Goal: Task Accomplishment & Management: Manage account settings

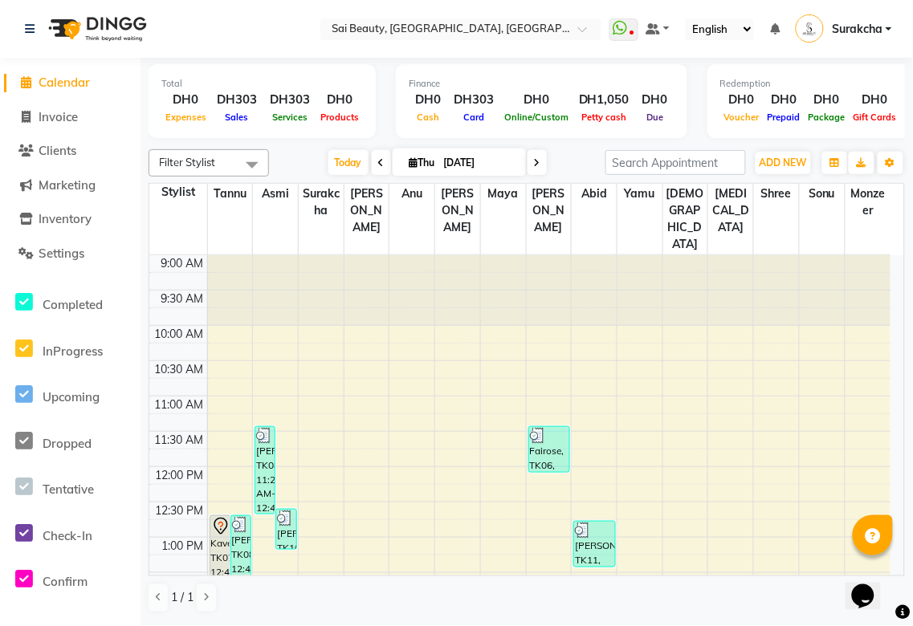
scroll to position [265, 0]
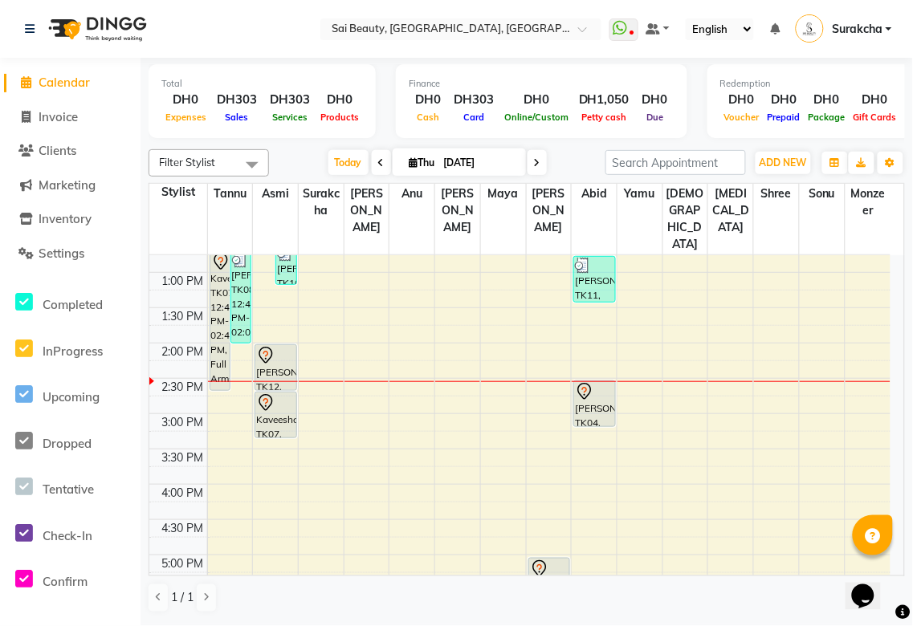
click at [274, 393] on div "Kaveesha, TK07, 02:40 PM-03:20 PM, Full Face (With Eyebrow) Waxing" at bounding box center [275, 415] width 40 height 45
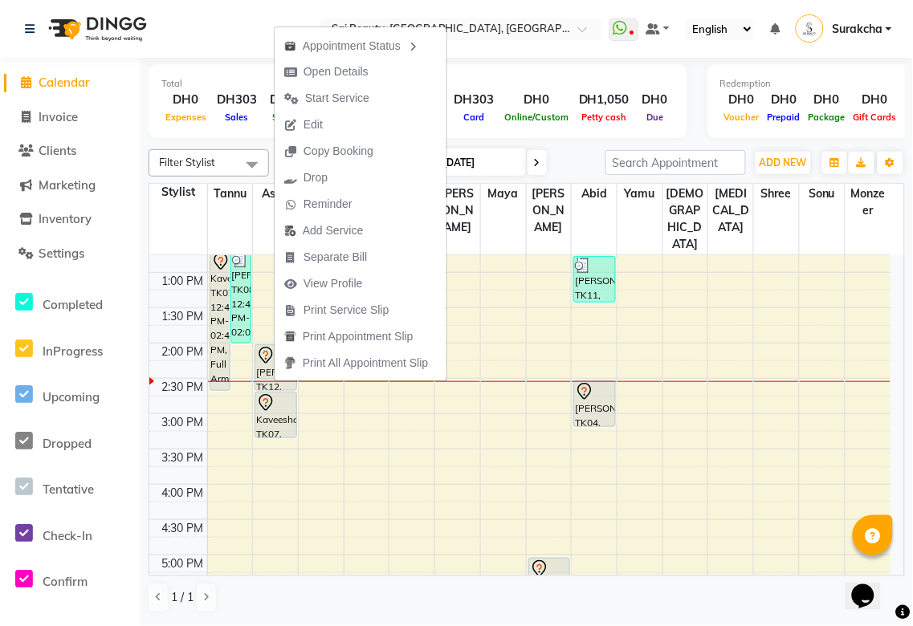
click at [560, 67] on div "Finance DH0 Cash DH303 Card DH0 Online/Custom DH1,050 [PERSON_NAME] cash DH0 Due" at bounding box center [541, 101] width 291 height 74
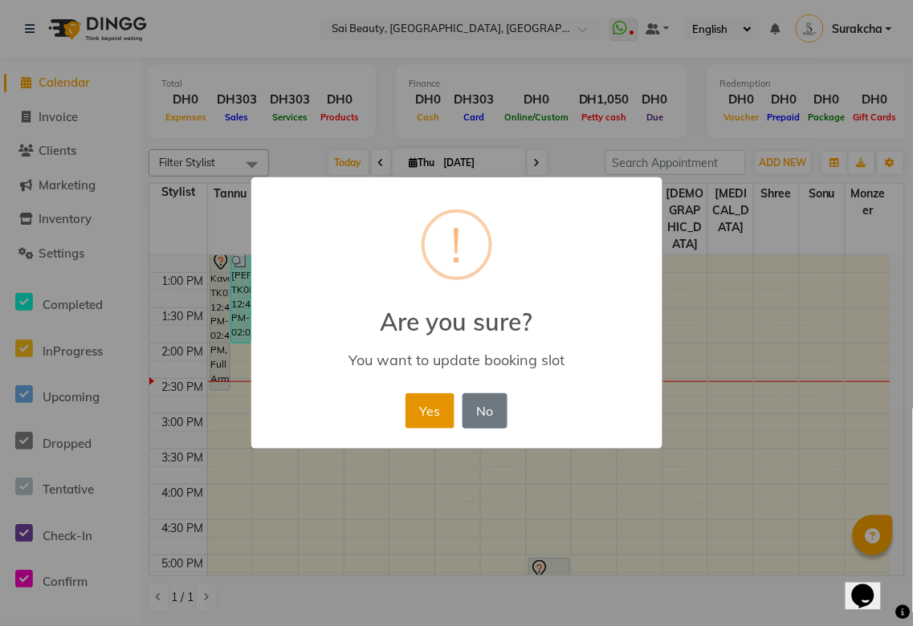
click at [419, 412] on button "Yes" at bounding box center [429, 410] width 49 height 35
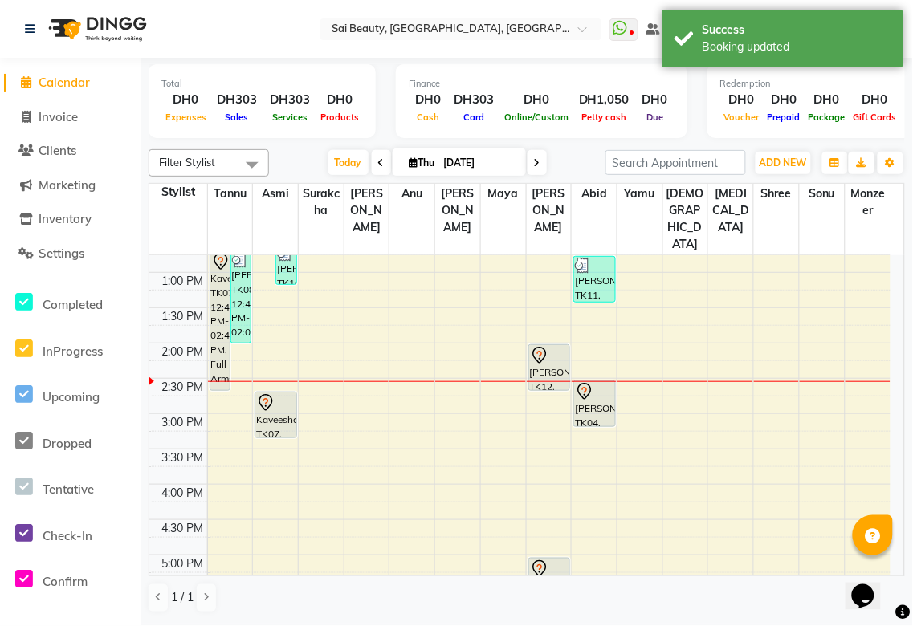
click at [283, 393] on div "Kaveesha, TK07, 02:40 PM-03:20 PM, Full Face (With Eyebrow) Waxing" at bounding box center [275, 415] width 40 height 45
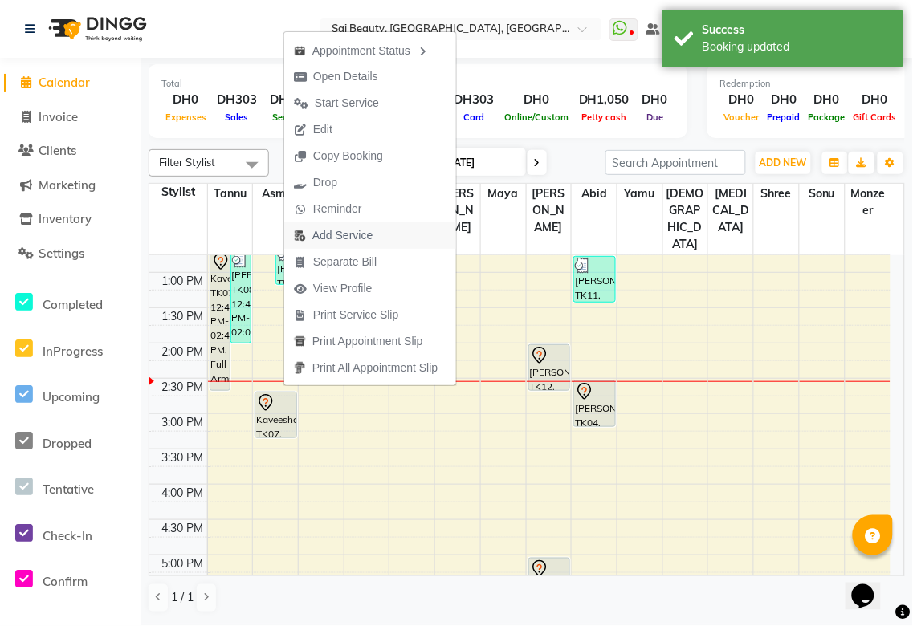
click at [362, 234] on span "Add Service" at bounding box center [342, 235] width 60 height 17
select select "40288"
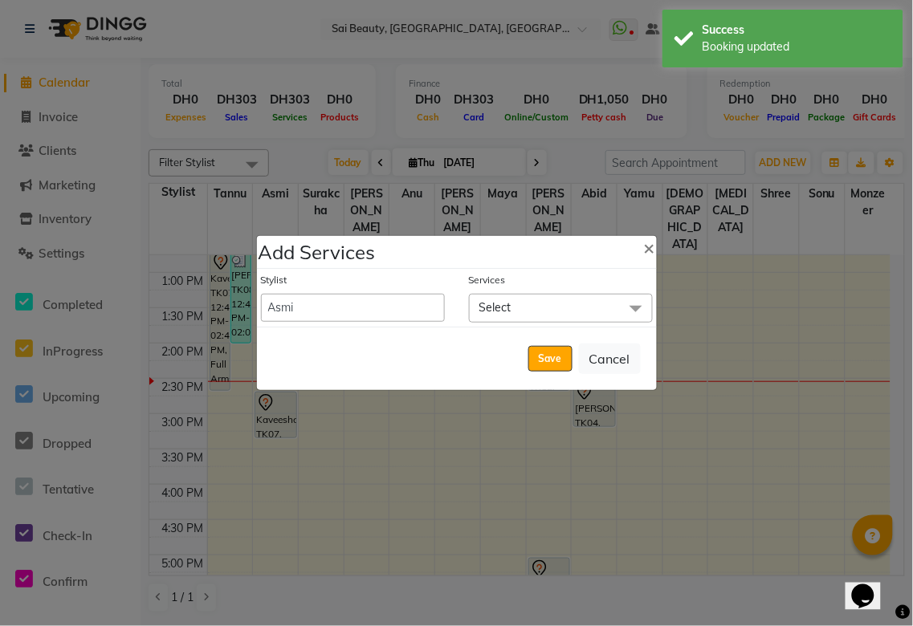
click at [515, 302] on span "Select" at bounding box center [561, 308] width 184 height 28
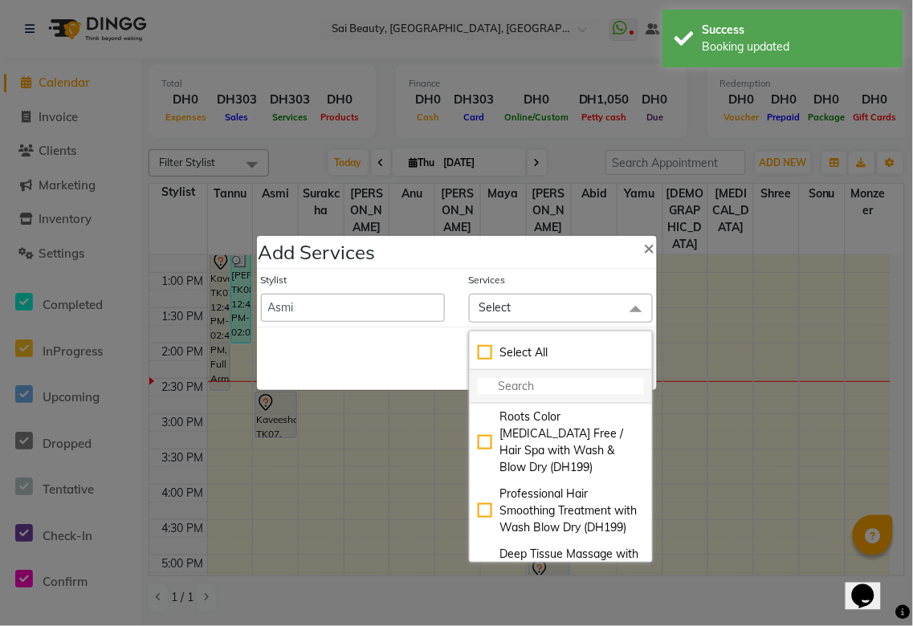
click at [512, 389] on input "multiselect-search" at bounding box center [561, 386] width 166 height 17
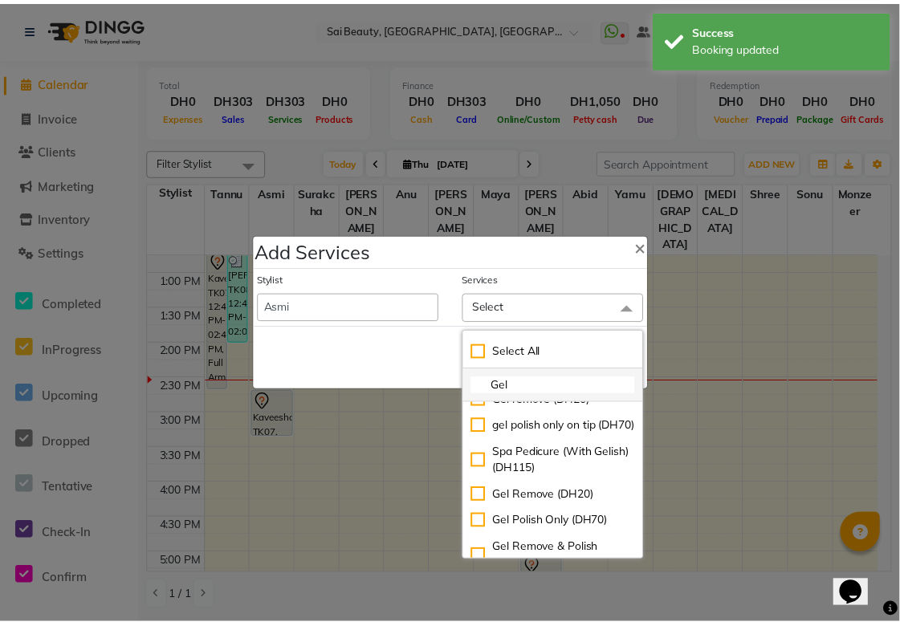
scroll to position [291, 0]
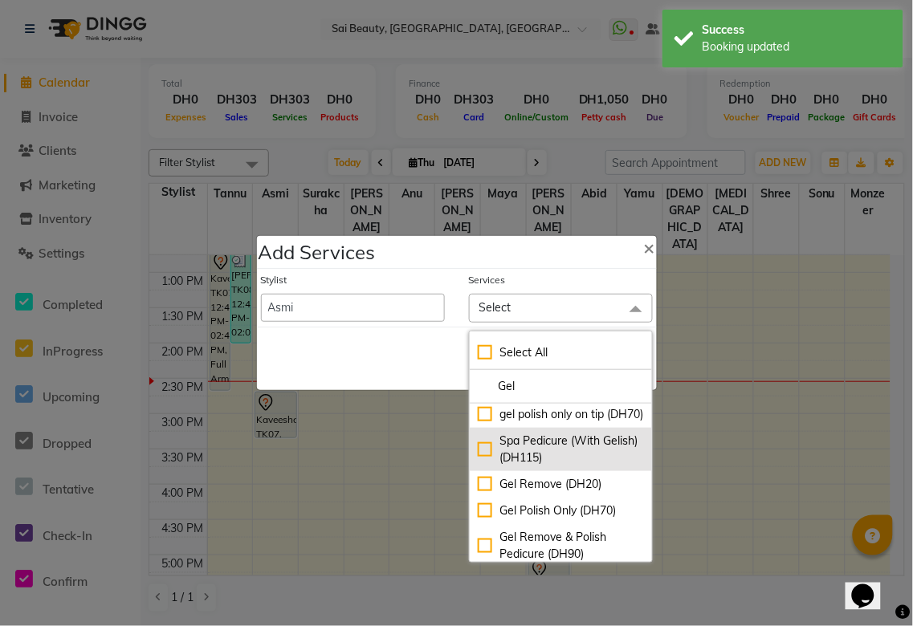
type input "Gel"
click at [478, 466] on div "Spa Pedicure (With Gelish) (DH115)" at bounding box center [561, 450] width 166 height 34
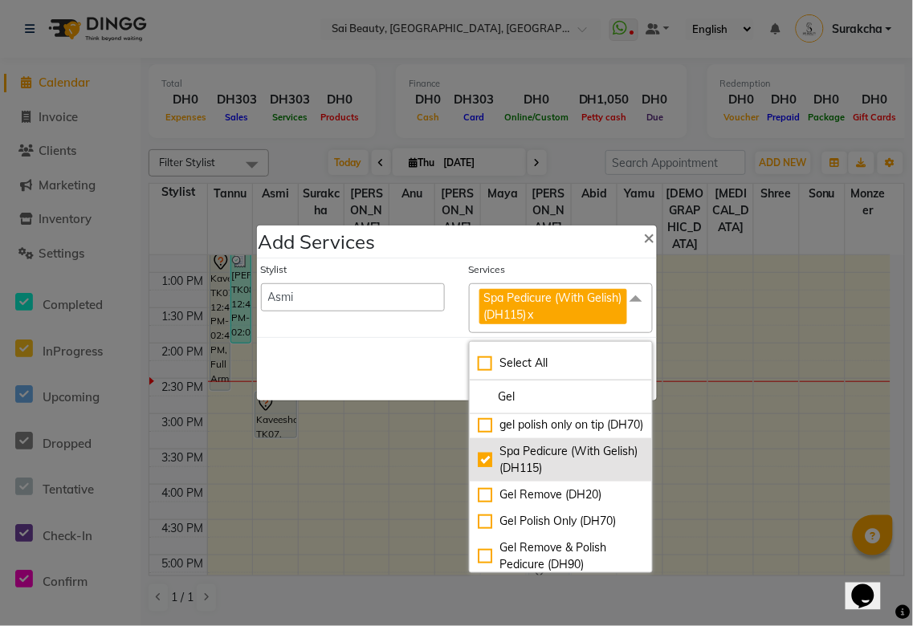
checkbox input "true"
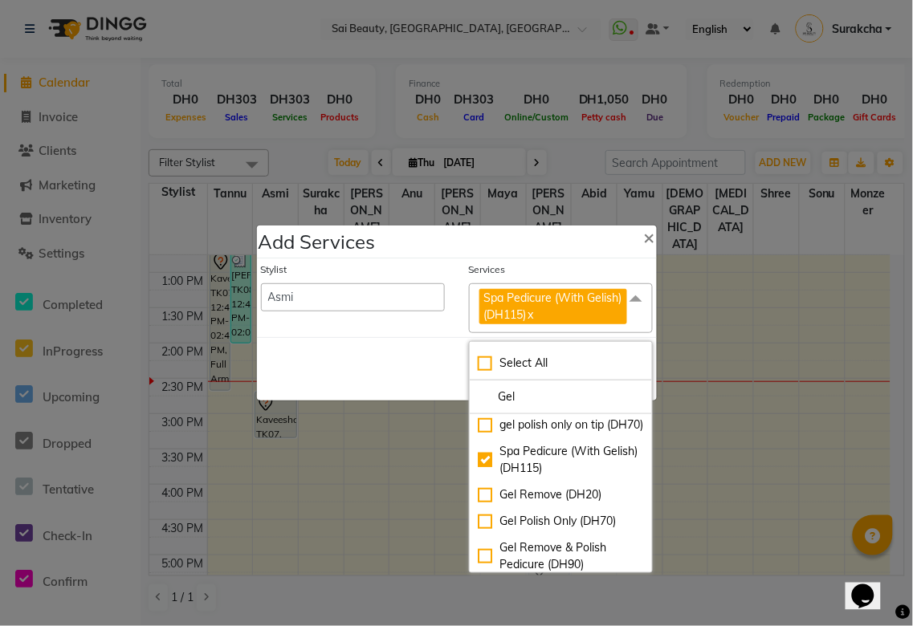
click at [372, 389] on div "Save Cancel" at bounding box center [457, 368] width 400 height 63
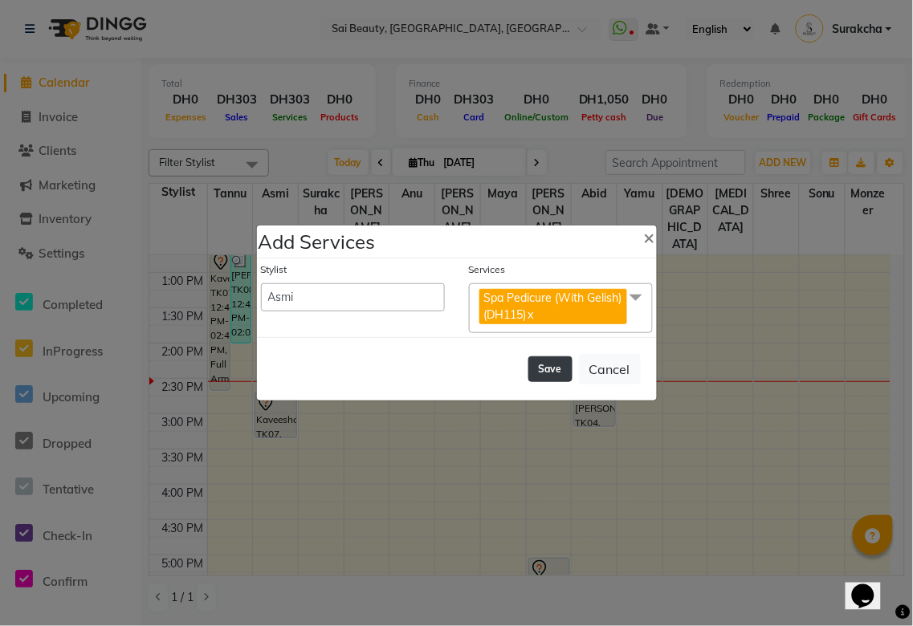
click at [564, 375] on button "Save" at bounding box center [550, 369] width 44 height 26
select select "59146"
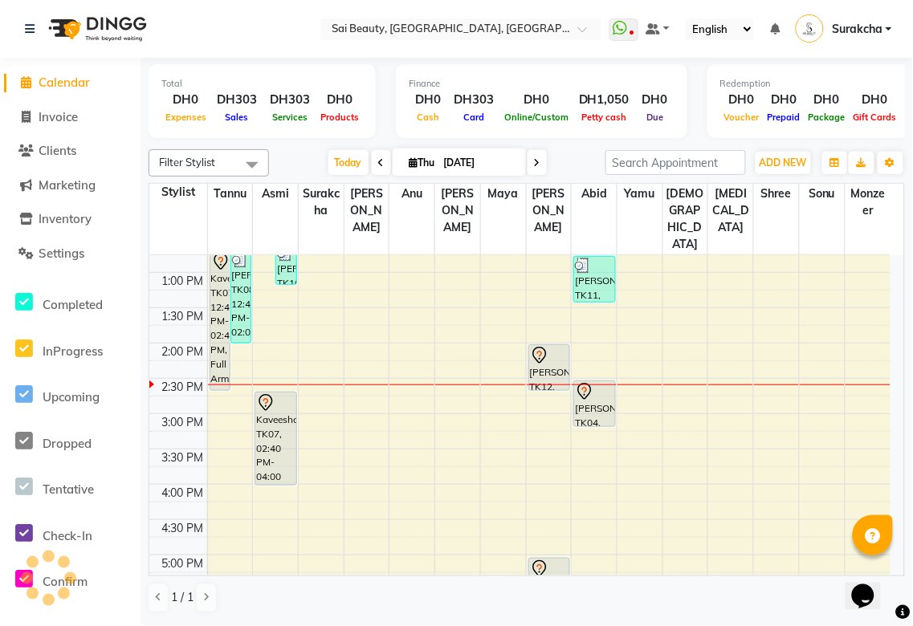
click at [594, 382] on icon at bounding box center [584, 391] width 19 height 19
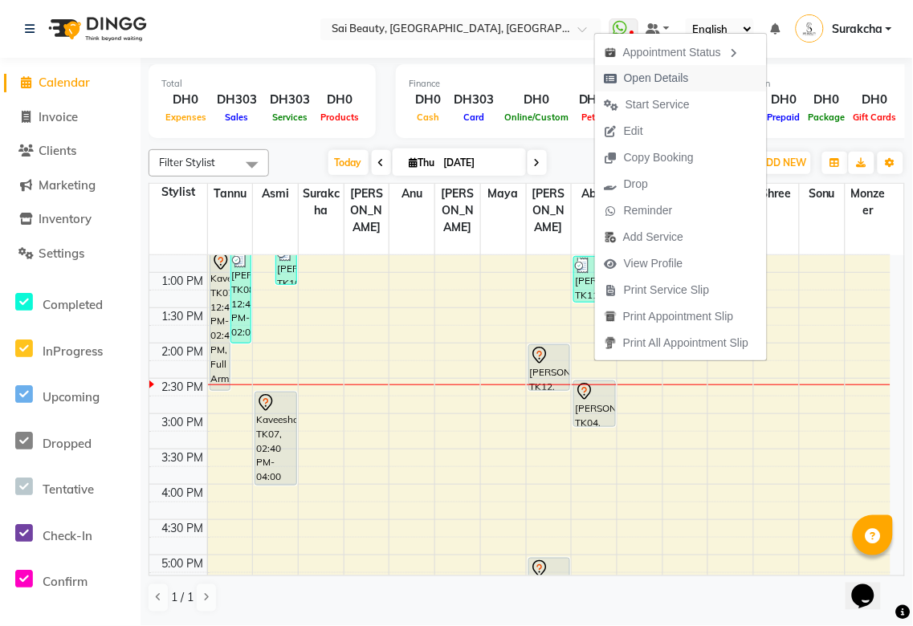
click at [669, 74] on span "Open Details" at bounding box center [656, 78] width 65 height 17
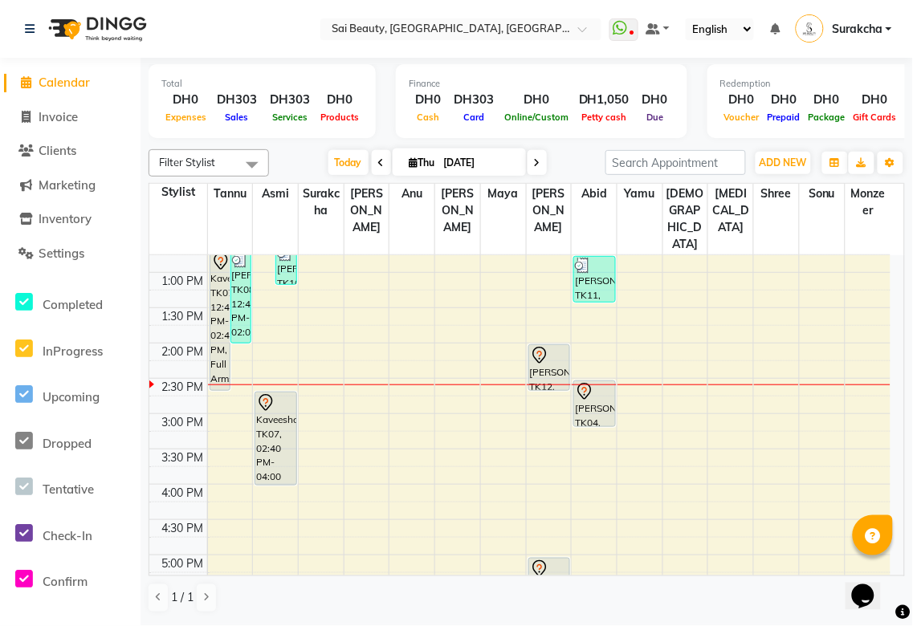
click at [595, 382] on div at bounding box center [594, 391] width 39 height 19
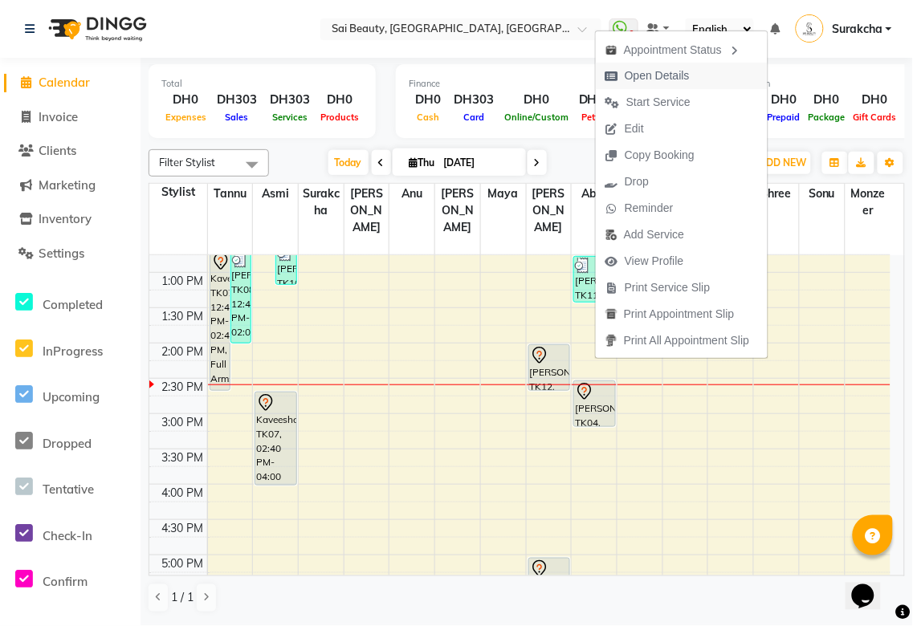
click at [659, 75] on span "Open Details" at bounding box center [657, 75] width 65 height 17
select select "7"
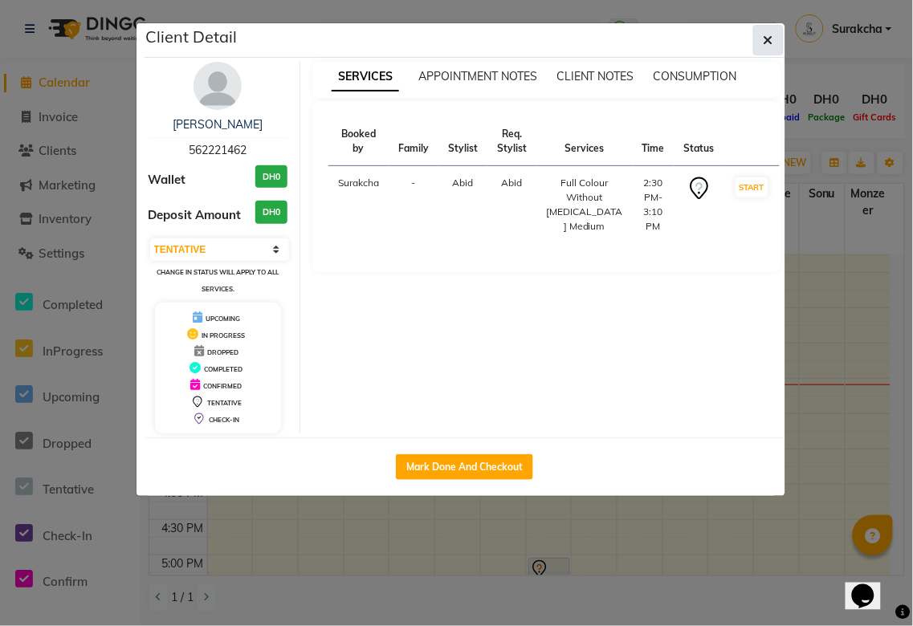
click at [779, 41] on button "button" at bounding box center [768, 40] width 31 height 31
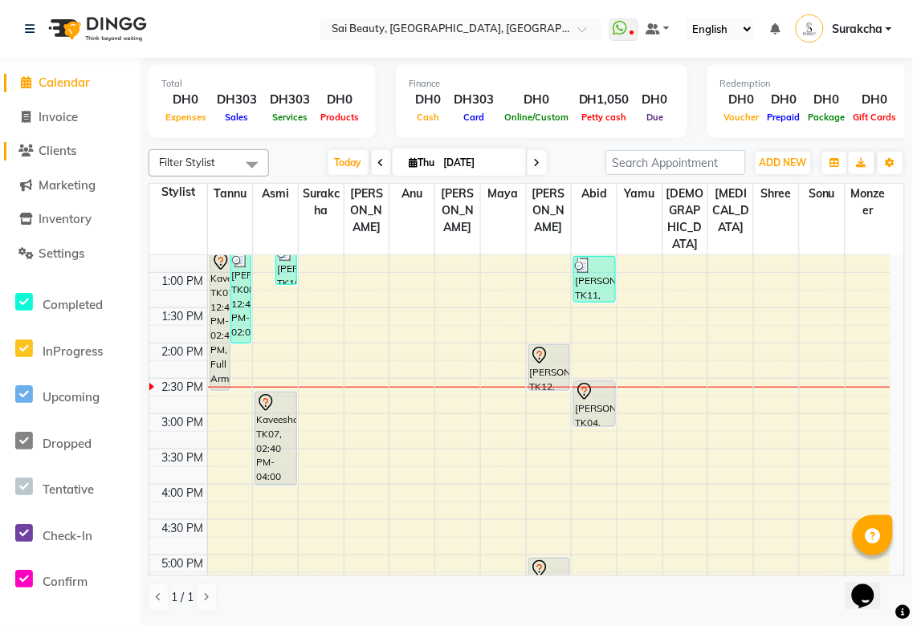
click at [50, 155] on span "Clients" at bounding box center [58, 150] width 38 height 15
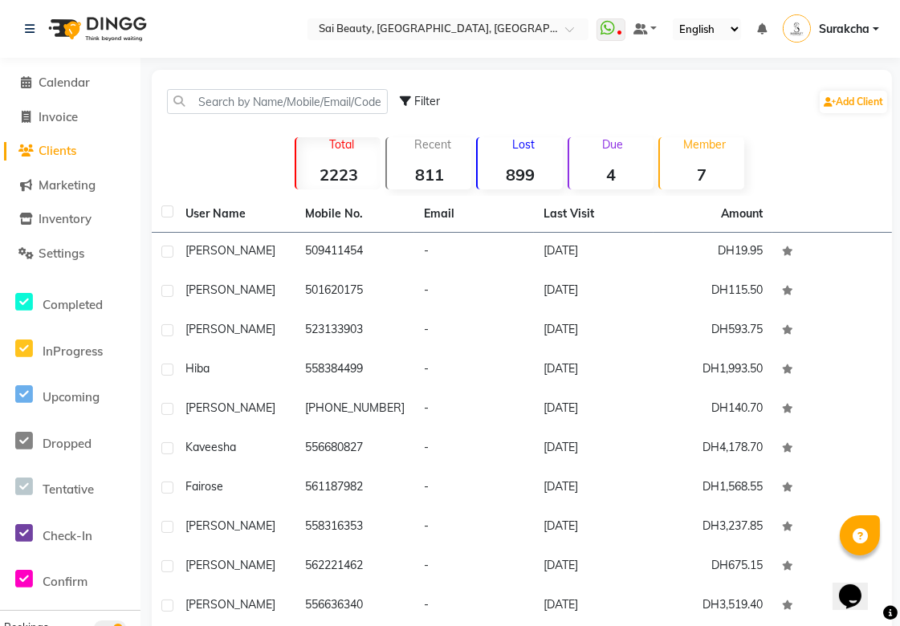
scroll to position [68, 0]
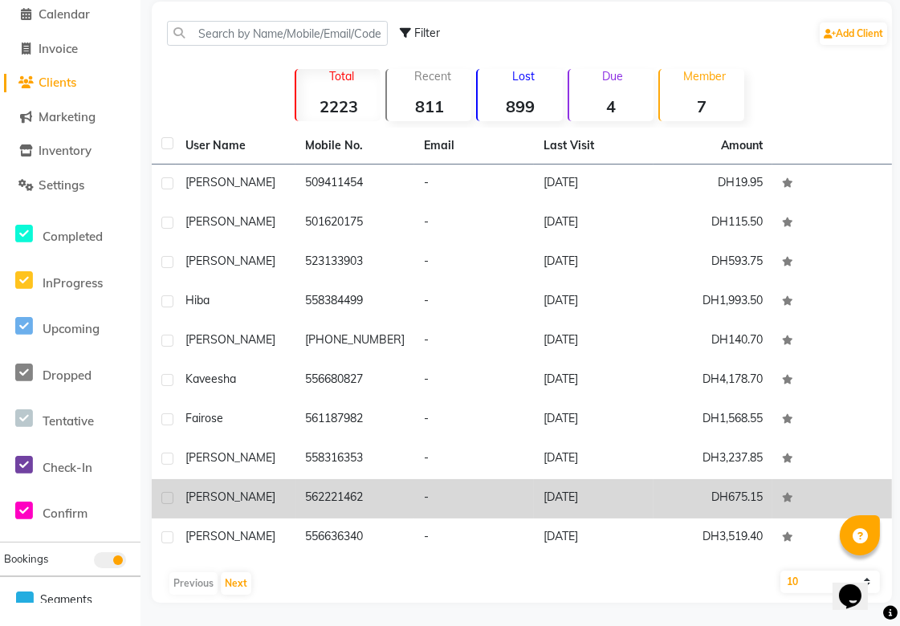
click at [322, 501] on td "562221462" at bounding box center [355, 498] width 120 height 39
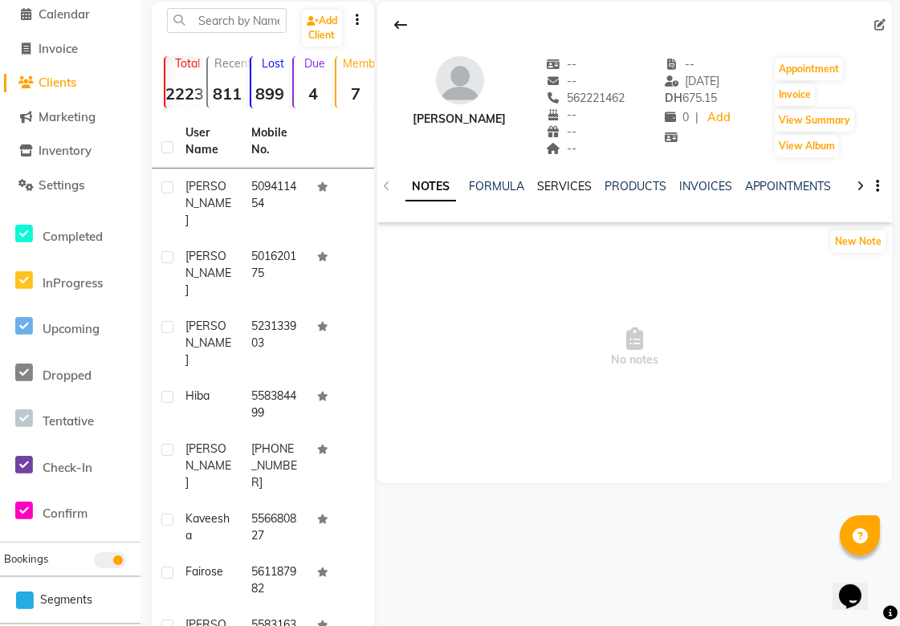
click at [576, 186] on link "SERVICES" at bounding box center [564, 186] width 55 height 14
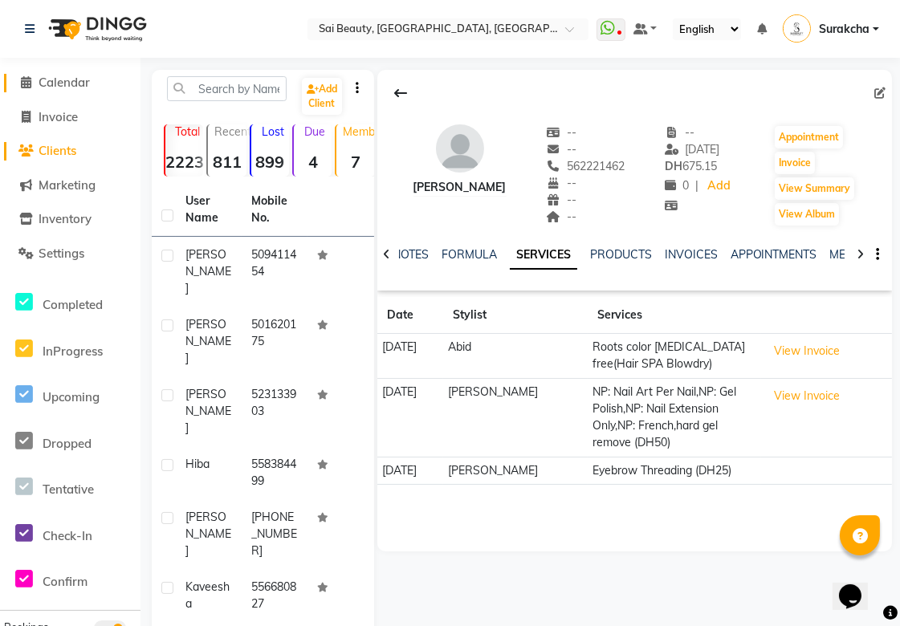
click at [39, 85] on span "Calendar" at bounding box center [64, 82] width 51 height 15
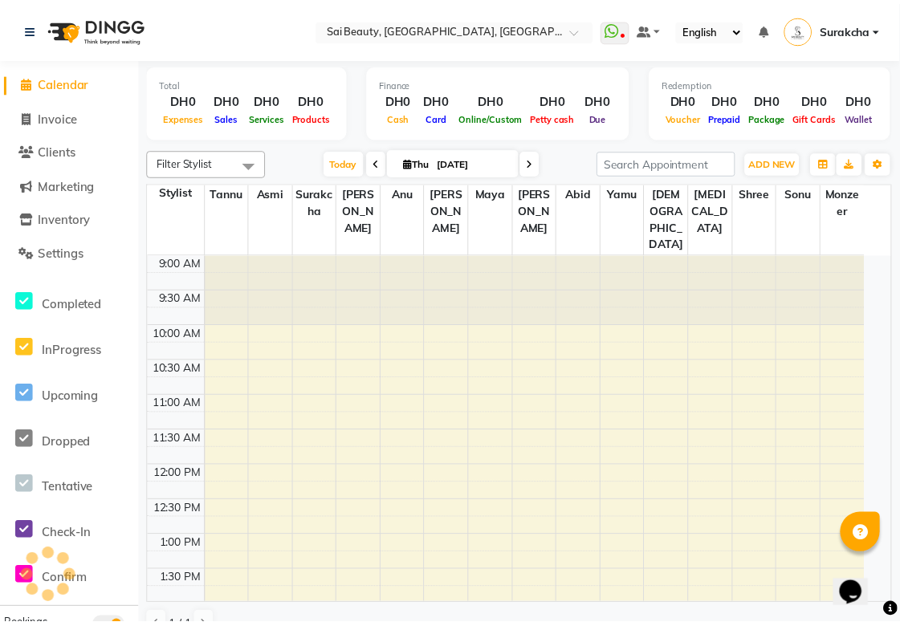
scroll to position [356, 0]
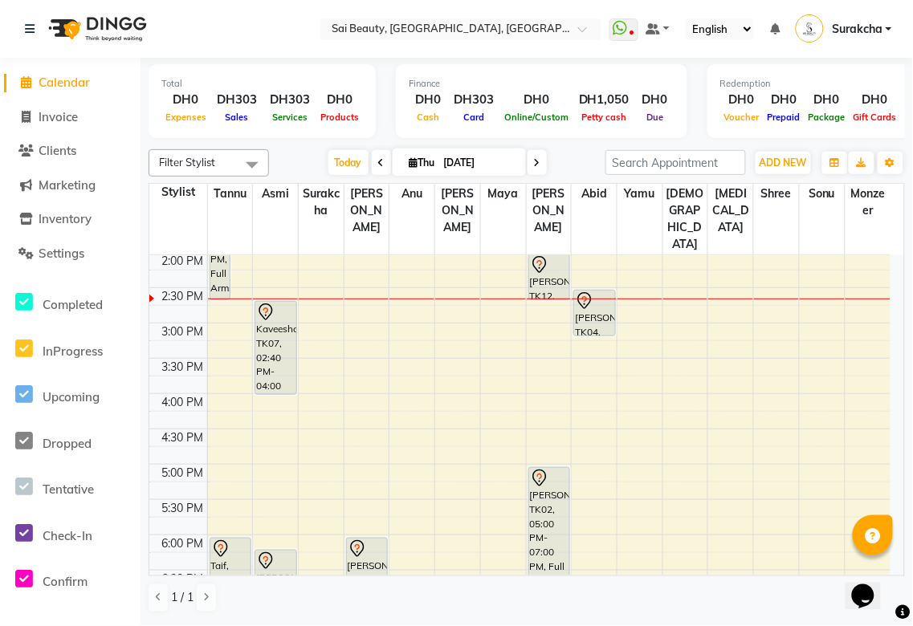
click at [546, 254] on div "[PERSON_NAME], TK12, 02:00 PM-02:40 PM, UpperLip Threading" at bounding box center [549, 276] width 40 height 45
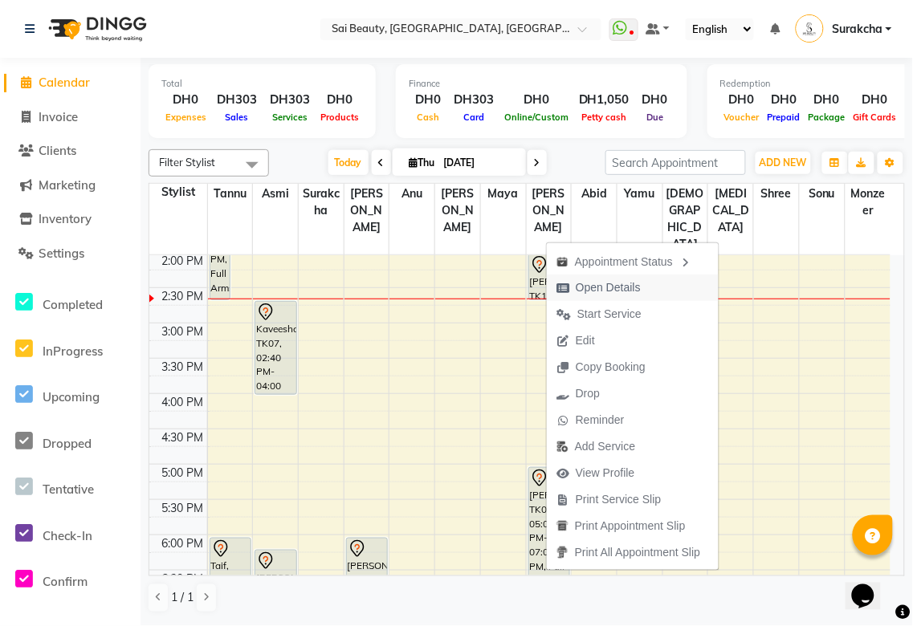
click at [621, 287] on span "Open Details" at bounding box center [608, 287] width 65 height 17
select select "7"
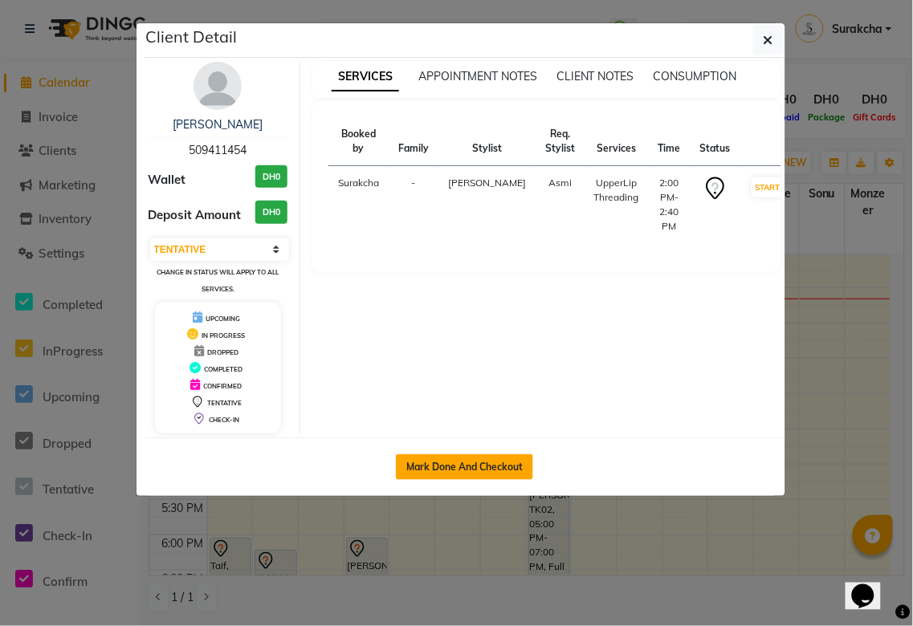
click at [476, 464] on button "Mark Done And Checkout" at bounding box center [464, 467] width 137 height 26
select select "service"
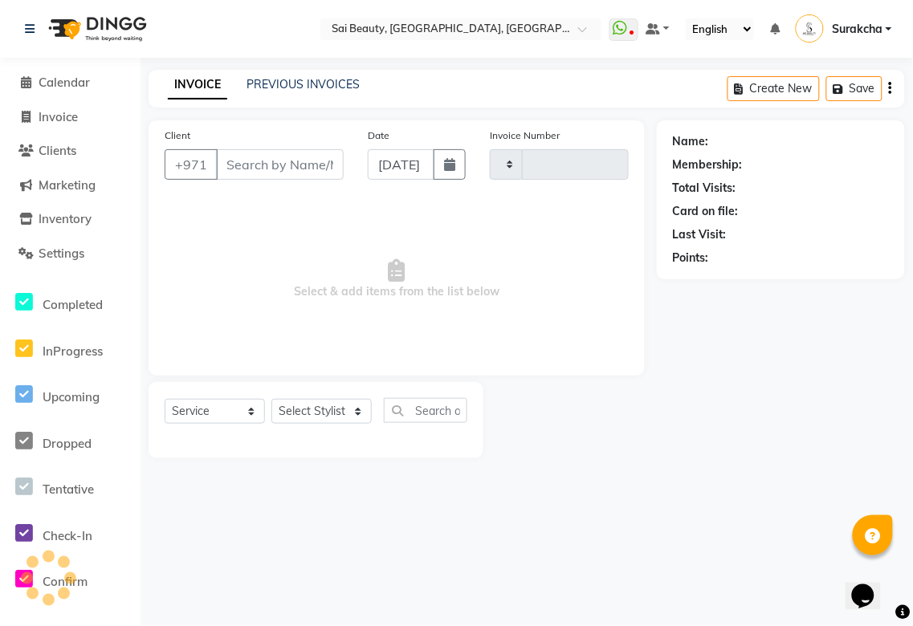
type input "3301"
select select "5352"
click at [424, 404] on input "text" at bounding box center [425, 410] width 83 height 25
type input "509411454"
select select "57468"
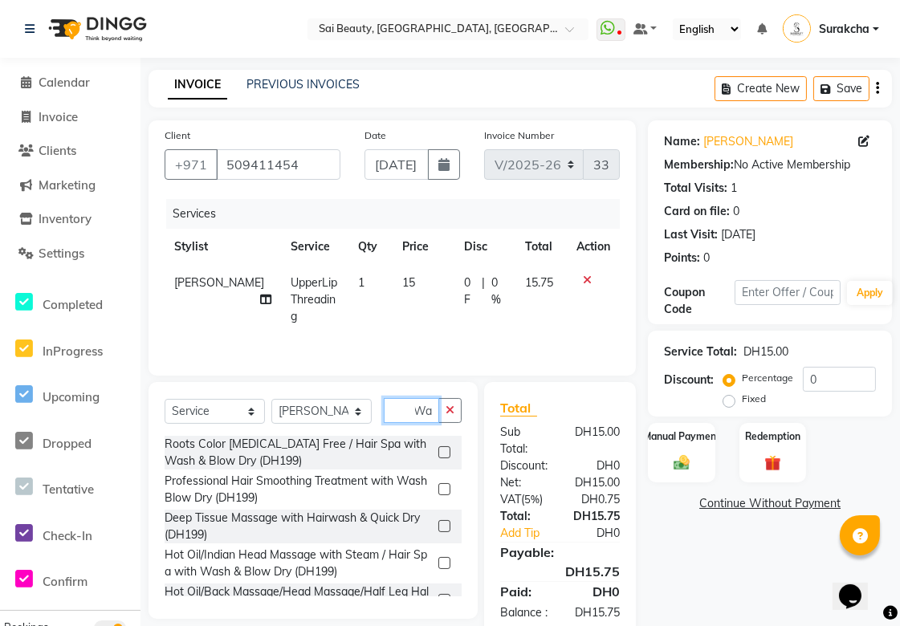
scroll to position [0, 8]
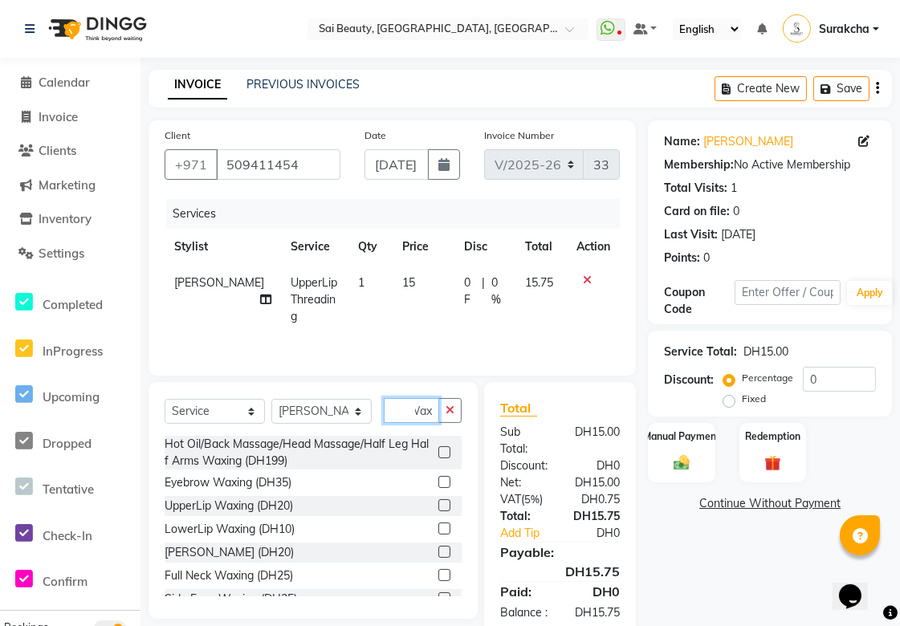
type input "Wax"
click at [438, 500] on label at bounding box center [444, 505] width 12 height 12
click at [438, 501] on input "checkbox" at bounding box center [443, 506] width 10 height 10
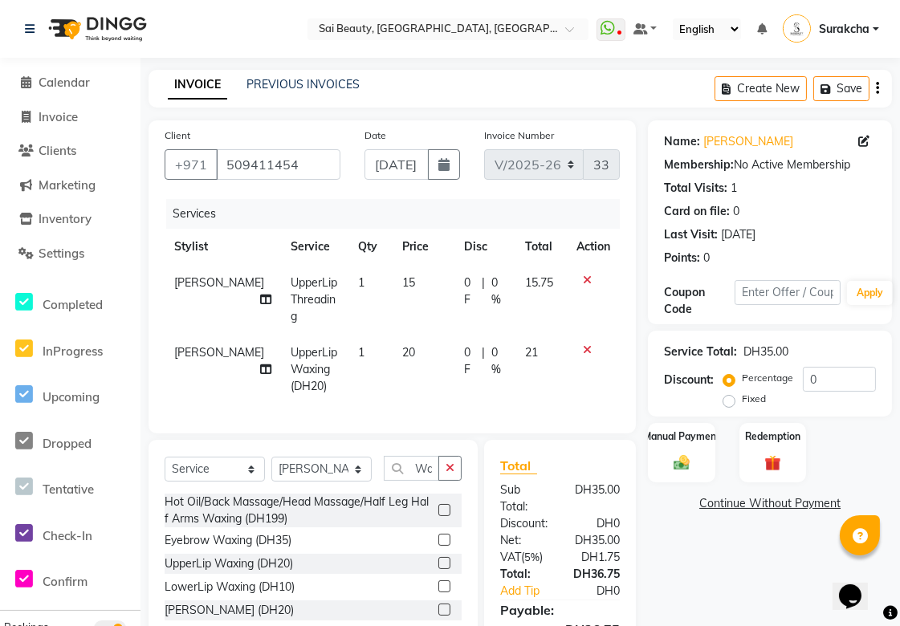
checkbox input "false"
click at [589, 273] on td at bounding box center [593, 300] width 53 height 70
click at [583, 279] on icon at bounding box center [587, 280] width 9 height 11
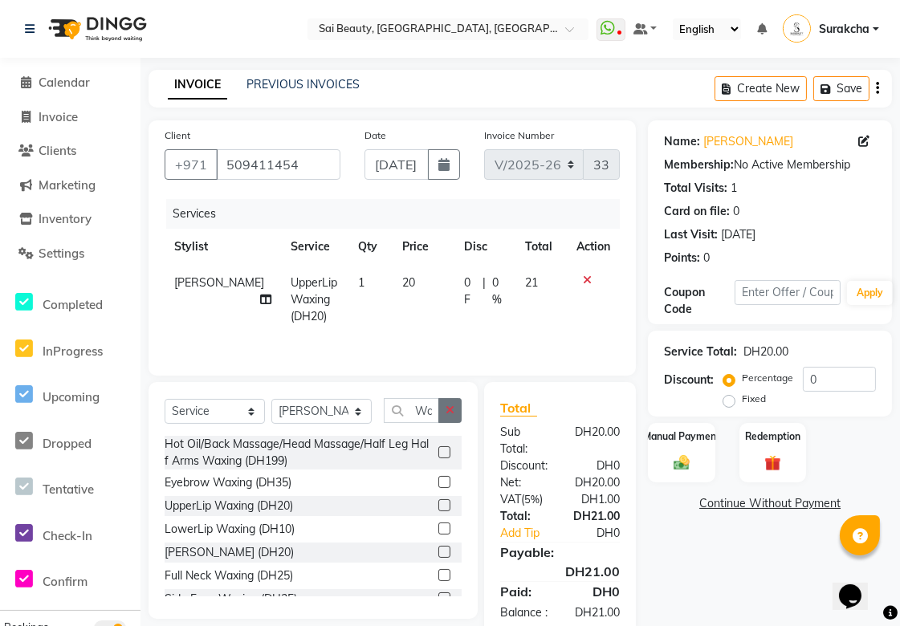
click at [450, 412] on icon "button" at bounding box center [450, 410] width 9 height 11
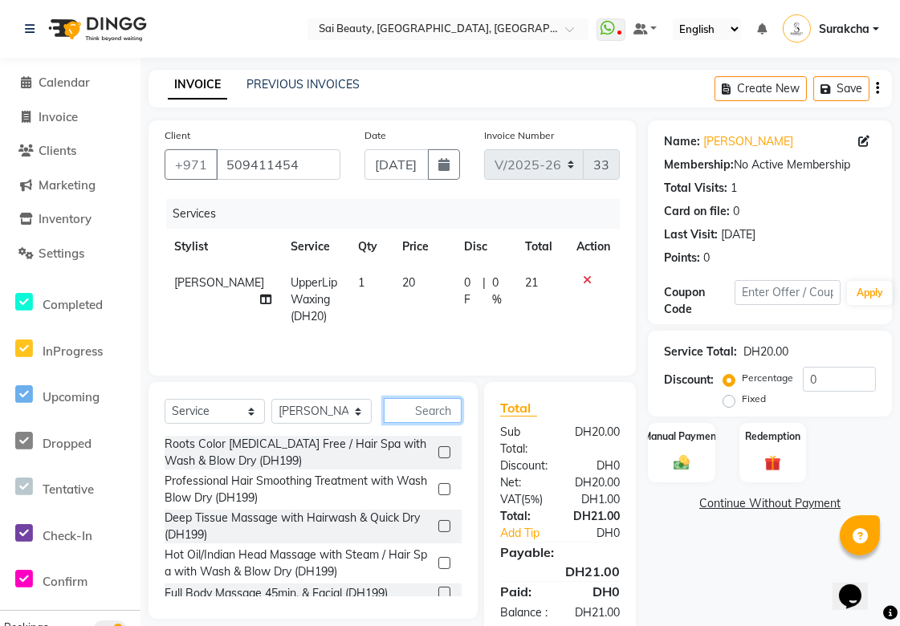
scroll to position [53, 0]
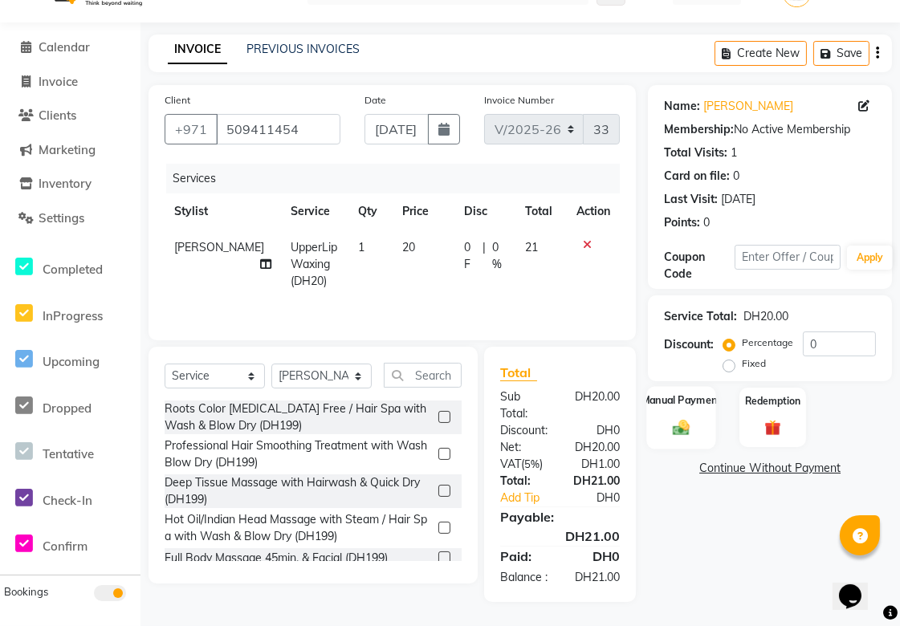
click at [685, 418] on img at bounding box center [681, 427] width 27 height 19
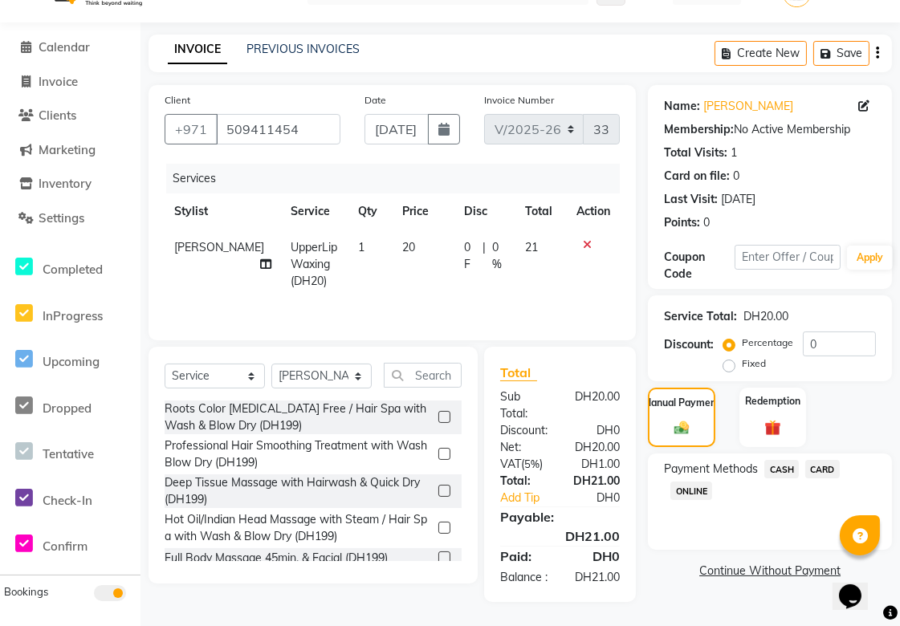
click at [781, 460] on span "CASH" at bounding box center [781, 469] width 35 height 18
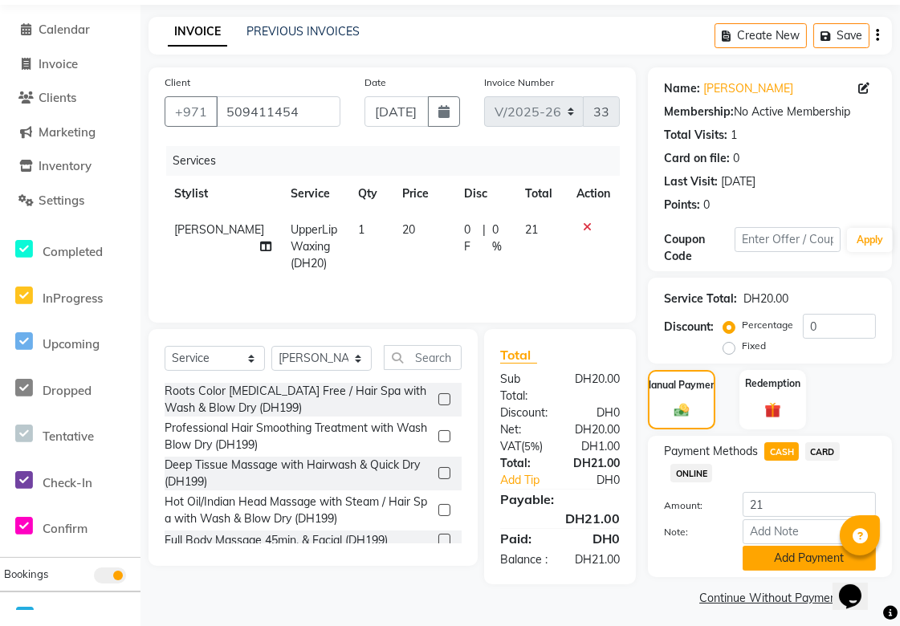
click at [806, 564] on button "Add Payment" at bounding box center [809, 558] width 133 height 25
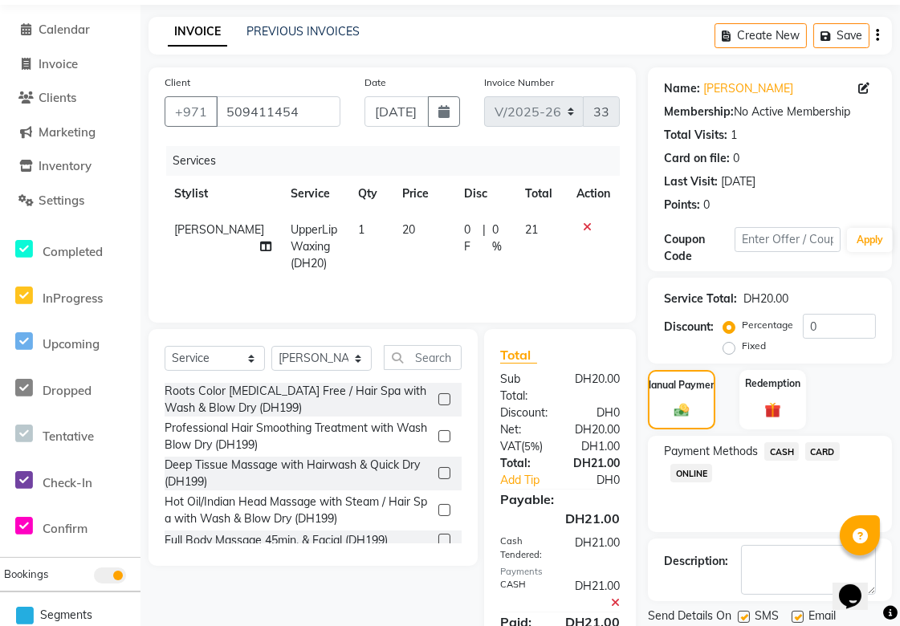
scroll to position [137, 0]
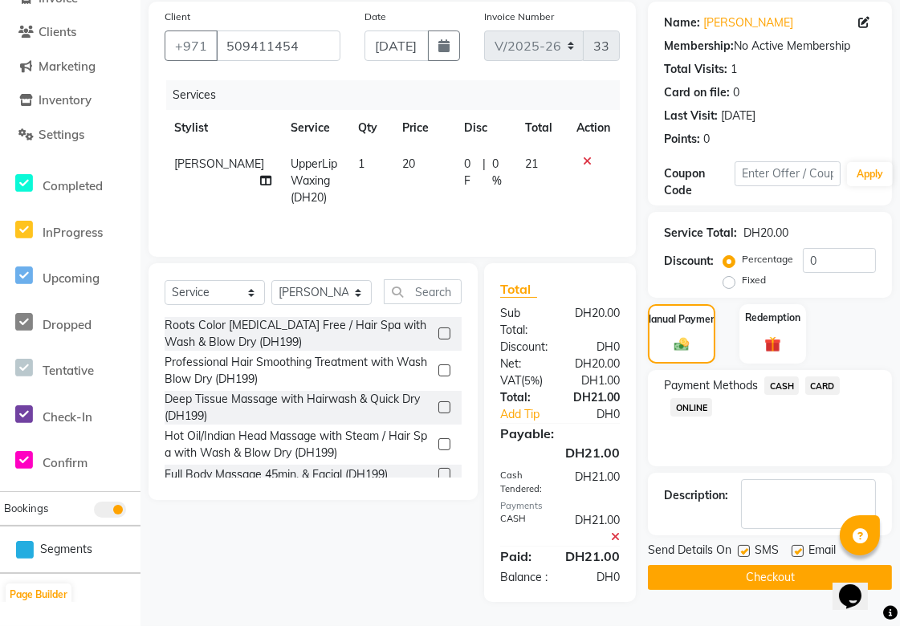
click at [755, 565] on button "Checkout" at bounding box center [770, 577] width 244 height 25
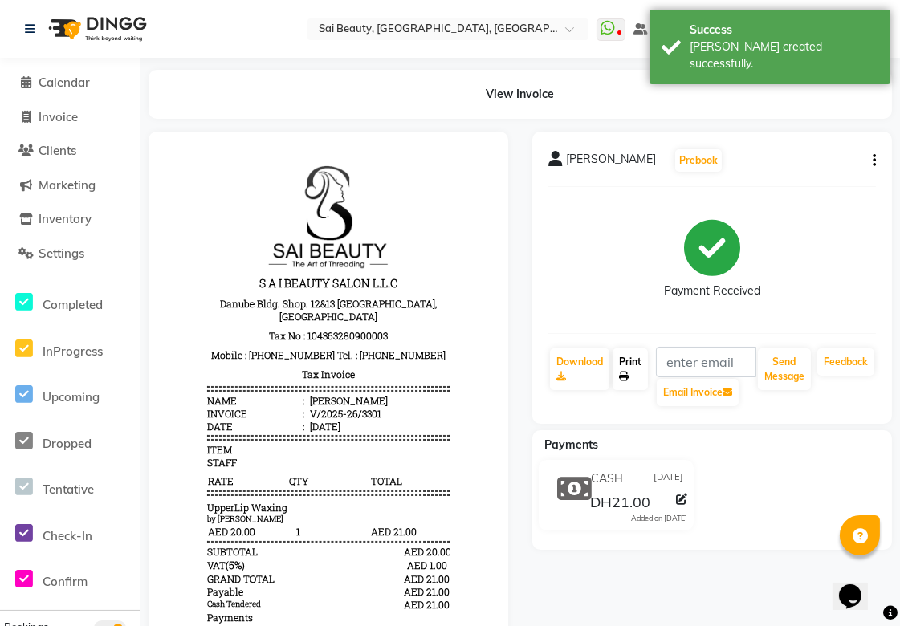
click at [636, 373] on link "Print" at bounding box center [629, 369] width 35 height 42
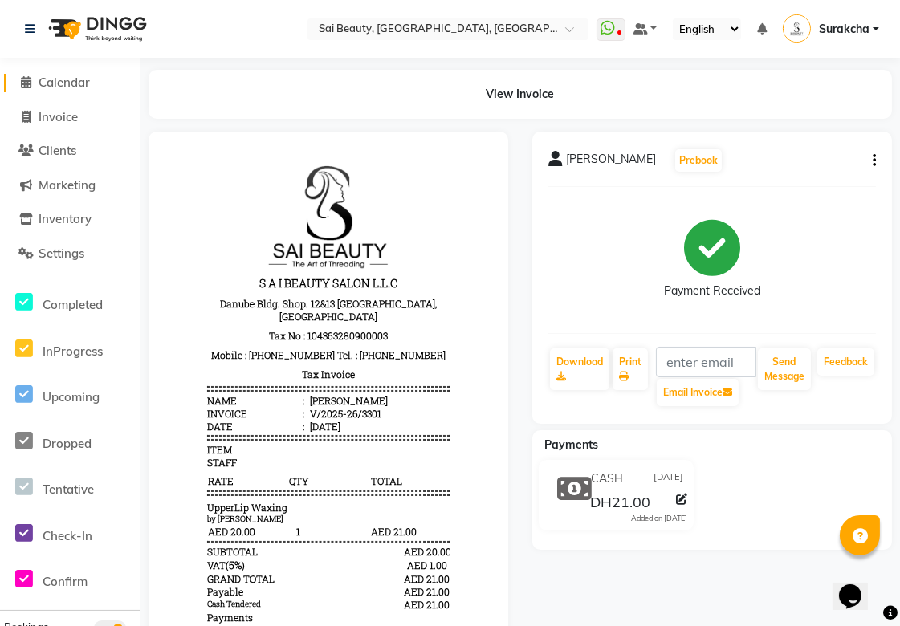
click at [59, 87] on span "Calendar" at bounding box center [64, 82] width 51 height 15
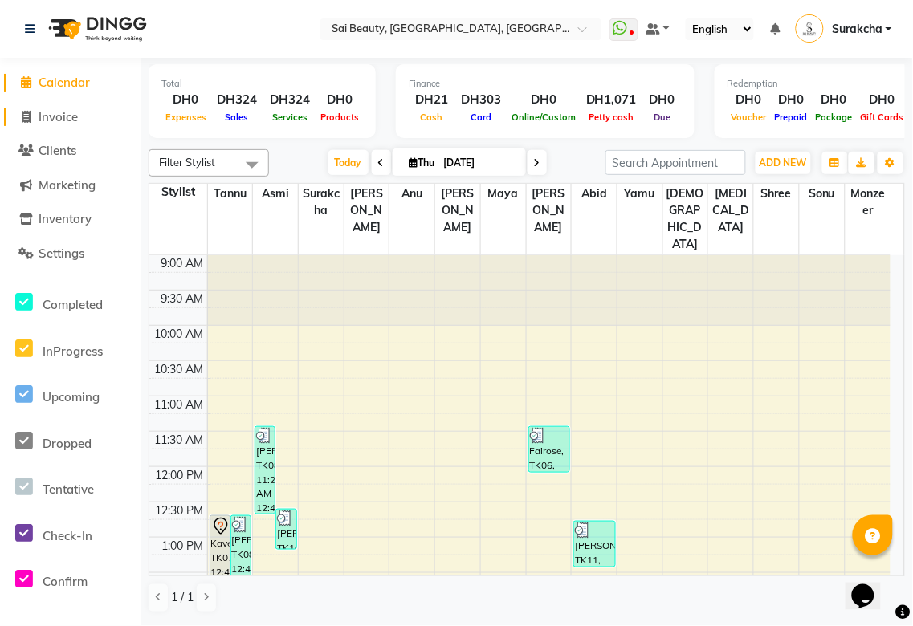
click at [59, 120] on span "Invoice" at bounding box center [58, 116] width 39 height 15
select select "service"
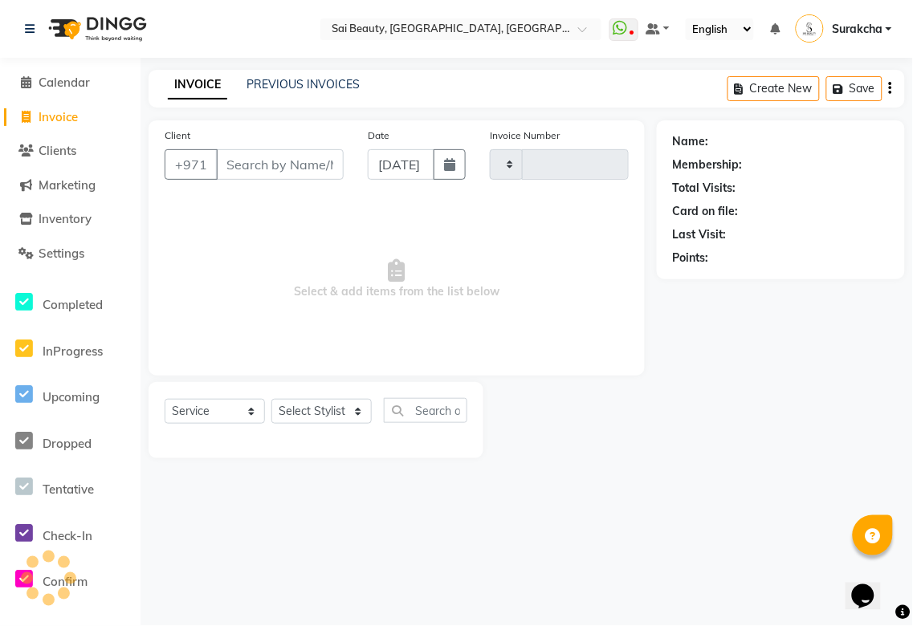
type input "3302"
select select "5352"
type input "545442067"
click at [327, 159] on span "Add Client" at bounding box center [302, 165] width 63 height 16
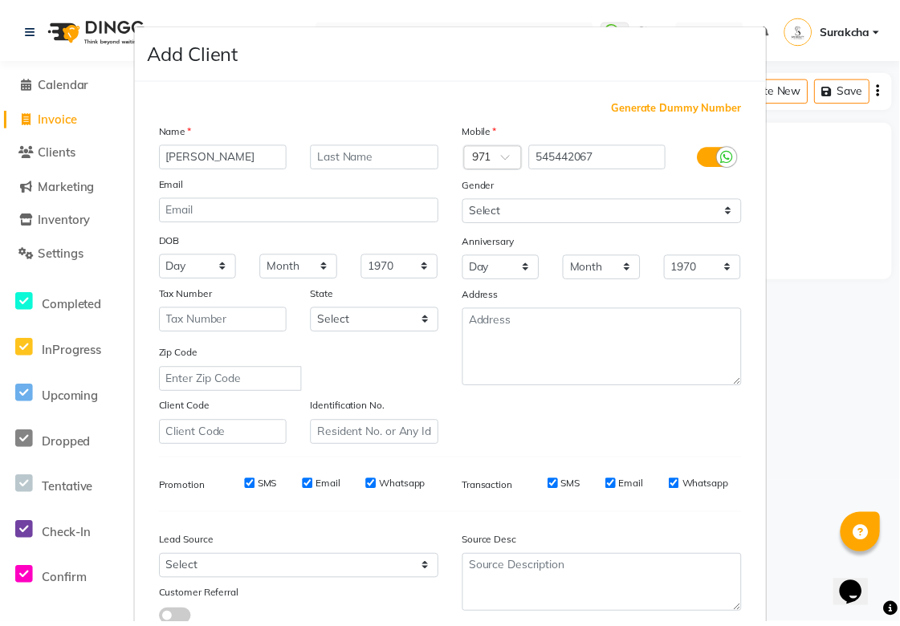
scroll to position [116, 0]
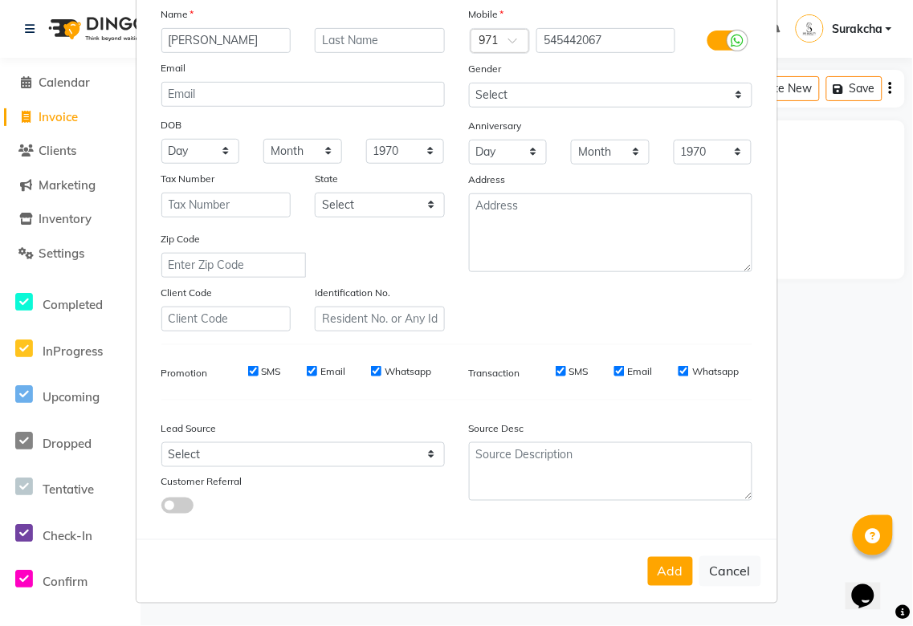
type input "[PERSON_NAME]"
click at [651, 576] on button "Add" at bounding box center [670, 571] width 45 height 29
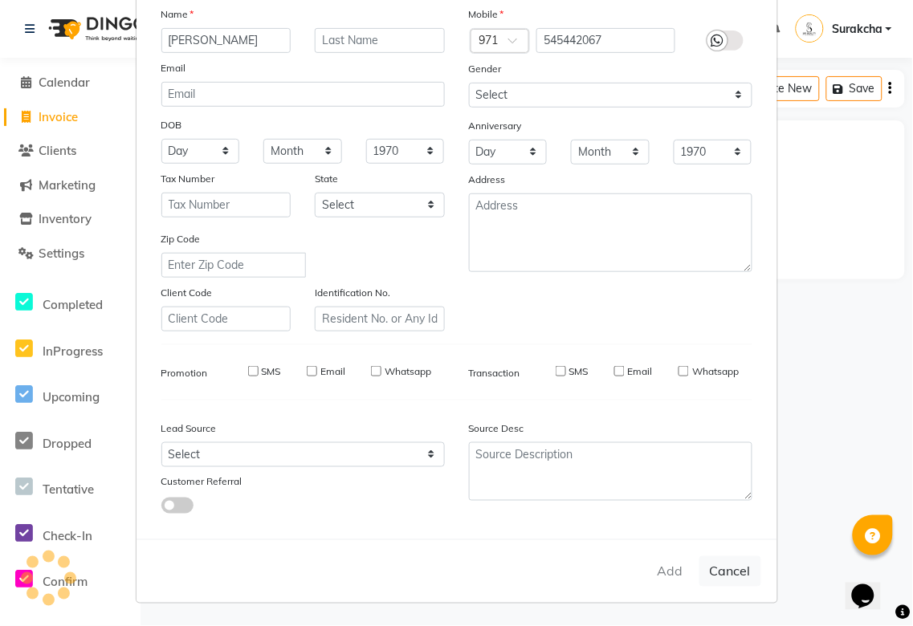
select select
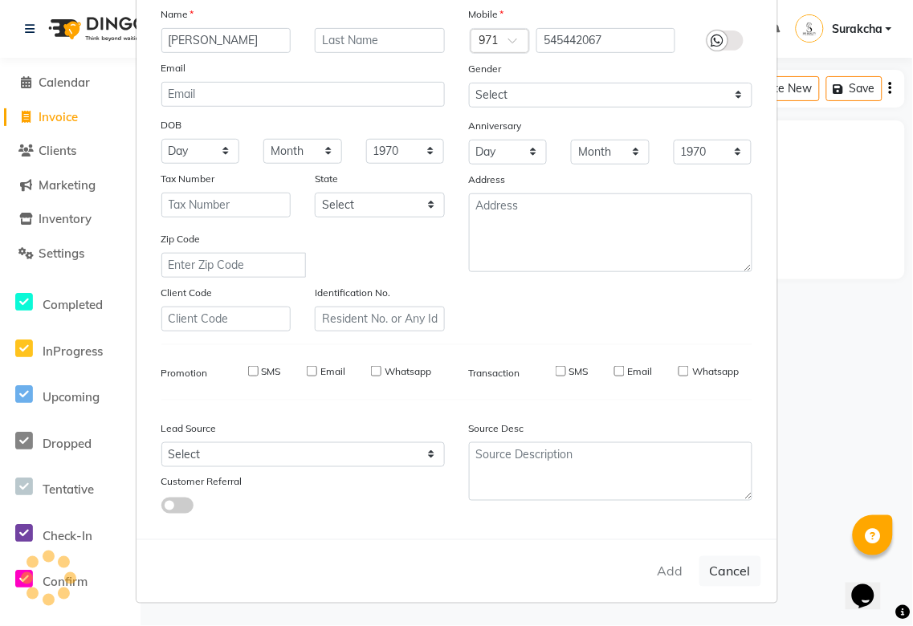
select select
checkbox input "false"
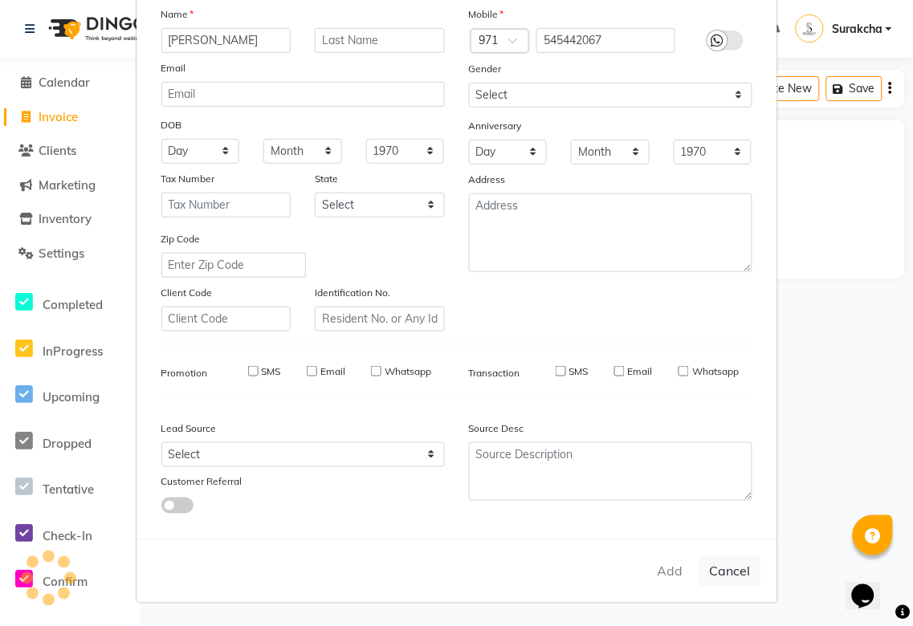
checkbox input "false"
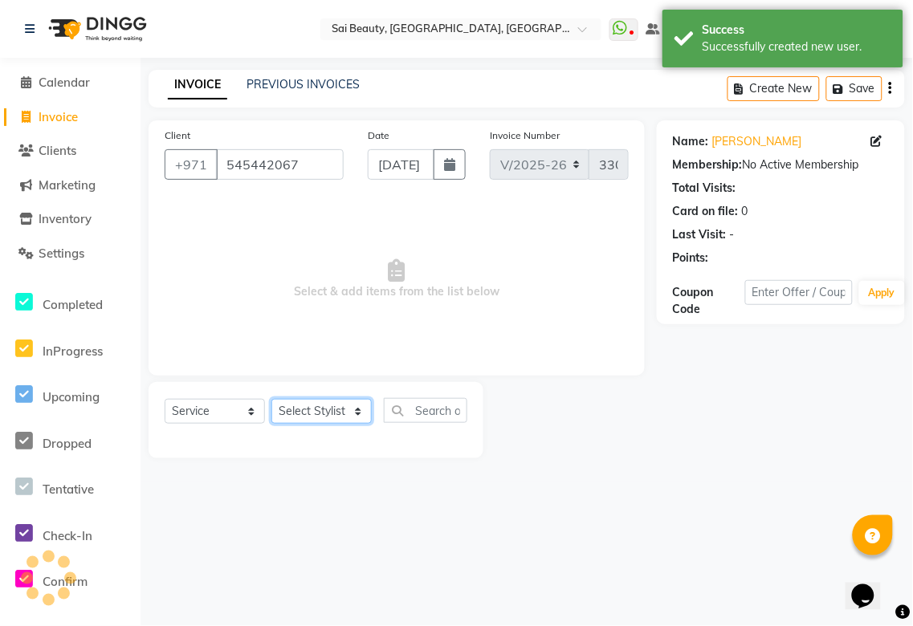
click at [356, 416] on select "Select Stylist [PERSON_NAME][MEDICAL_DATA] [PERSON_NAME] Asmi Ausha [PERSON_NAM…" at bounding box center [321, 411] width 100 height 25
select select "43674"
click at [271, 400] on select "Select Stylist [PERSON_NAME][MEDICAL_DATA] [PERSON_NAME] Asmi Ausha [PERSON_NAM…" at bounding box center [321, 411] width 100 height 25
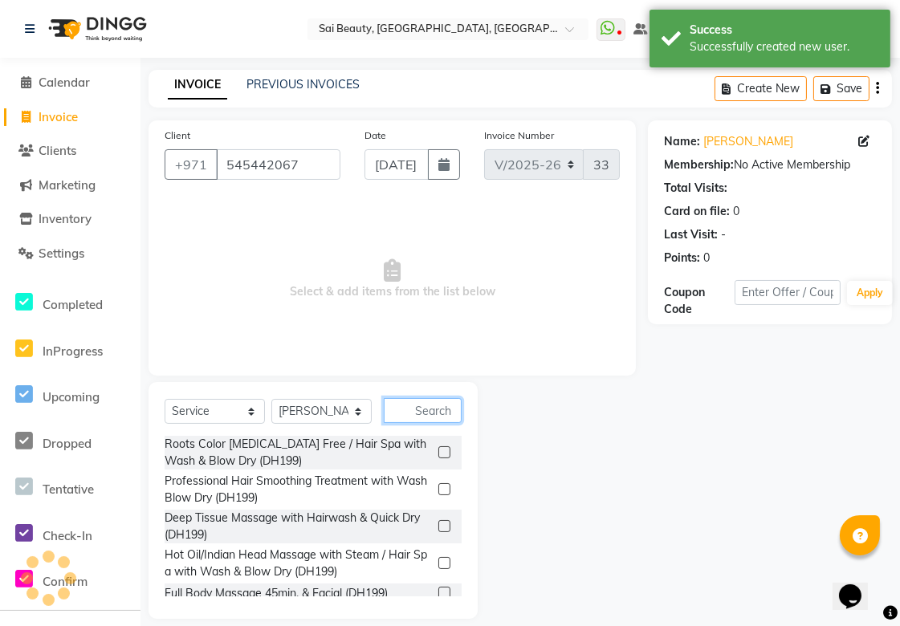
click at [427, 409] on input "text" at bounding box center [423, 410] width 78 height 25
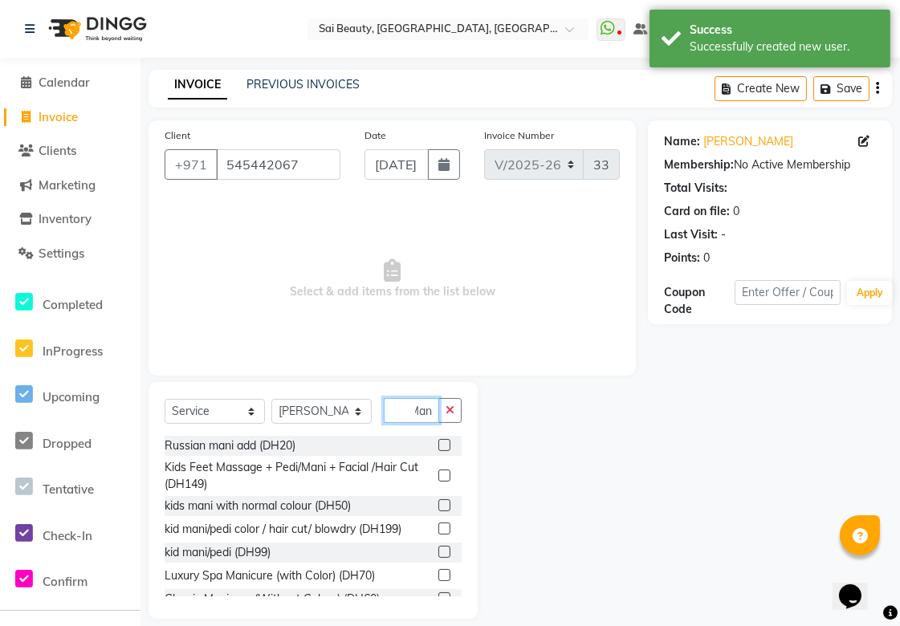
scroll to position [0, 9]
type input "Mani"
click at [720, 445] on div "Name: [PERSON_NAME] Membership: No Active Membership Total Visits: Card on file…" at bounding box center [776, 369] width 256 height 498
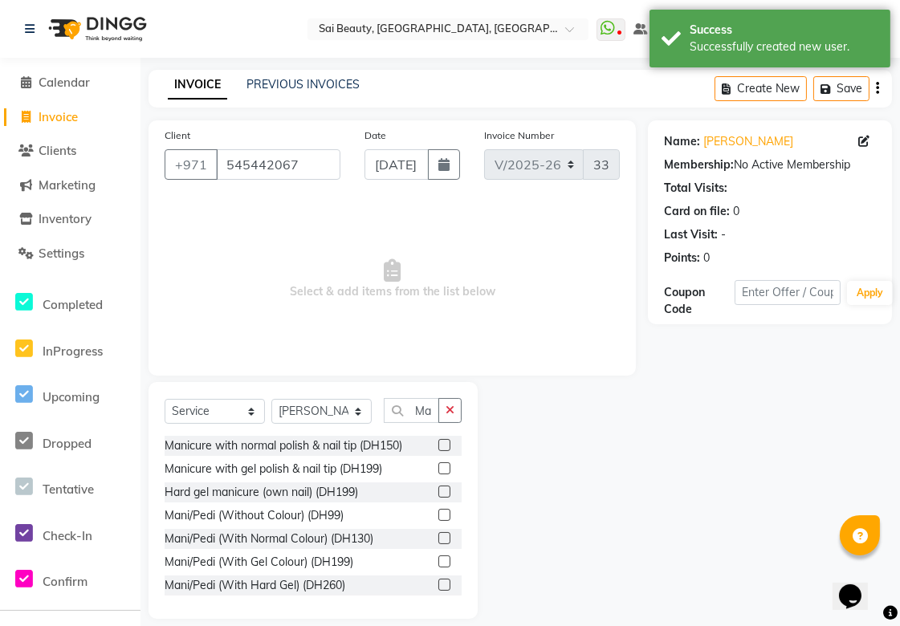
scroll to position [341, 0]
click at [438, 519] on label at bounding box center [444, 513] width 12 height 12
click at [438, 519] on input "checkbox" at bounding box center [443, 514] width 10 height 10
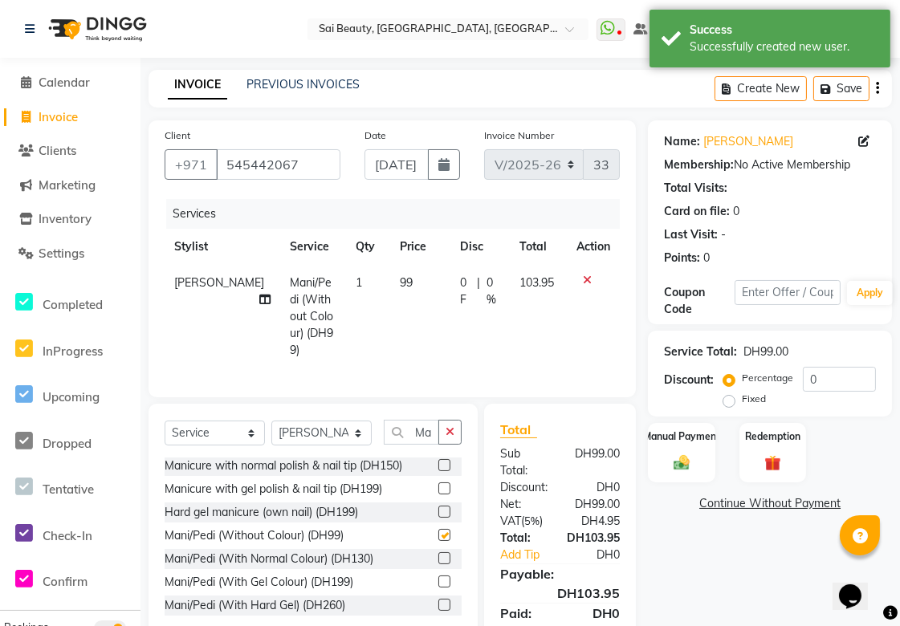
checkbox input "false"
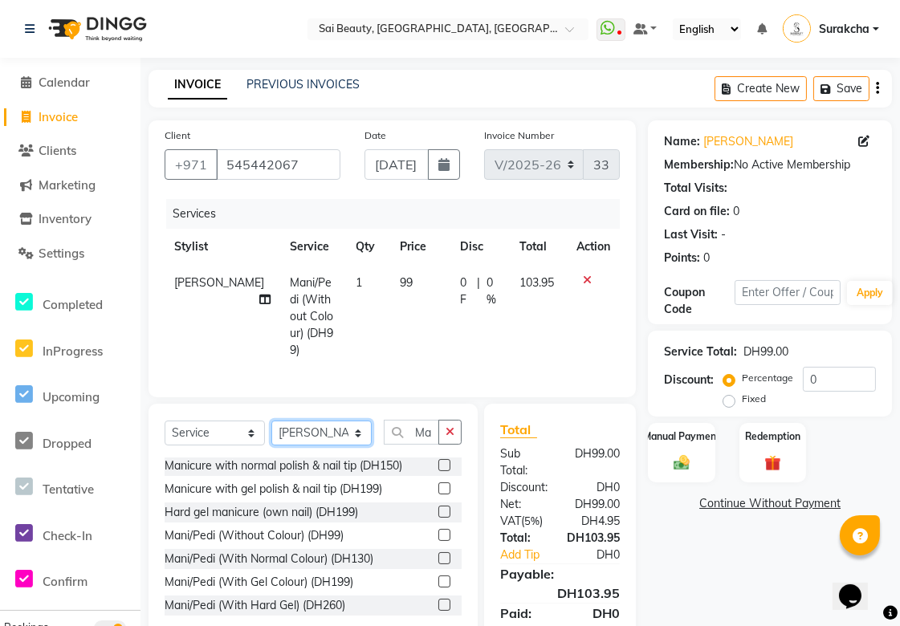
click at [360, 421] on select "Select Stylist [PERSON_NAME][MEDICAL_DATA] [PERSON_NAME] Asmi Ausha [PERSON_NAM…" at bounding box center [321, 433] width 100 height 25
select select "35329"
click at [271, 421] on select "Select Stylist [PERSON_NAME][MEDICAL_DATA] [PERSON_NAME] Asmi Ausha [PERSON_NAM…" at bounding box center [321, 433] width 100 height 25
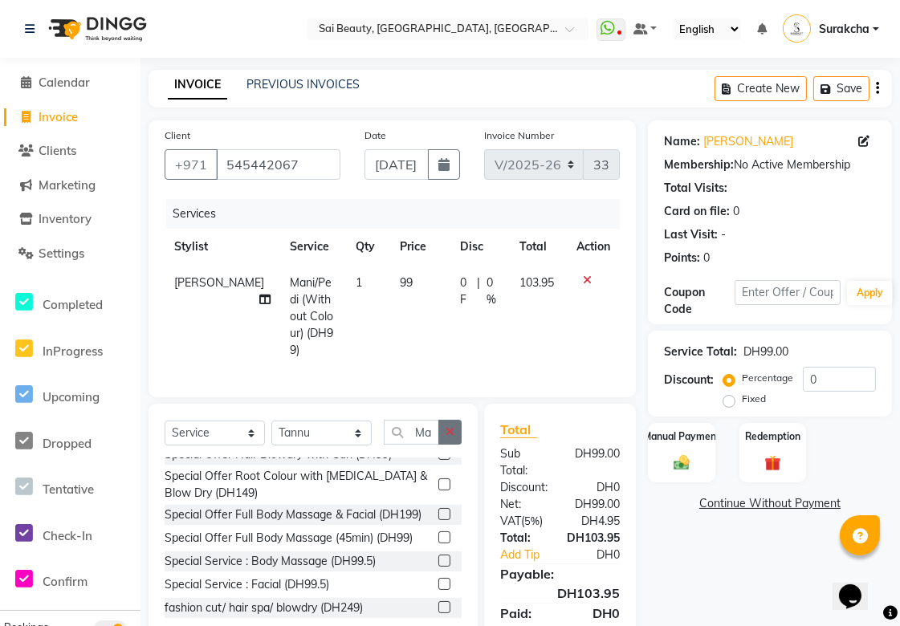
click at [450, 429] on icon "button" at bounding box center [450, 431] width 9 height 11
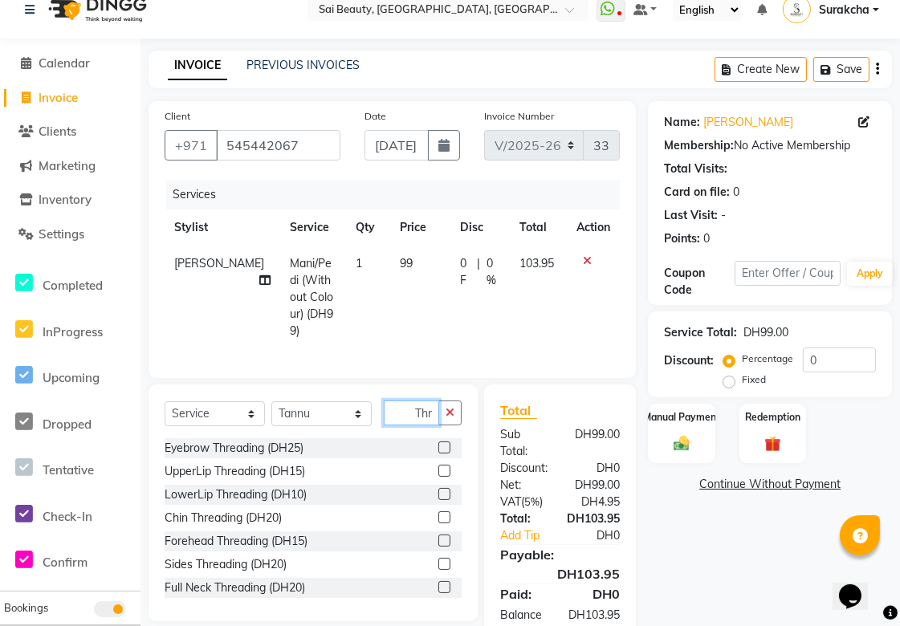
scroll to position [0, 0]
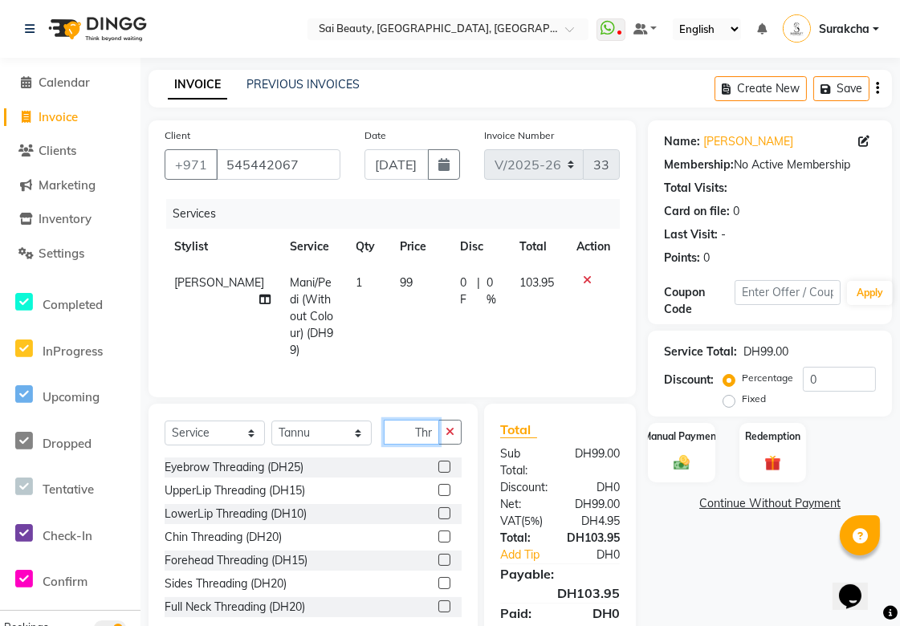
type input "Thr"
click at [438, 462] on label at bounding box center [444, 467] width 12 height 12
click at [438, 462] on input "checkbox" at bounding box center [443, 467] width 10 height 10
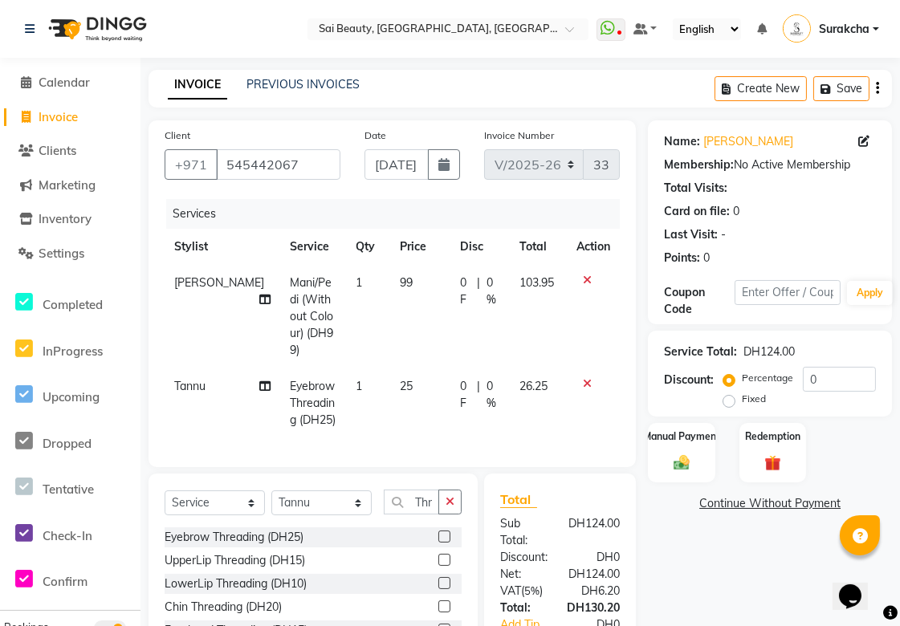
checkbox input "false"
click at [450, 498] on icon "button" at bounding box center [450, 501] width 9 height 11
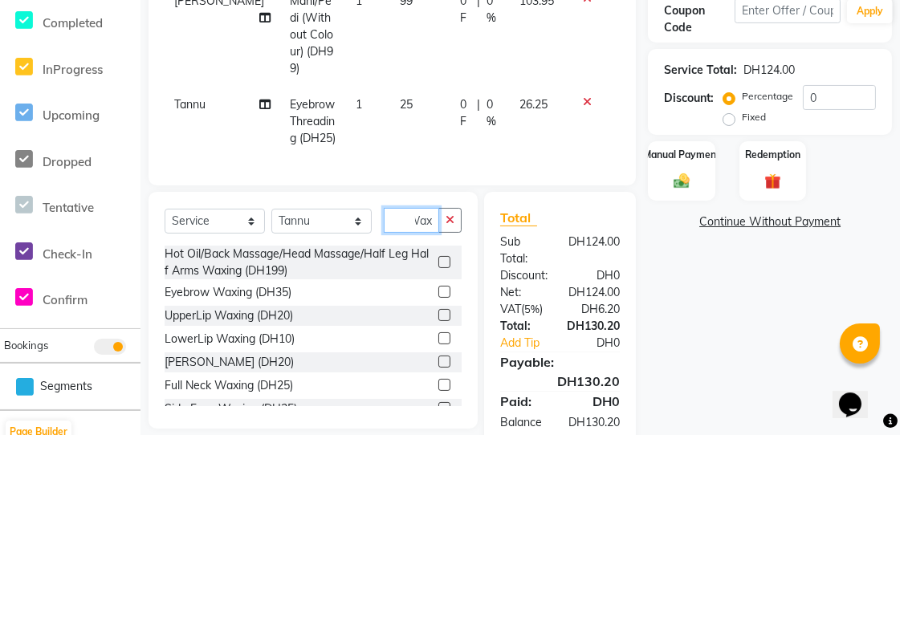
scroll to position [90, 0]
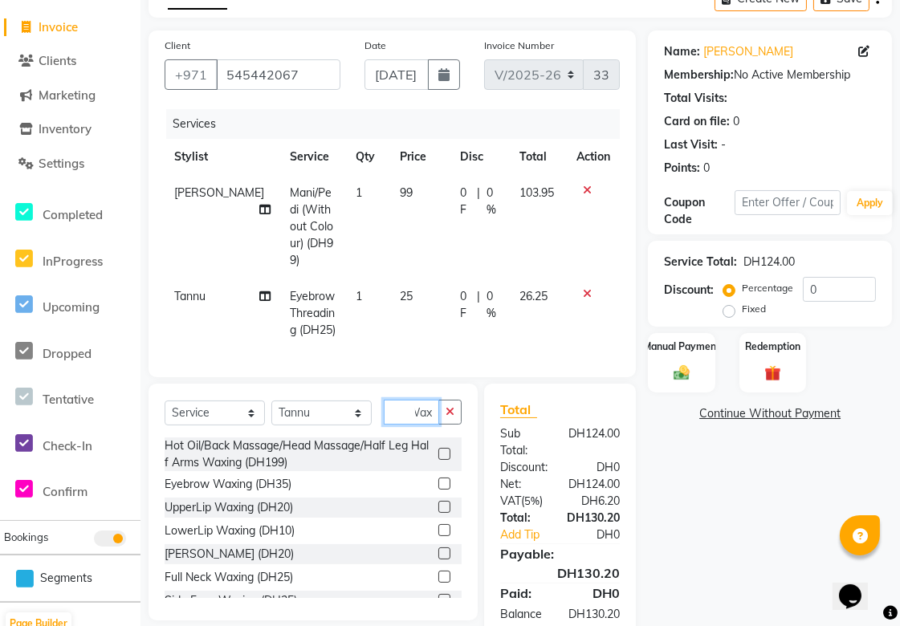
type input "Wax"
click at [438, 503] on label at bounding box center [444, 507] width 12 height 12
click at [438, 503] on input "checkbox" at bounding box center [443, 508] width 10 height 10
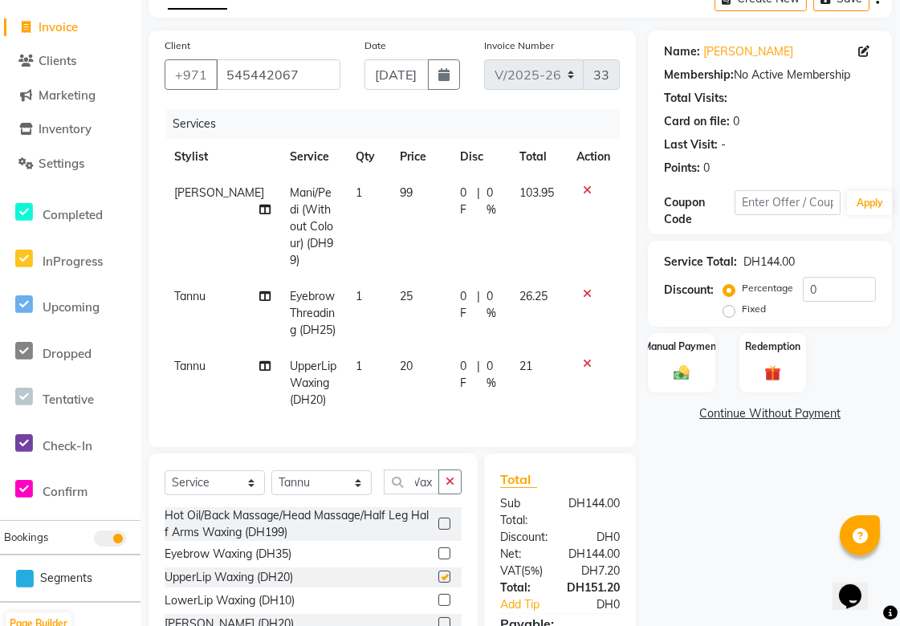
scroll to position [0, 0]
checkbox input "false"
click at [451, 483] on icon "button" at bounding box center [450, 481] width 9 height 11
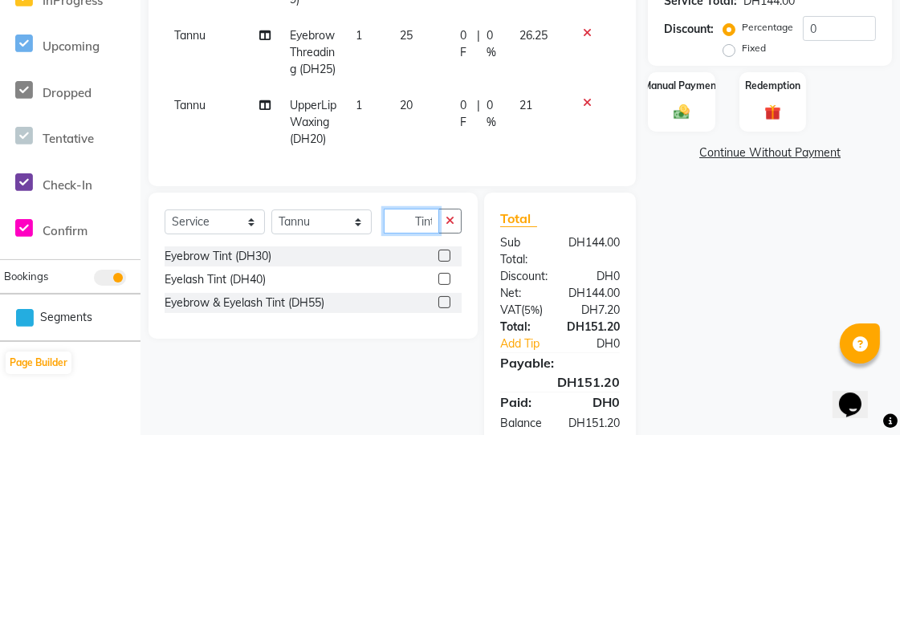
scroll to position [0, 2]
type input "Tint"
click at [444, 443] on label at bounding box center [444, 448] width 12 height 12
click at [444, 443] on input "checkbox" at bounding box center [443, 448] width 10 height 10
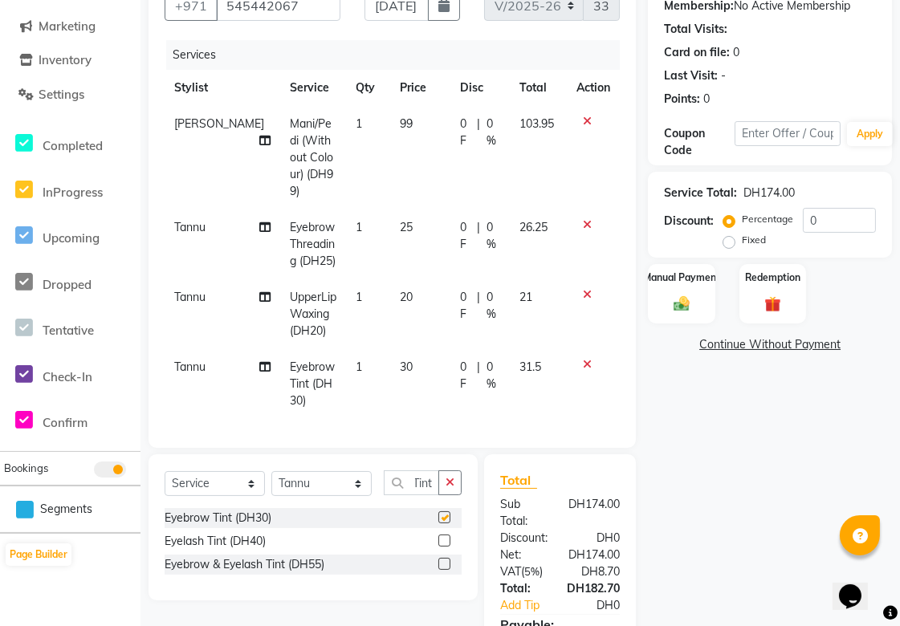
scroll to position [0, 0]
checkbox input "false"
click at [451, 478] on icon "button" at bounding box center [450, 482] width 9 height 11
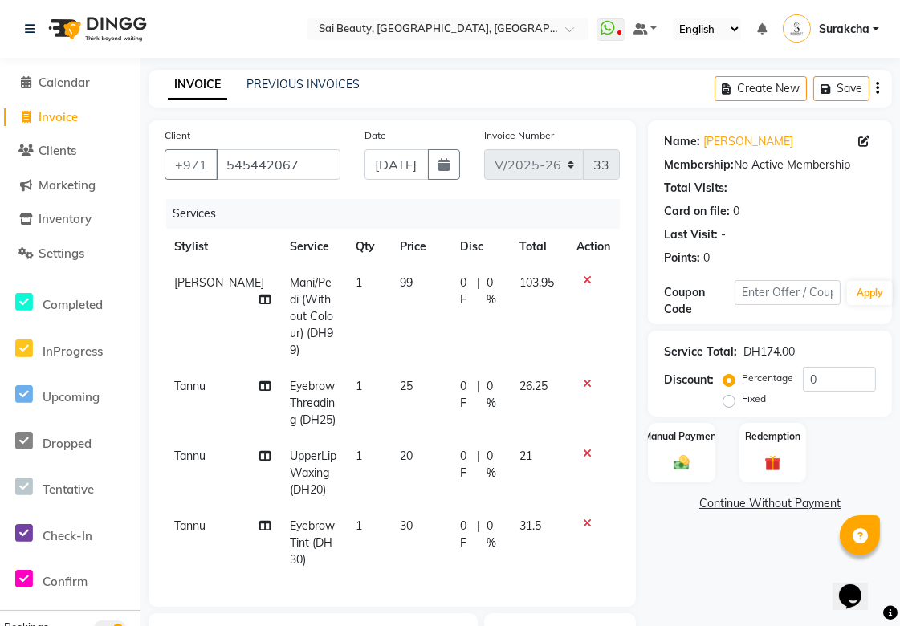
scroll to position [279, 0]
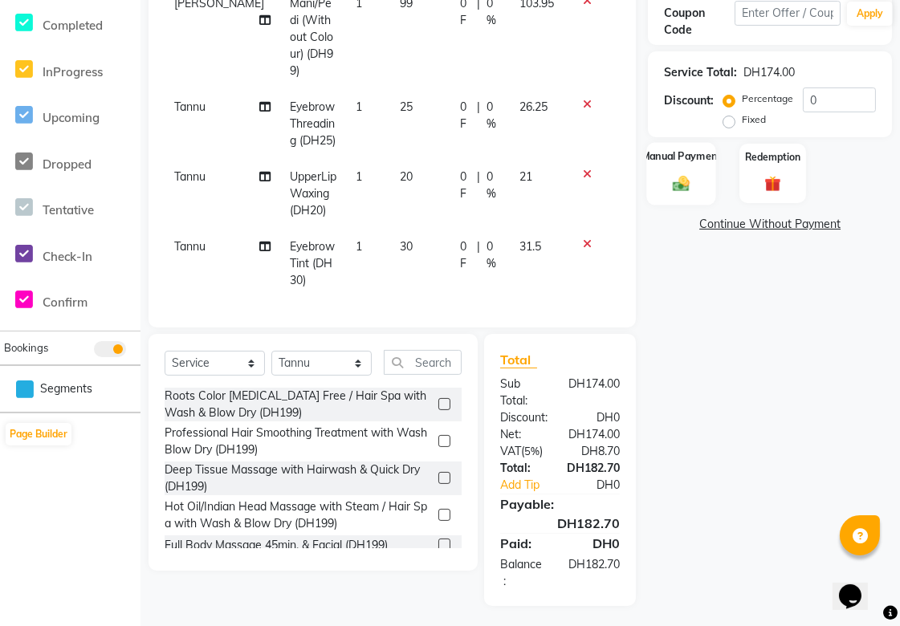
click at [675, 198] on div "Manual Payment" at bounding box center [682, 173] width 70 height 63
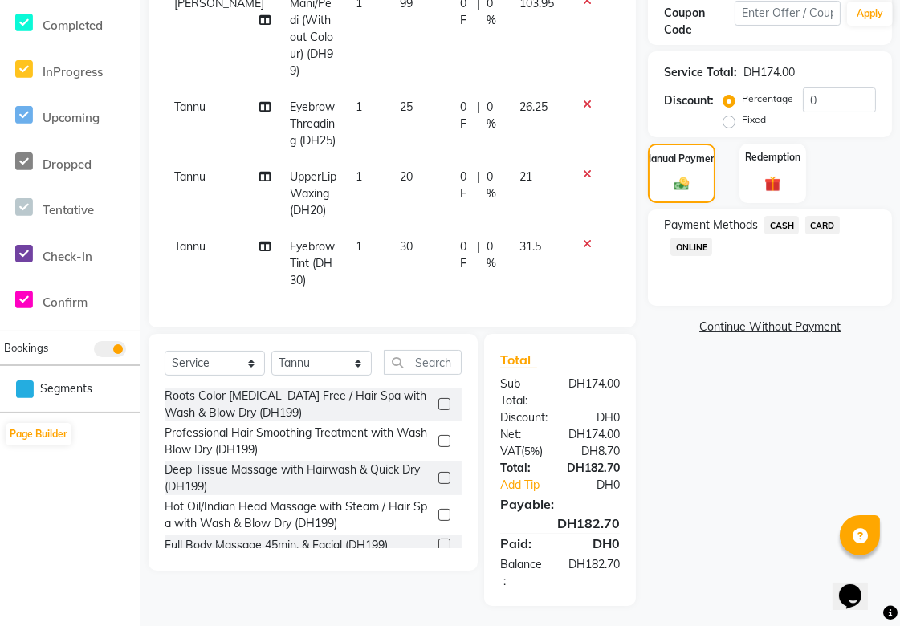
click at [835, 226] on span "CARD" at bounding box center [822, 225] width 35 height 18
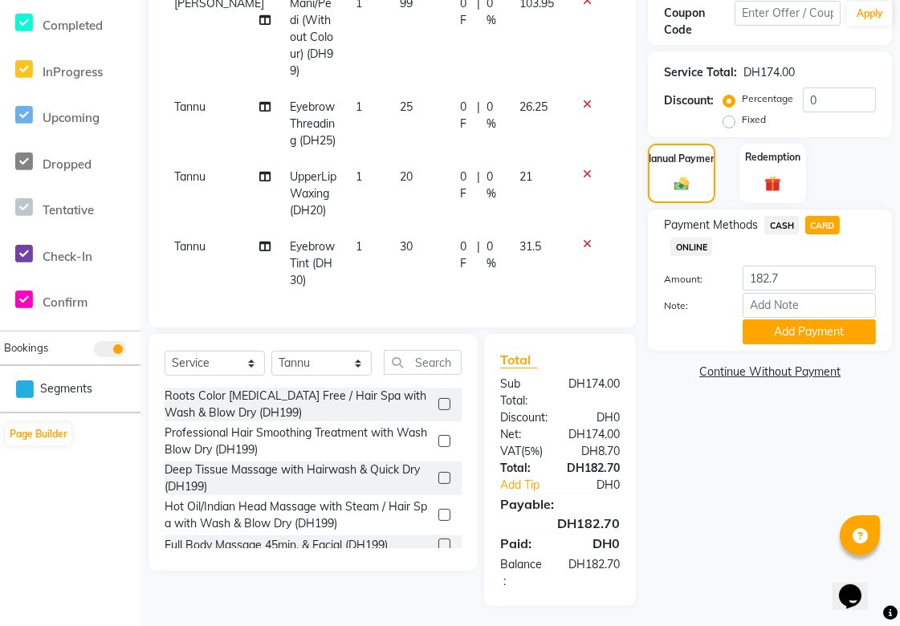
scroll to position [0, 0]
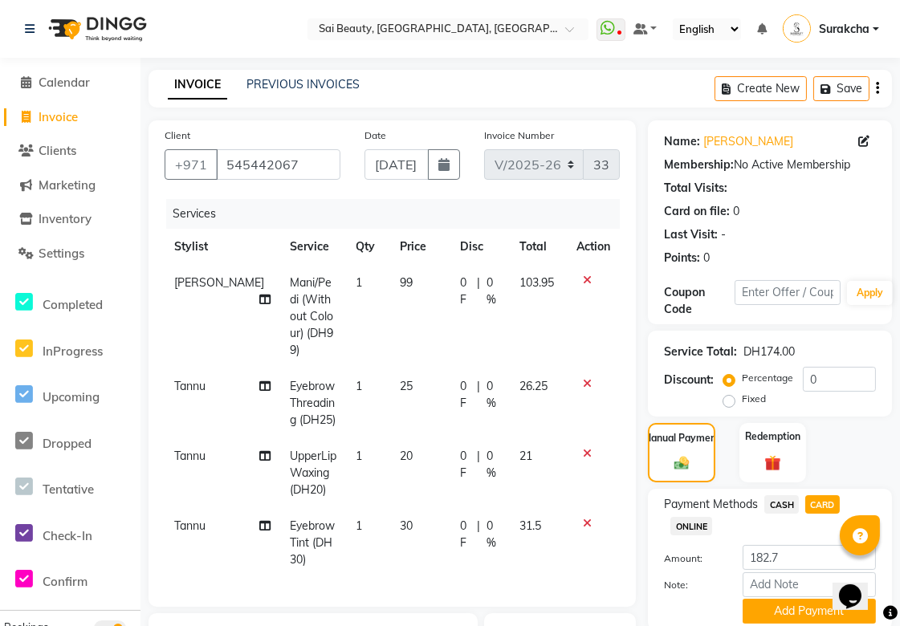
click at [259, 294] on icon at bounding box center [264, 299] width 11 height 11
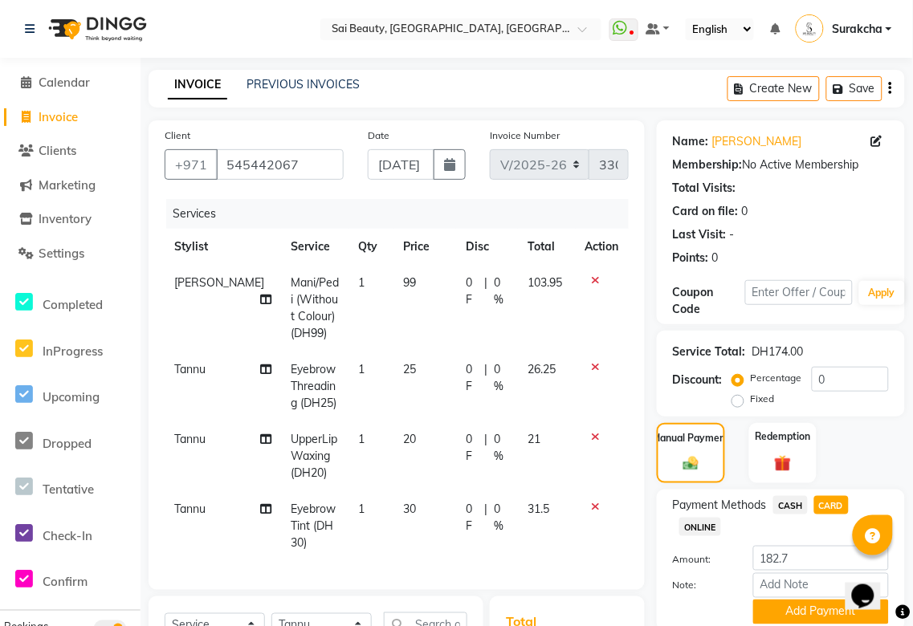
select select "43674"
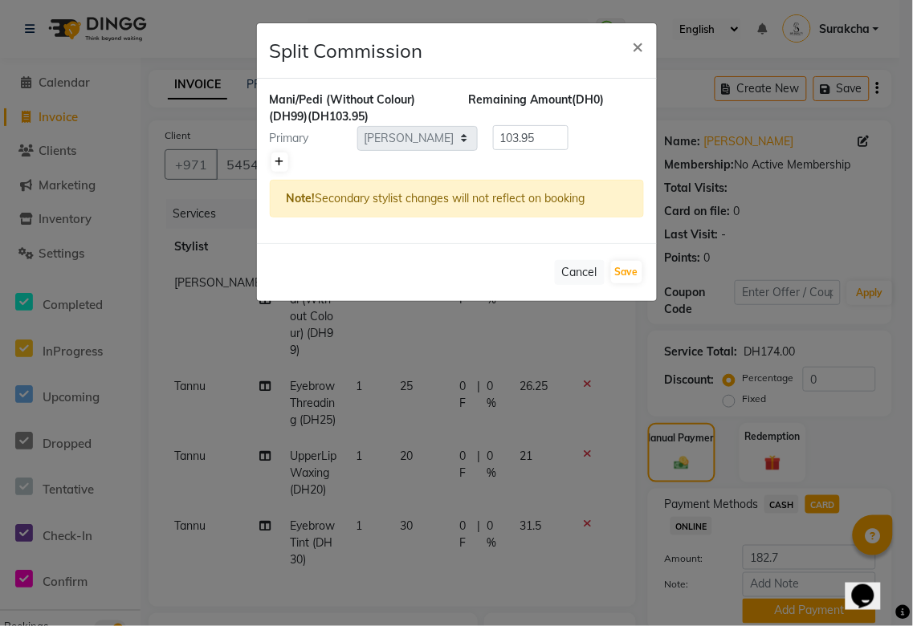
click at [283, 159] on icon at bounding box center [279, 162] width 9 height 10
type input "51.98"
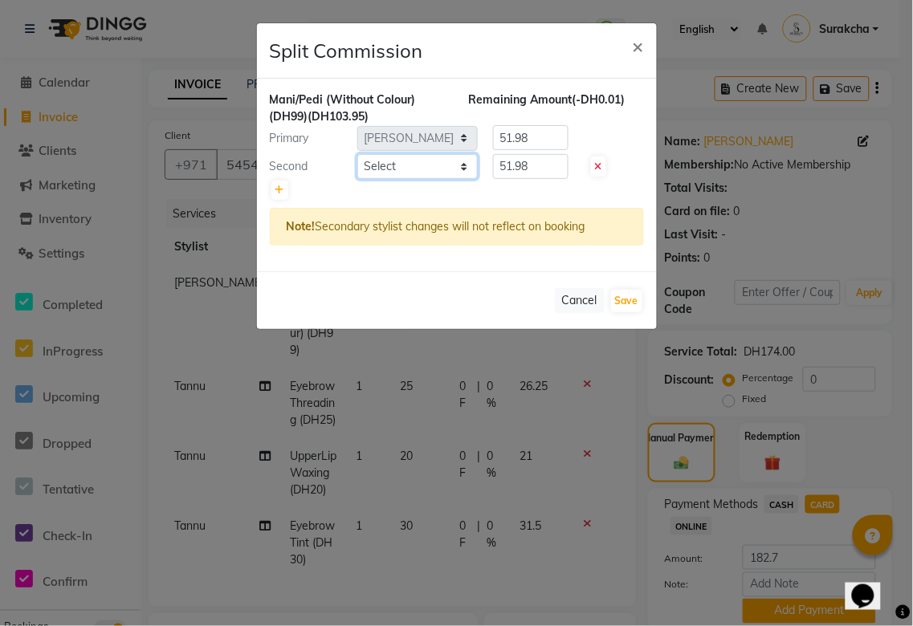
click at [468, 172] on select "Select [PERSON_NAME][MEDICAL_DATA] [PERSON_NAME] Asmi Ausha [PERSON_NAME] Gita …" at bounding box center [417, 166] width 120 height 25
select select "63384"
click at [357, 154] on select "Select [PERSON_NAME][MEDICAL_DATA] [PERSON_NAME] Asmi Ausha [PERSON_NAME] Gita …" at bounding box center [417, 166] width 120 height 25
click at [551, 164] on input "51.98" at bounding box center [530, 166] width 75 height 25
type input "5"
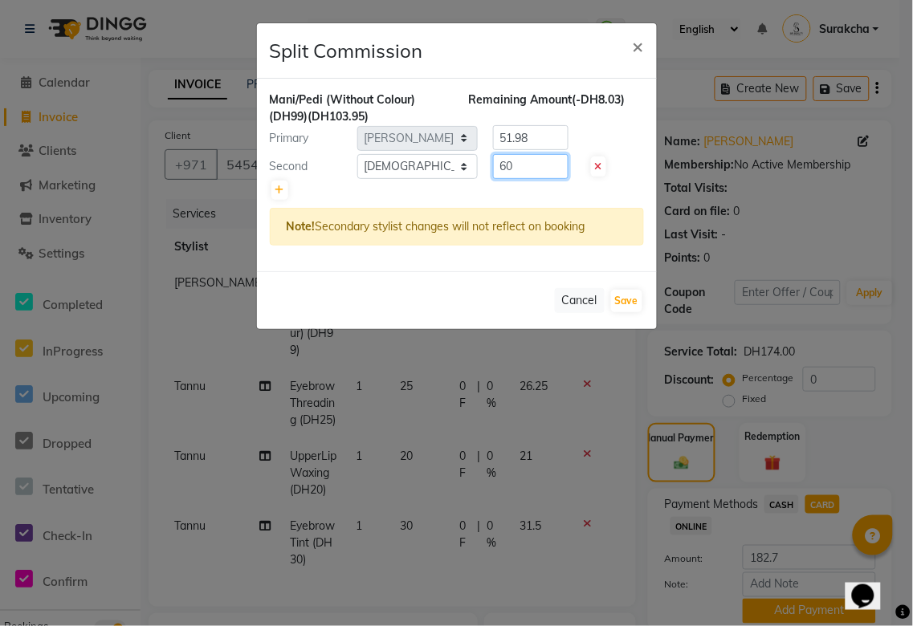
type input "60"
click at [550, 143] on input "51.98" at bounding box center [530, 137] width 75 height 25
type input "5"
type input "43.95"
click at [625, 300] on button "Save" at bounding box center [626, 301] width 31 height 22
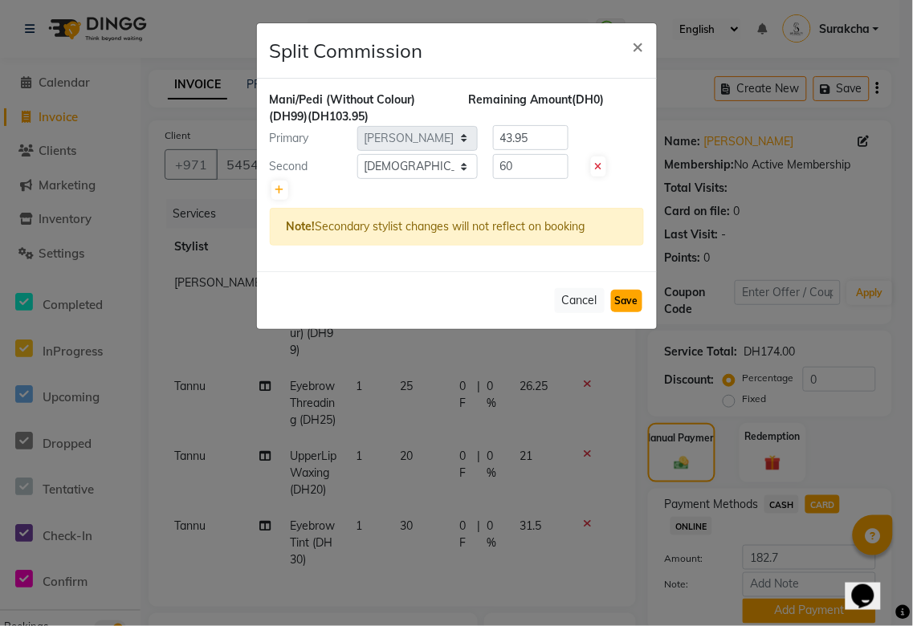
select select "Select"
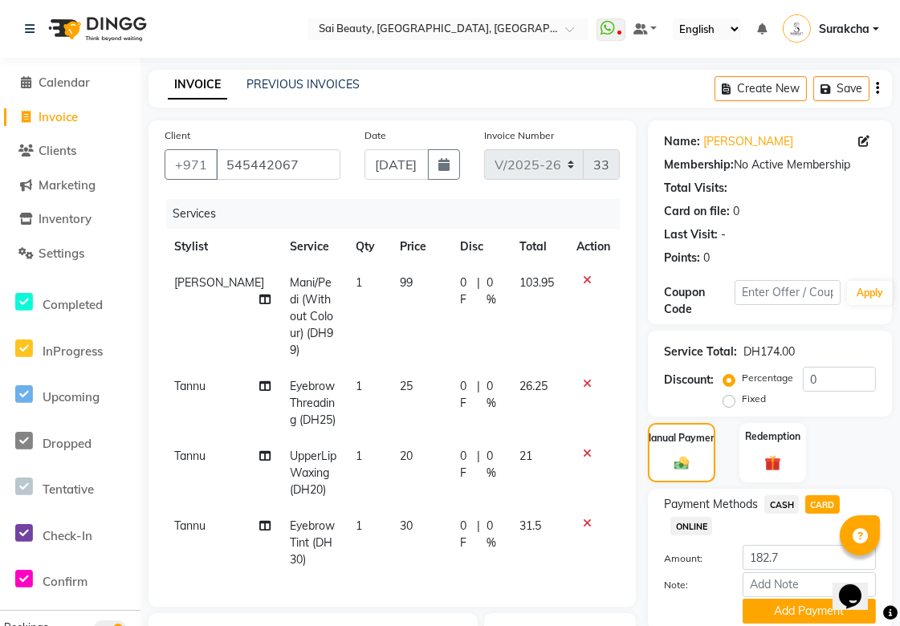
scroll to position [279, 0]
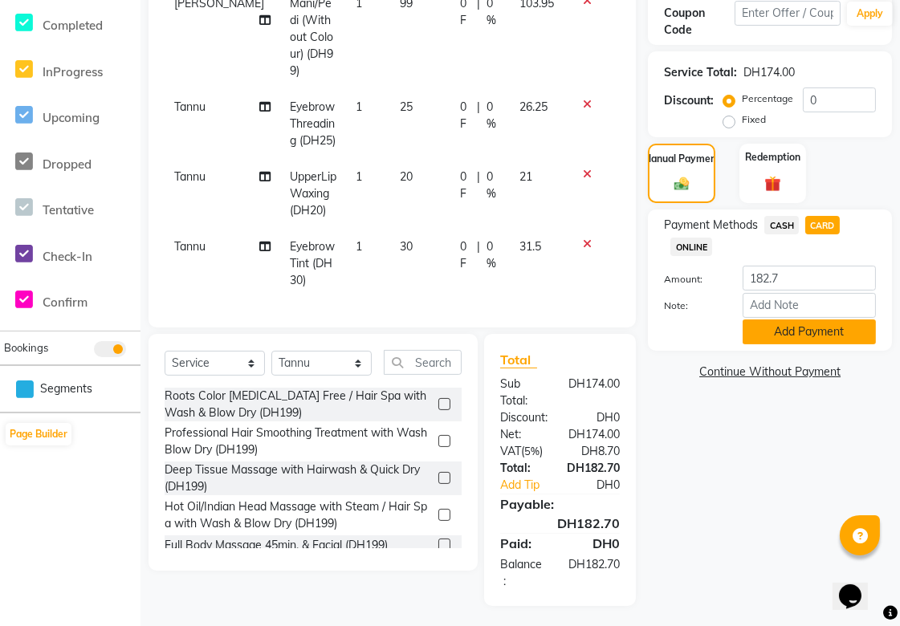
click at [841, 337] on button "Add Payment" at bounding box center [809, 331] width 133 height 25
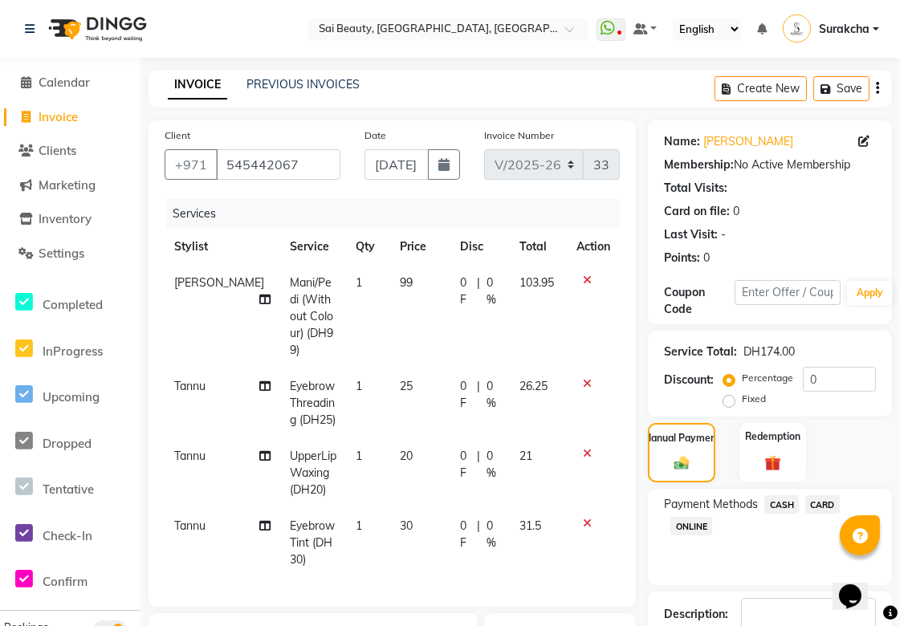
scroll to position [330, 0]
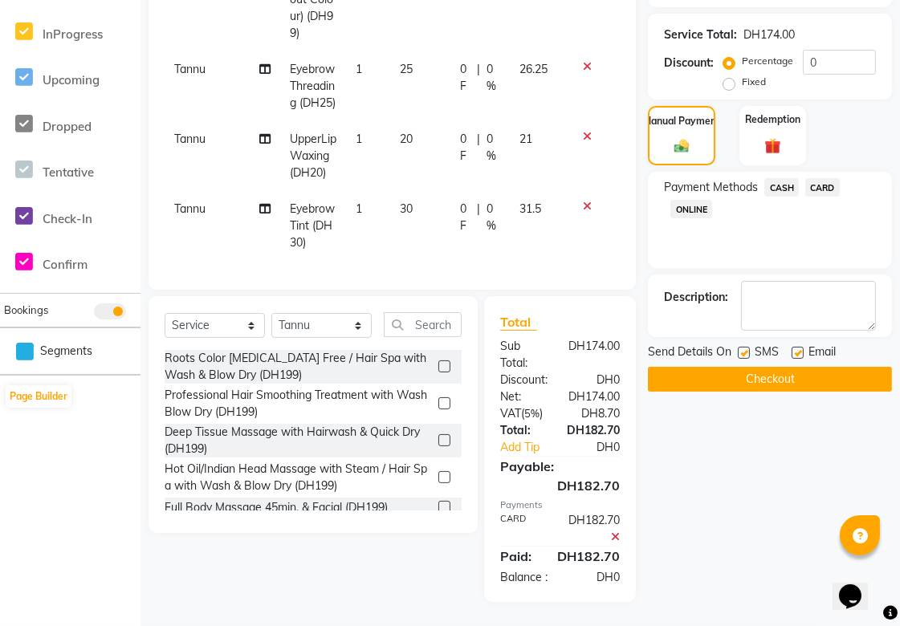
click at [841, 372] on button "Checkout" at bounding box center [770, 379] width 244 height 25
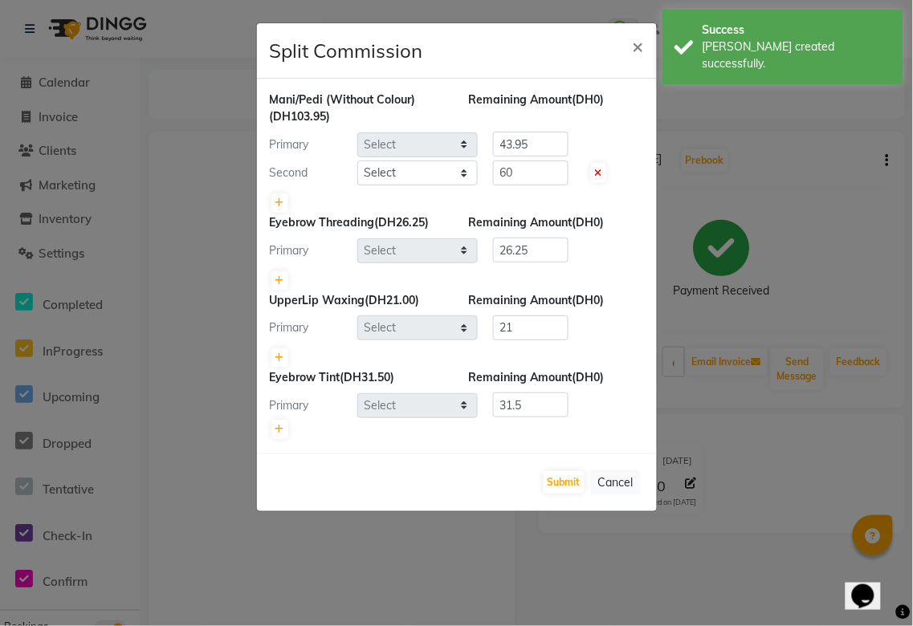
select select "43674"
select select "63384"
select select "35329"
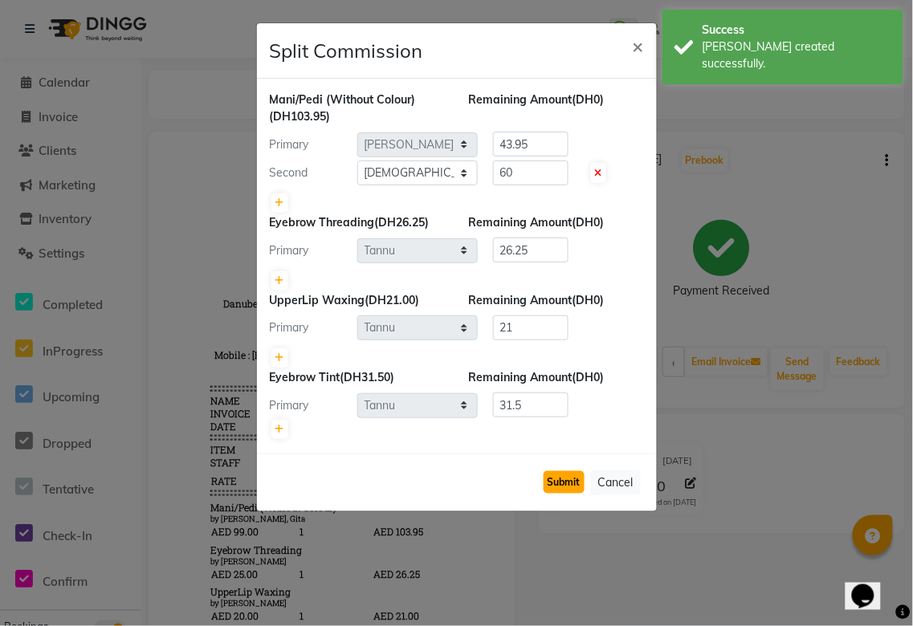
click at [560, 479] on button "Submit" at bounding box center [563, 482] width 41 height 22
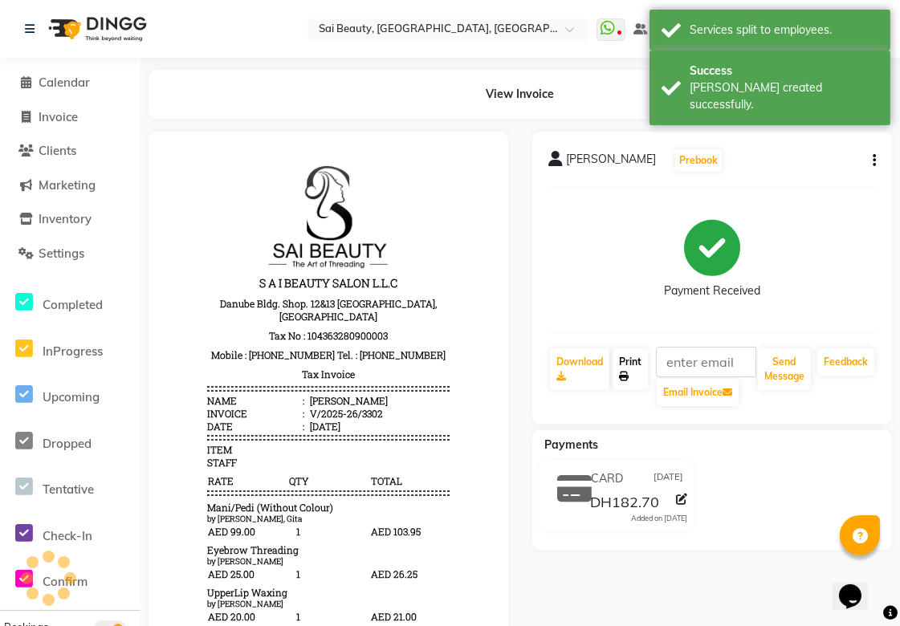
click at [635, 374] on link "Print" at bounding box center [629, 369] width 35 height 42
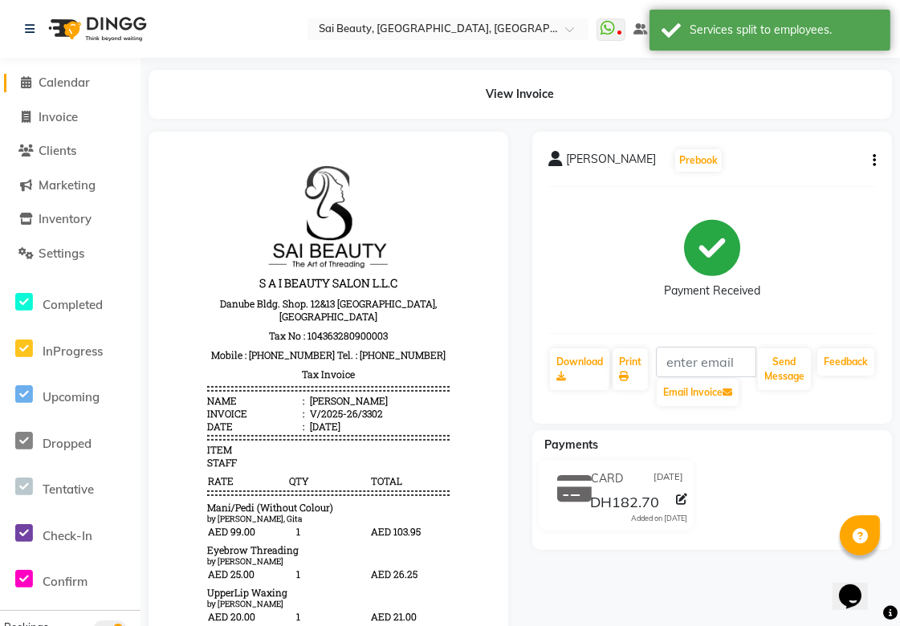
click at [66, 80] on span "Calendar" at bounding box center [64, 82] width 51 height 15
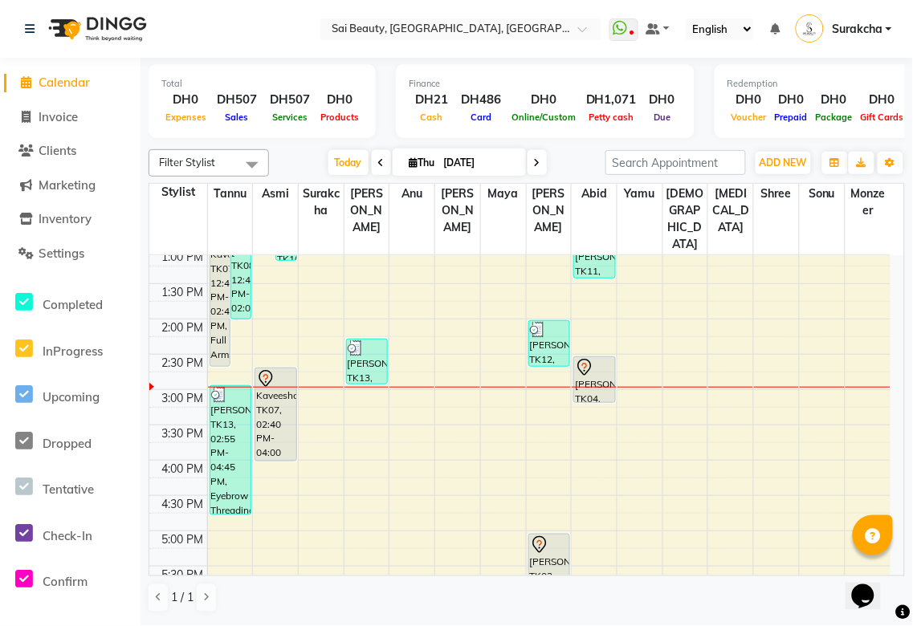
scroll to position [283, 0]
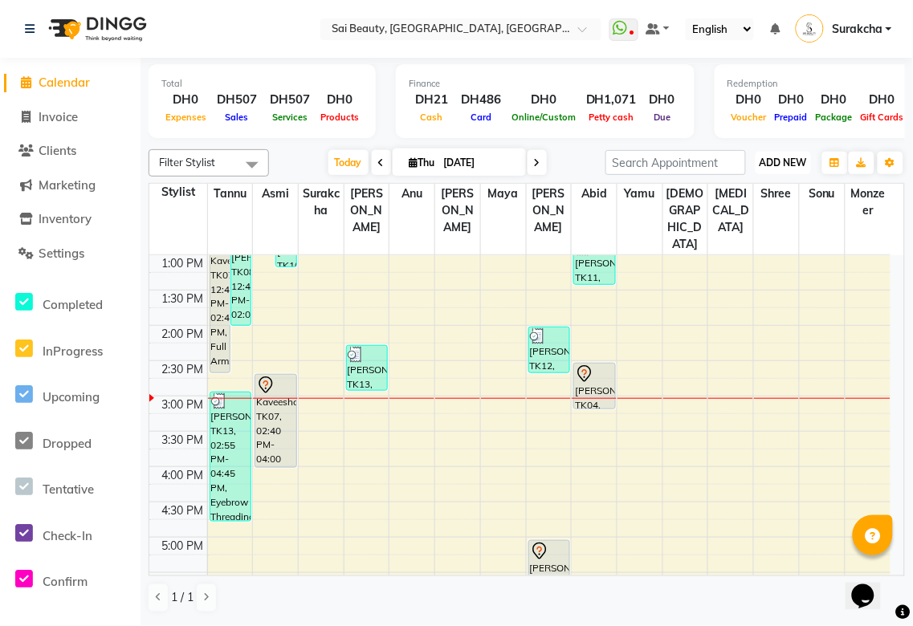
click at [791, 164] on span "ADD NEW" at bounding box center [782, 163] width 47 height 12
click at [774, 197] on button "Add Appointment" at bounding box center [747, 192] width 127 height 21
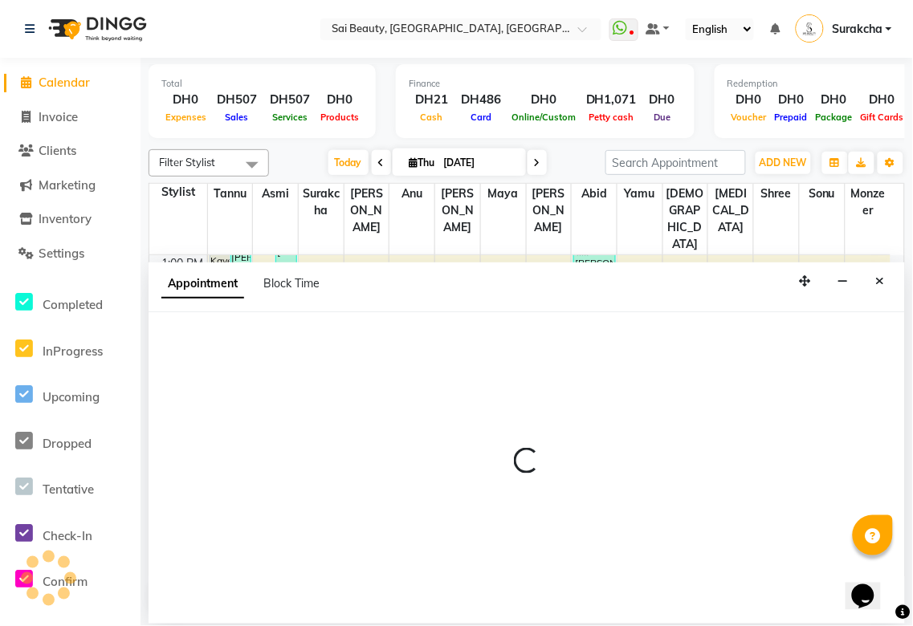
select select "tentative"
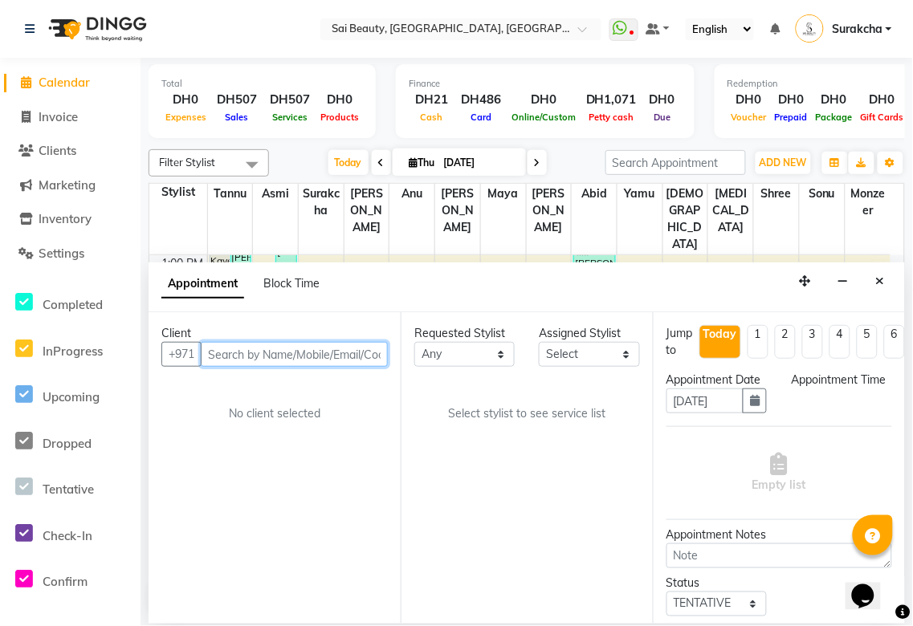
select select "600"
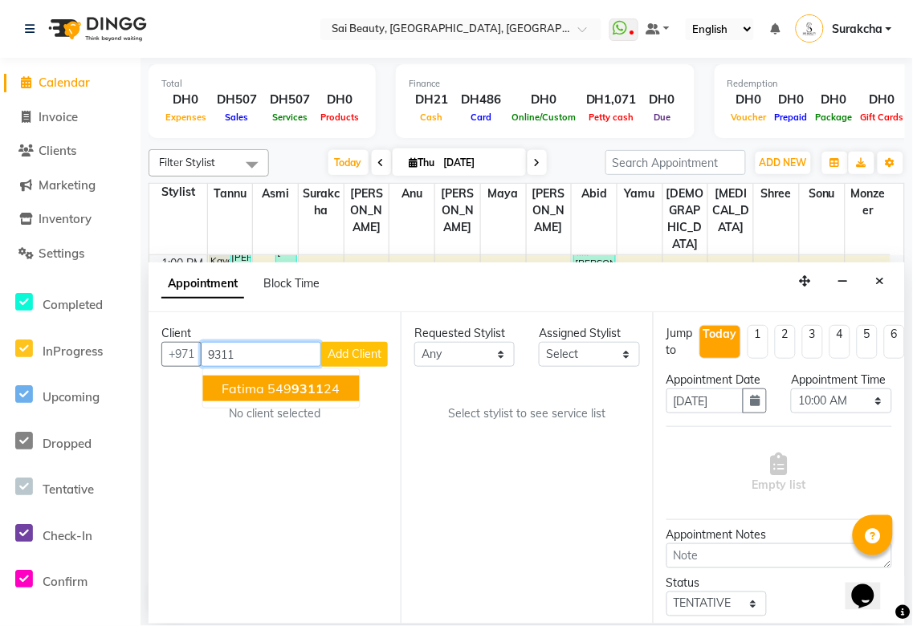
click at [230, 358] on input "9311" at bounding box center [261, 354] width 120 height 25
type input "9"
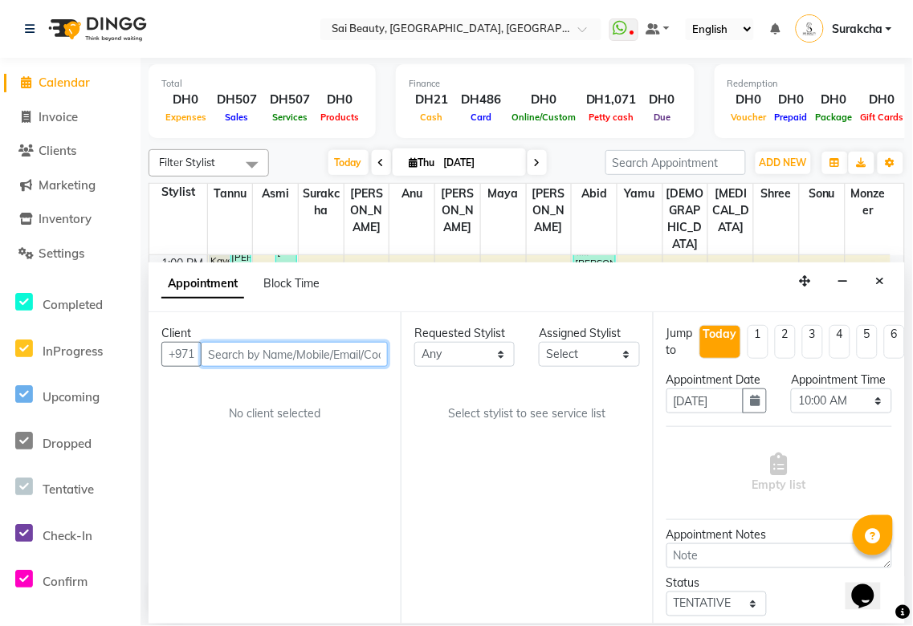
click at [295, 356] on input "text" at bounding box center [294, 354] width 187 height 25
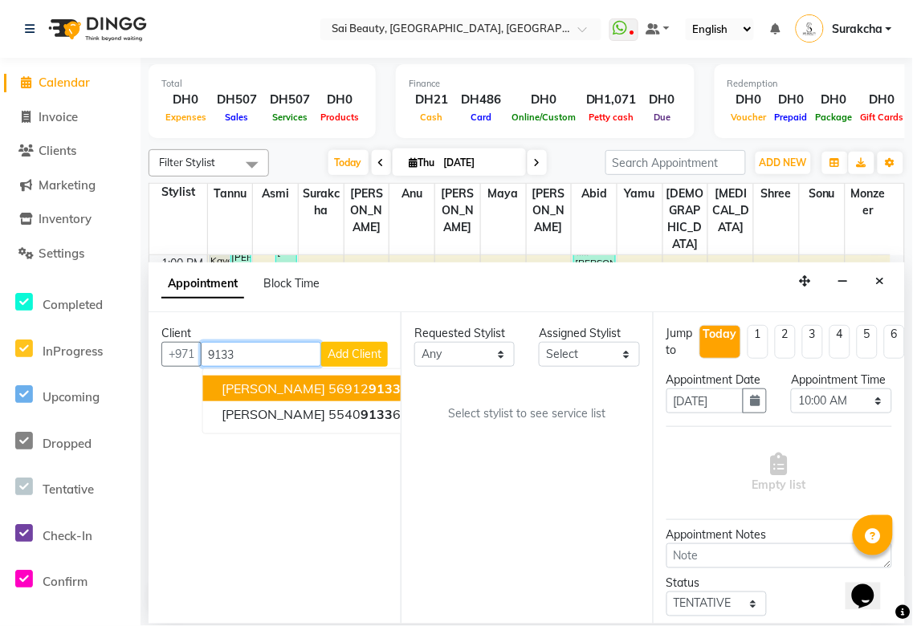
click at [347, 388] on button "[PERSON_NAME] 56912 9133" at bounding box center [312, 389] width 218 height 26
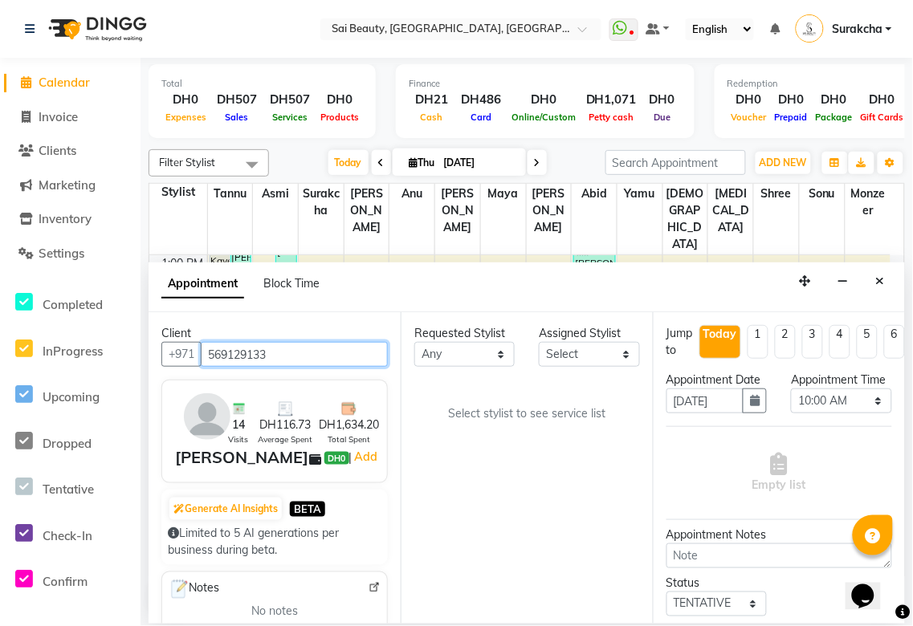
type input "569129133"
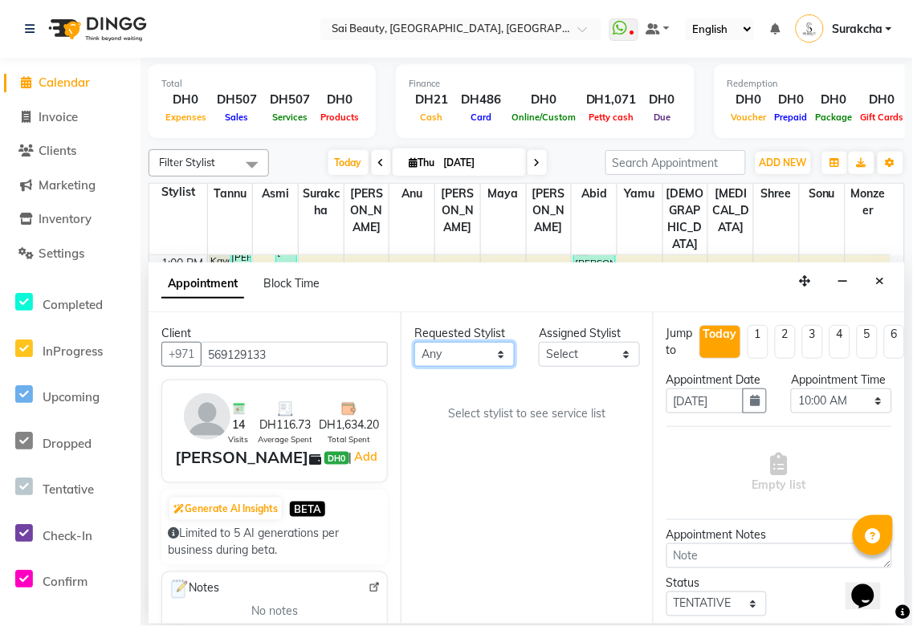
click at [506, 356] on select "Any [PERSON_NAME][MEDICAL_DATA] [PERSON_NAME] Asmi [PERSON_NAME] Gita [PERSON_N…" at bounding box center [464, 354] width 100 height 25
select select "43674"
click at [414, 342] on select "Any [PERSON_NAME][MEDICAL_DATA] [PERSON_NAME] Asmi [PERSON_NAME] Gita [PERSON_N…" at bounding box center [464, 354] width 100 height 25
select select "43674"
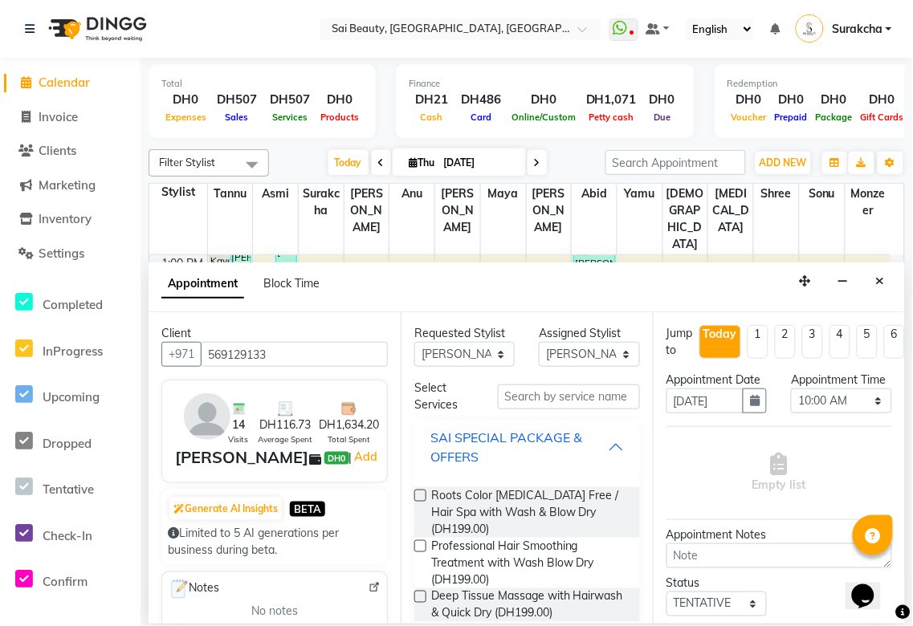
click at [590, 451] on div "SAI SPECIAL PACKAGE & OFFERS" at bounding box center [518, 447] width 177 height 39
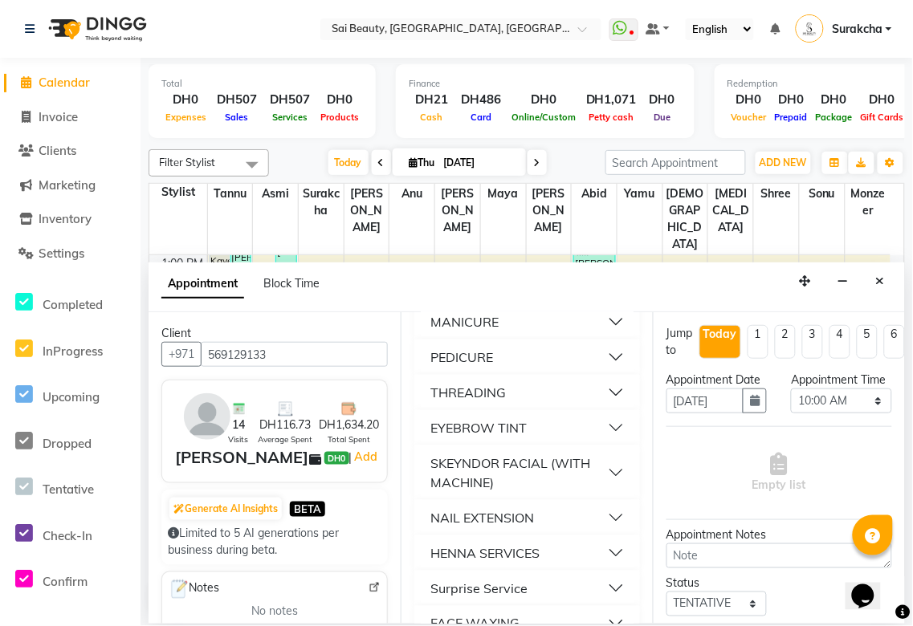
scroll to position [246, 0]
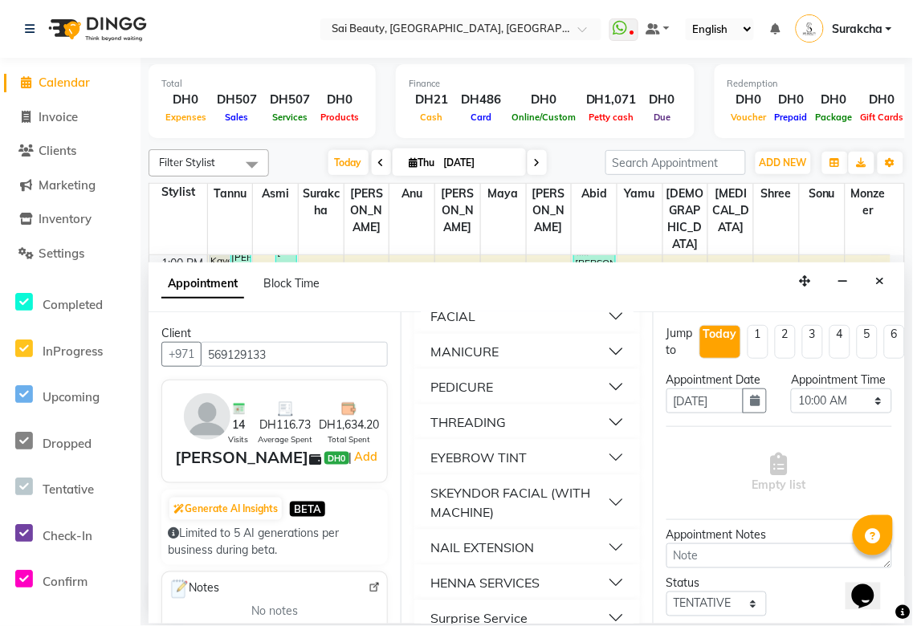
click at [604, 351] on button "MANICURE" at bounding box center [527, 351] width 213 height 29
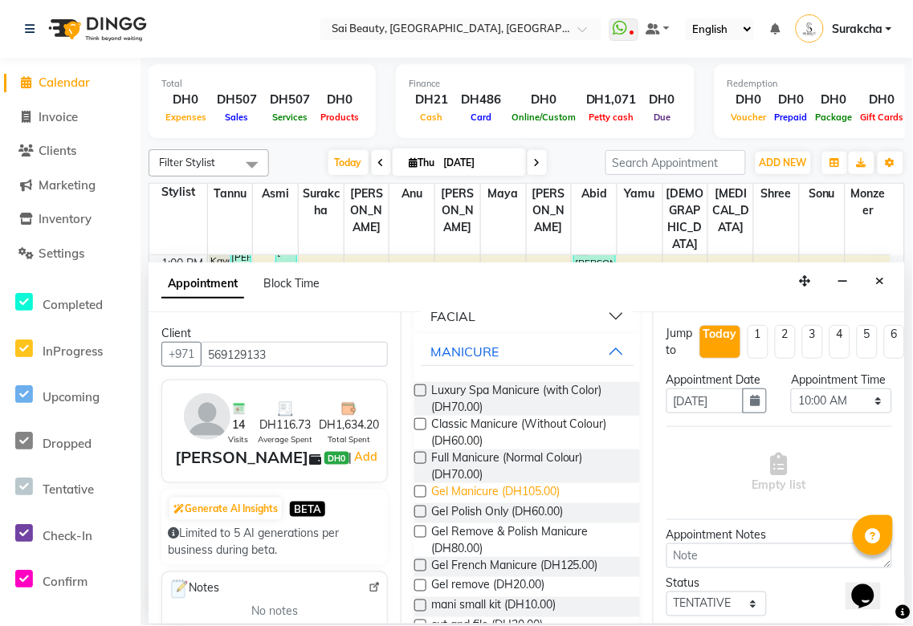
click at [551, 494] on span "Gel Manicure (DH105.00)" at bounding box center [495, 493] width 128 height 20
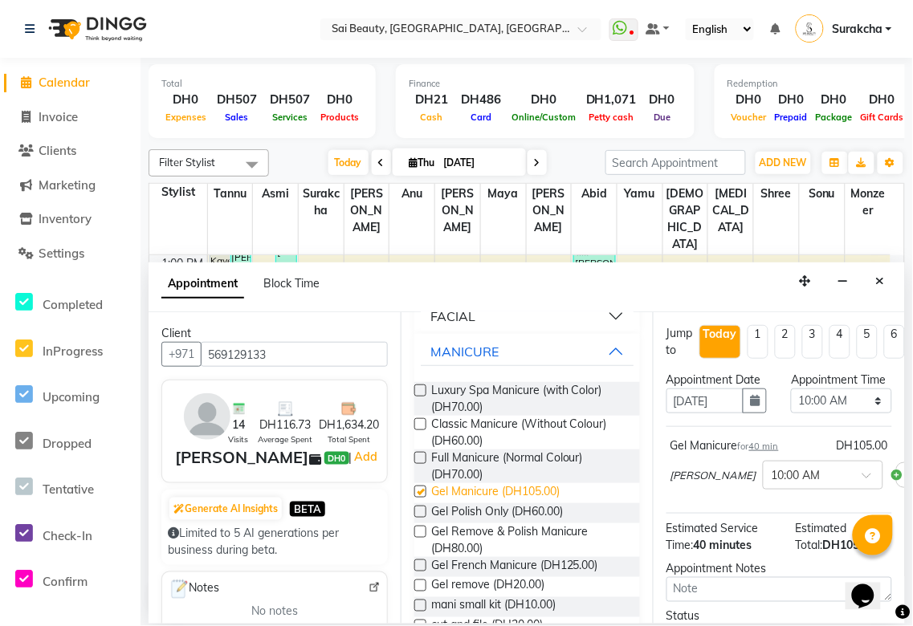
checkbox input "false"
click at [861, 413] on select "Select 10:00 AM 10:05 AM 10:10 AM 10:15 AM 10:20 AM 10:25 AM 10:30 AM 10:35 AM …" at bounding box center [841, 401] width 100 height 25
select select "975"
click at [791, 405] on select "Select 10:00 AM 10:05 AM 10:10 AM 10:15 AM 10:20 AM 10:25 AM 10:30 AM 10:35 AM …" at bounding box center [841, 401] width 100 height 25
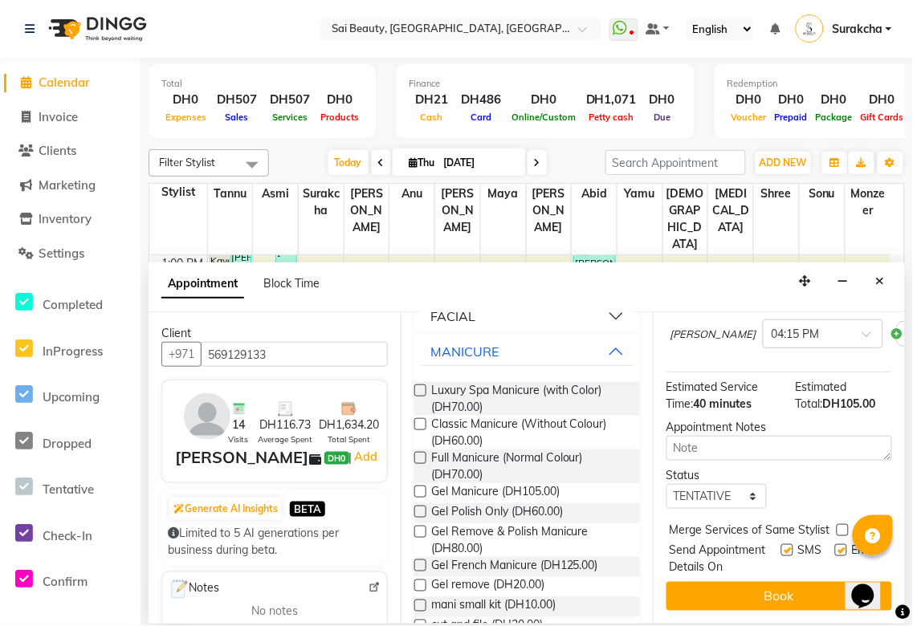
click at [840, 524] on label at bounding box center [842, 530] width 12 height 12
click at [840, 527] on input "checkbox" at bounding box center [841, 532] width 10 height 10
checkbox input "true"
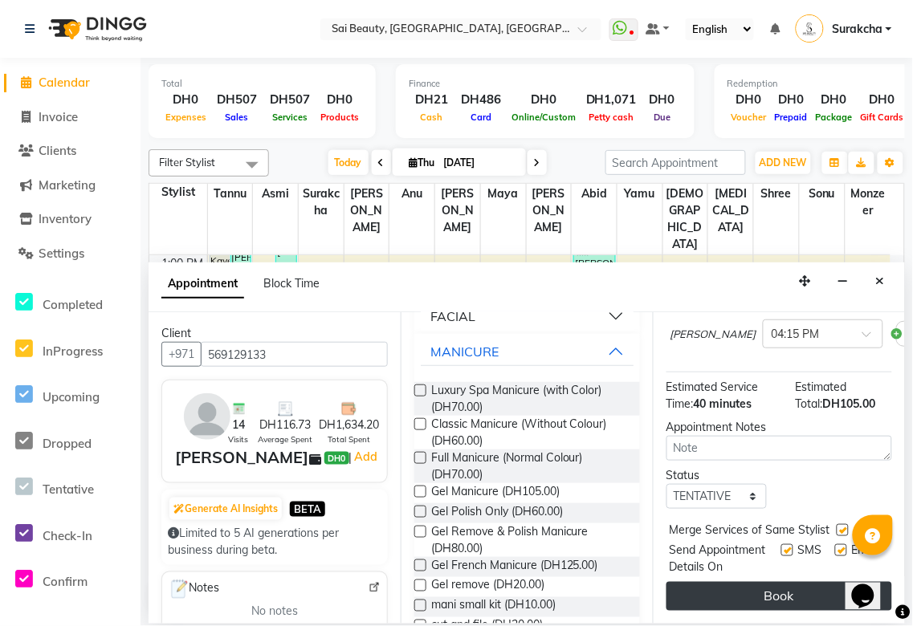
click at [813, 590] on button "Book" at bounding box center [779, 596] width 226 height 29
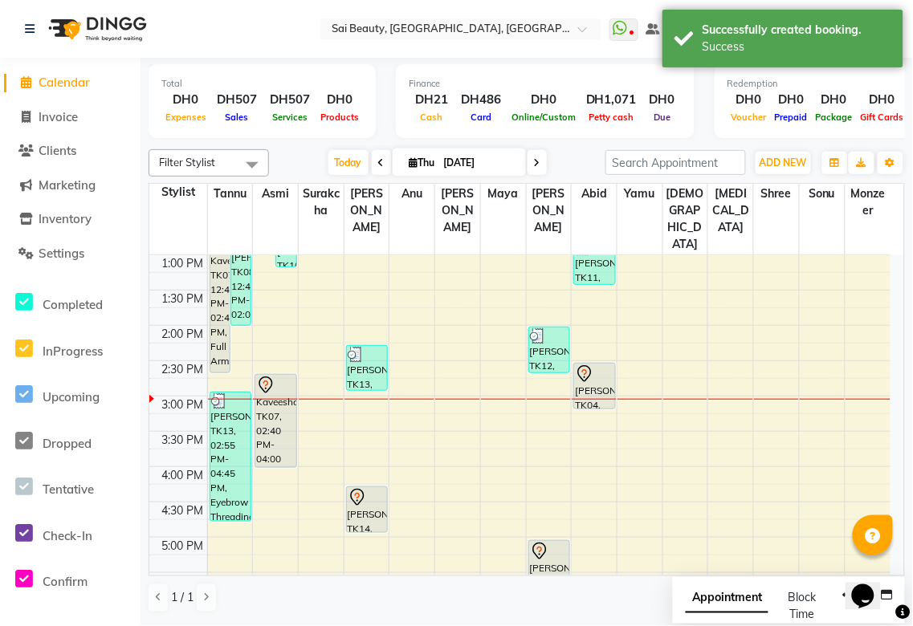
click at [718, 604] on span "Appointment" at bounding box center [727, 598] width 83 height 29
select select "tentative"
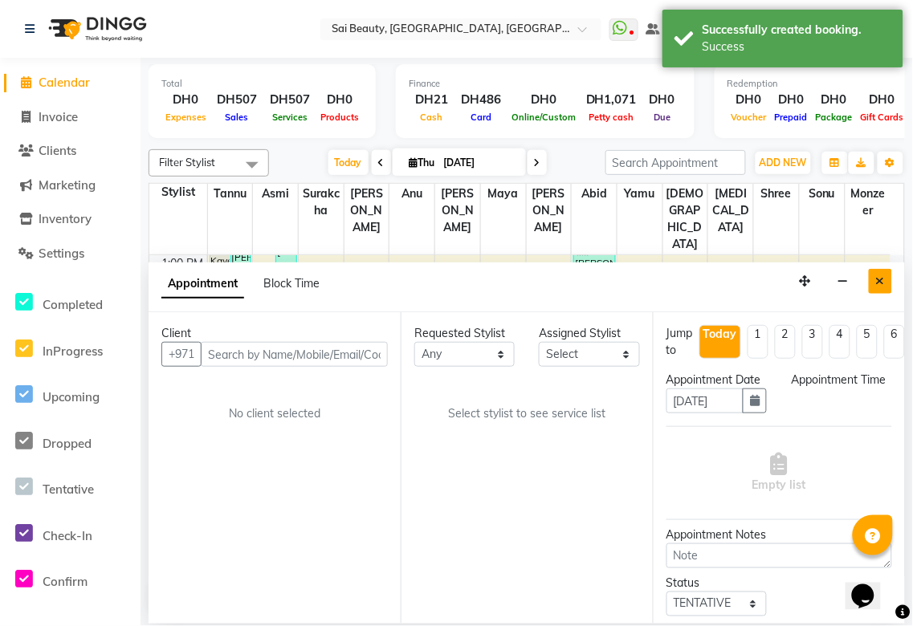
click at [885, 285] on icon "Close" at bounding box center [880, 280] width 9 height 11
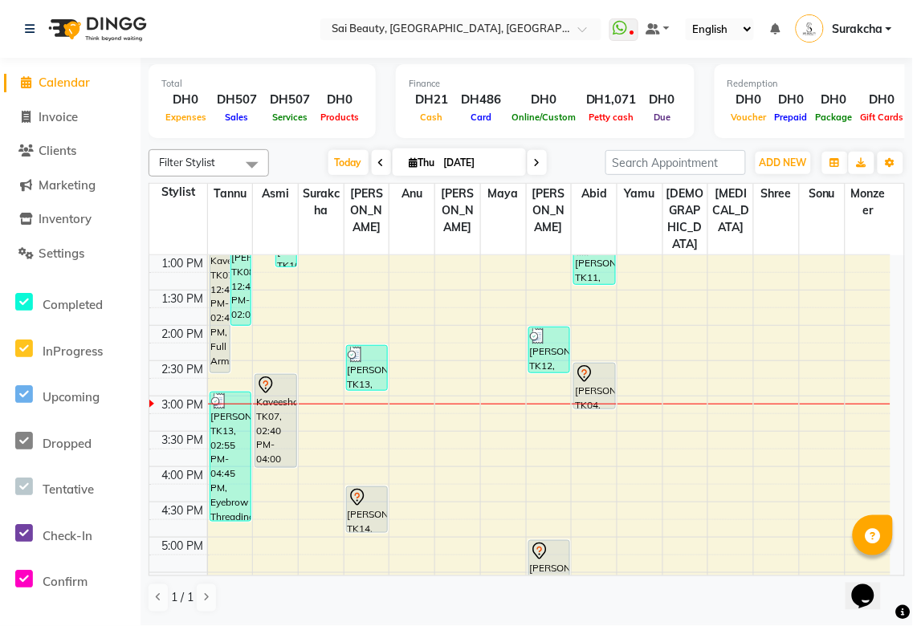
click at [592, 364] on icon at bounding box center [584, 373] width 19 height 19
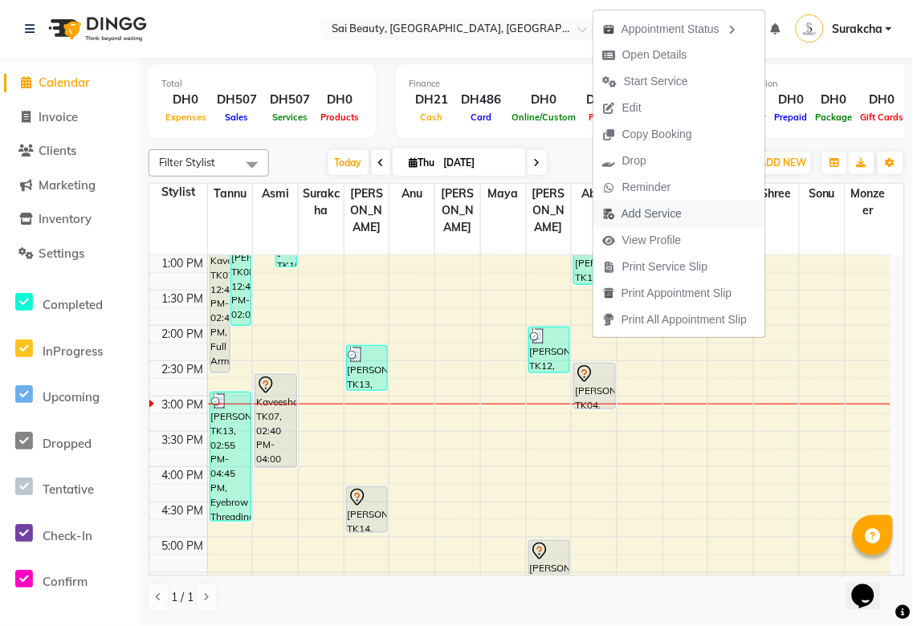
click at [667, 219] on span "Add Service" at bounding box center [651, 214] width 60 height 17
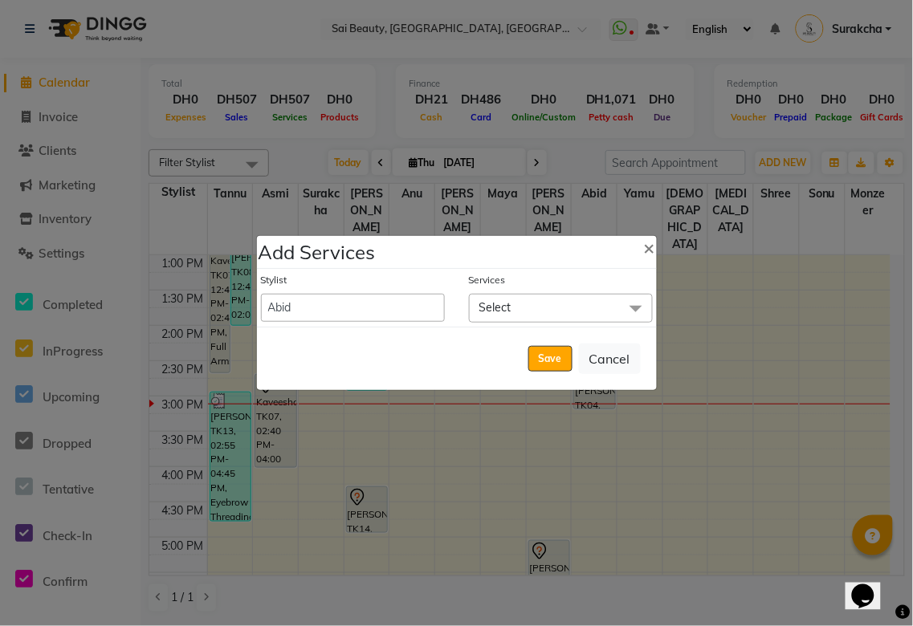
click at [551, 313] on span "Select" at bounding box center [561, 308] width 184 height 28
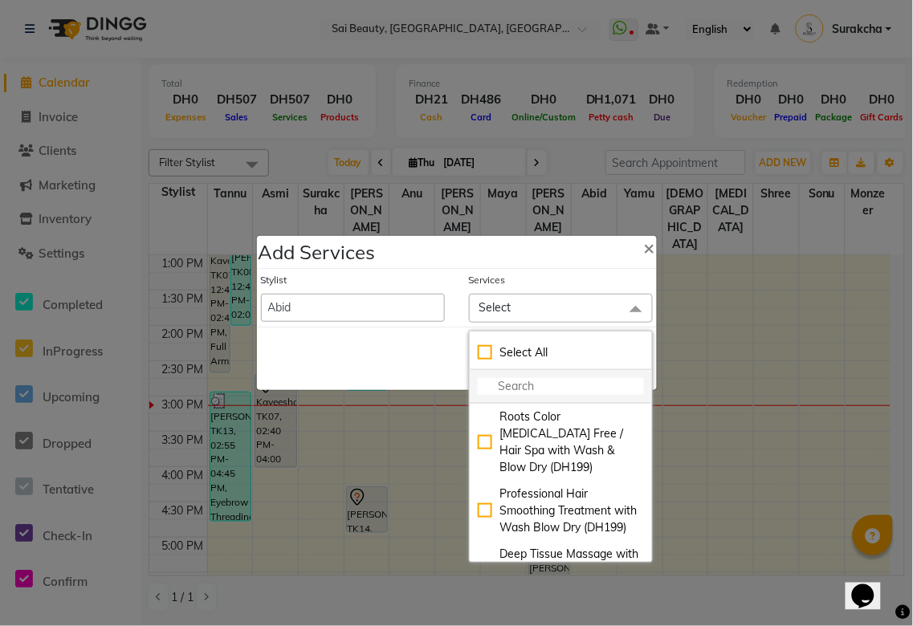
click at [520, 385] on input "multiselect-search" at bounding box center [561, 386] width 166 height 17
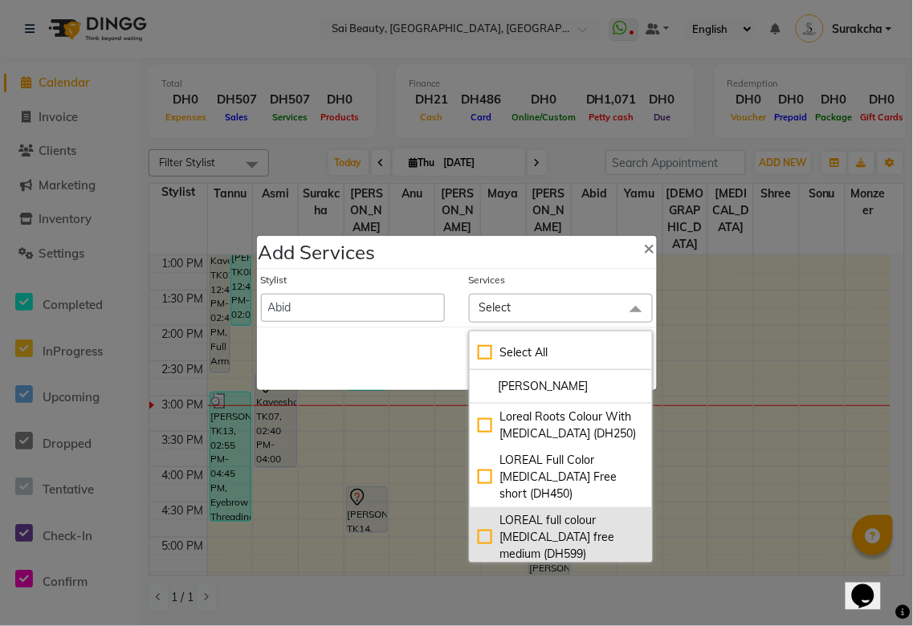
type input "[PERSON_NAME]"
click at [478, 542] on div "LOREAL full colour [MEDICAL_DATA] free medium (DH599)" at bounding box center [561, 537] width 166 height 51
checkbox input "true"
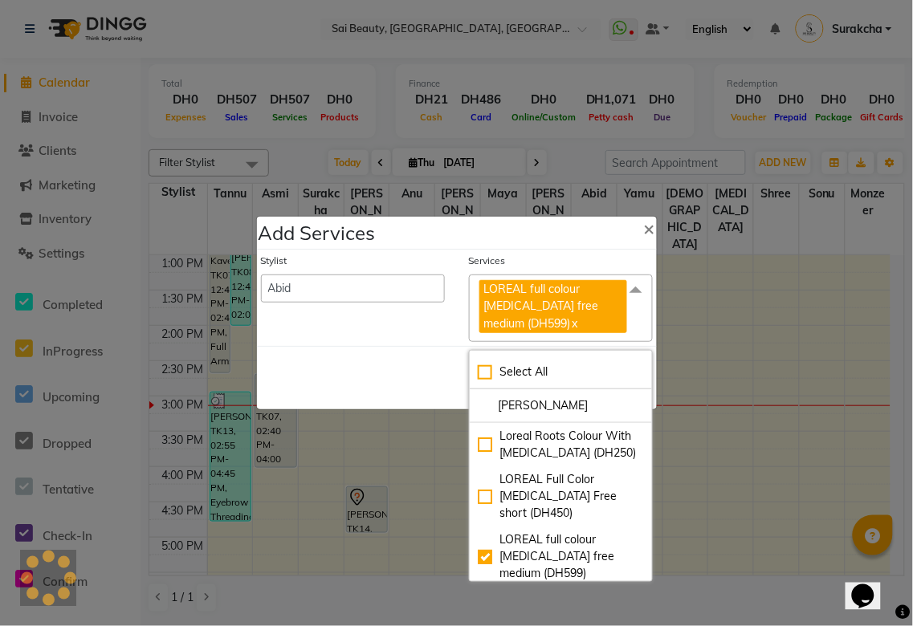
click at [372, 381] on div "Save Cancel" at bounding box center [457, 377] width 400 height 63
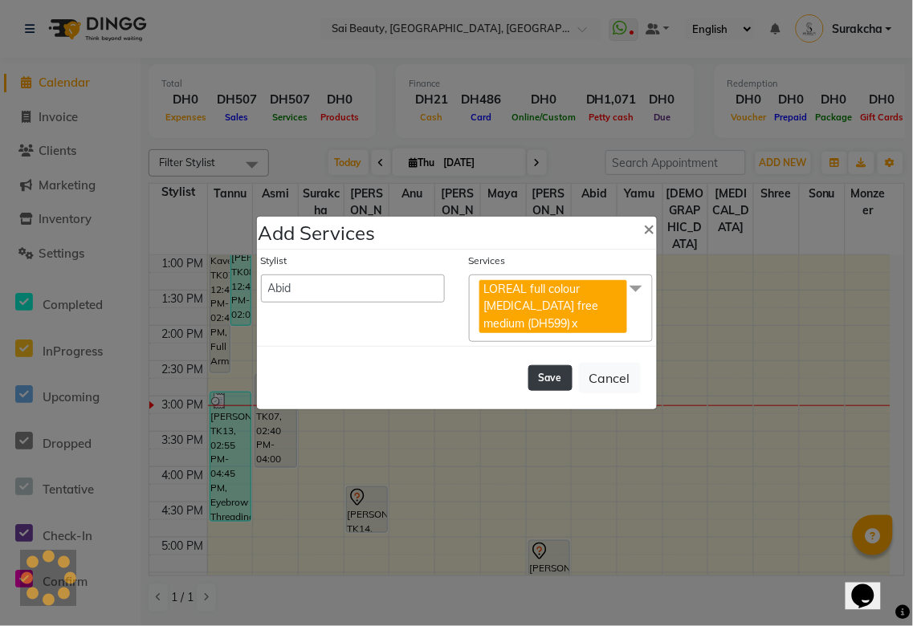
click at [551, 383] on button "Save" at bounding box center [550, 378] width 44 height 26
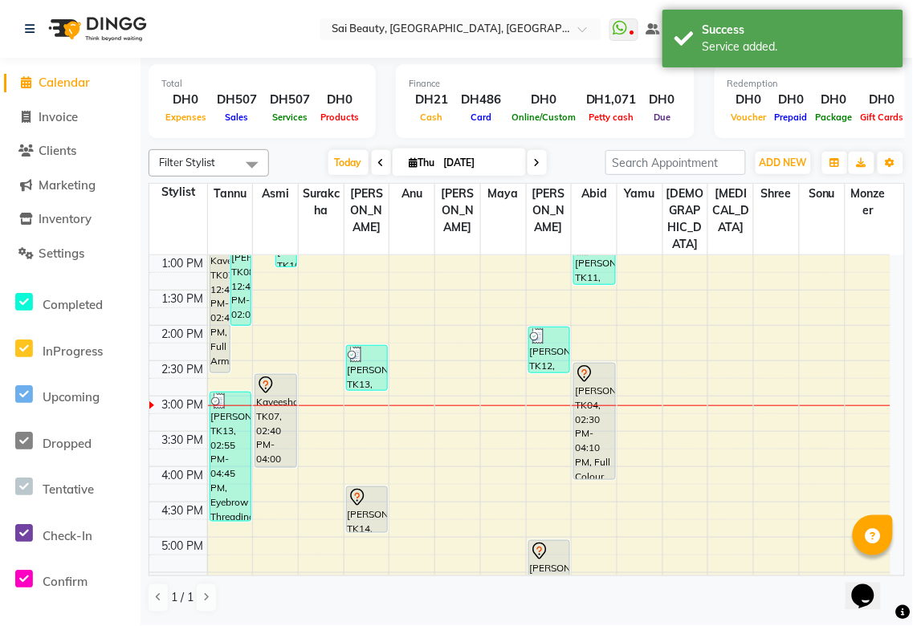
click at [583, 389] on div "[PERSON_NAME], TK04, 02:30 PM-04:10 PM, Full Colour Without [MEDICAL_DATA] Medi…" at bounding box center [594, 422] width 40 height 116
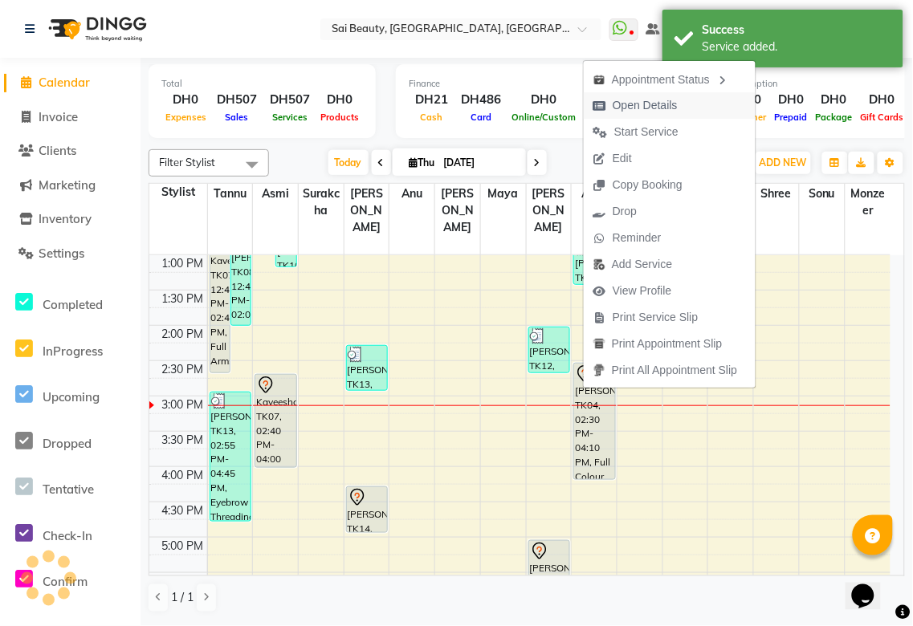
click at [662, 111] on span "Open Details" at bounding box center [644, 105] width 65 height 17
select select "7"
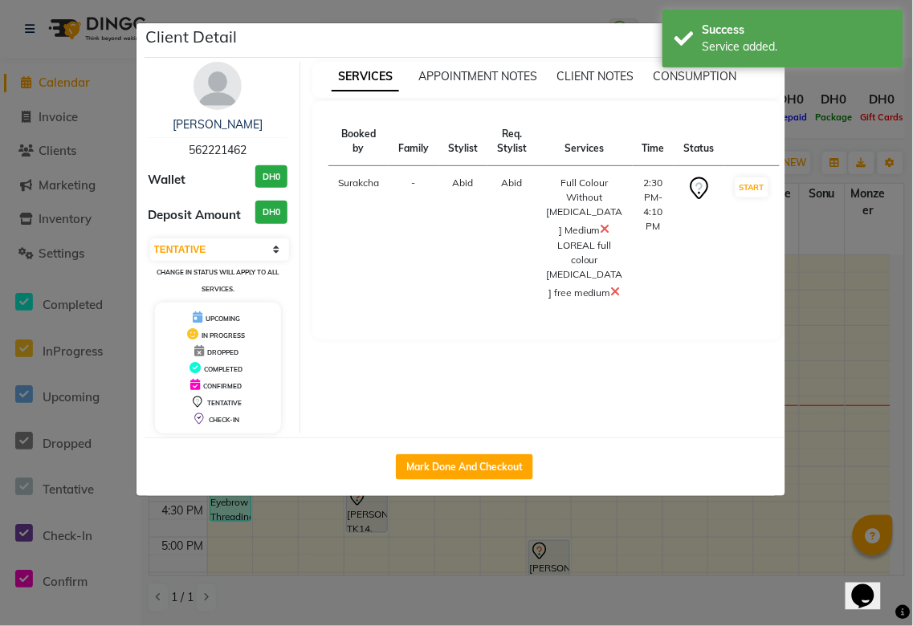
click at [600, 229] on icon at bounding box center [605, 228] width 10 height 13
click at [600, 228] on icon at bounding box center [605, 228] width 10 height 13
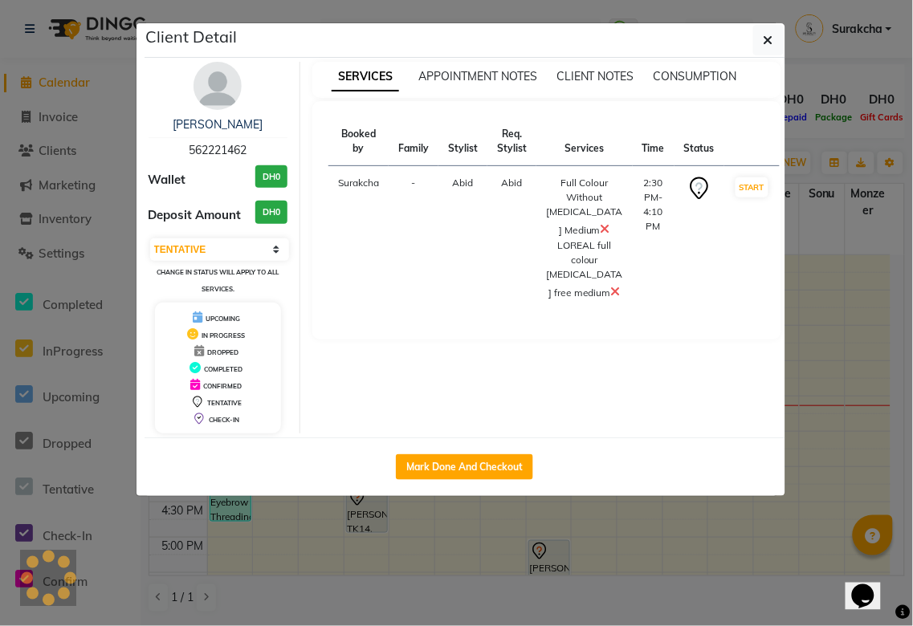
click at [832, 144] on ngb-modal-window "Client Detail [PERSON_NAME] 562221462 Wallet DH0 Deposit Amount DH0 Select IN S…" at bounding box center [456, 313] width 913 height 626
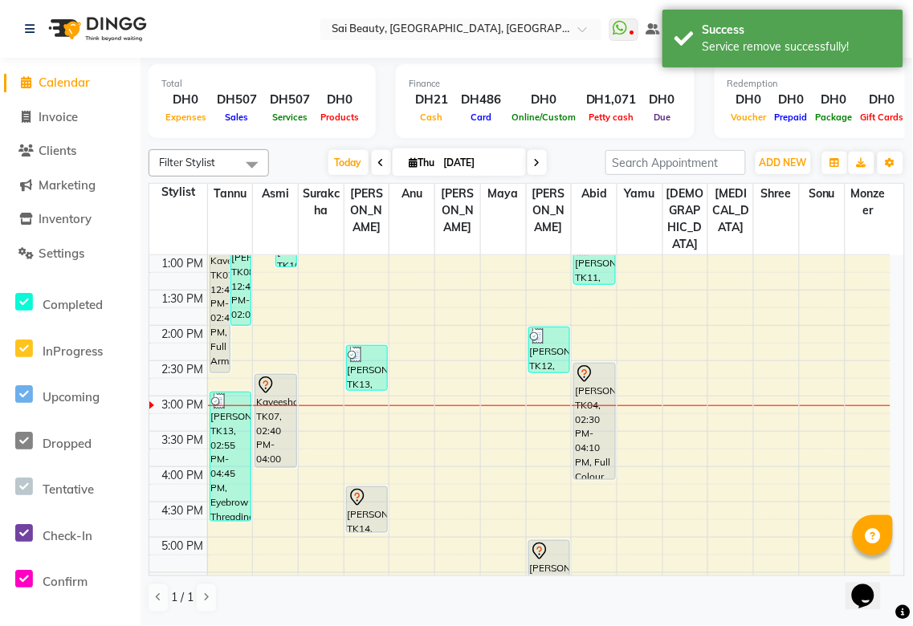
click at [603, 381] on div "[PERSON_NAME], TK04, 02:30 PM-04:10 PM, Full Colour Without [MEDICAL_DATA] Medi…" at bounding box center [594, 422] width 40 height 116
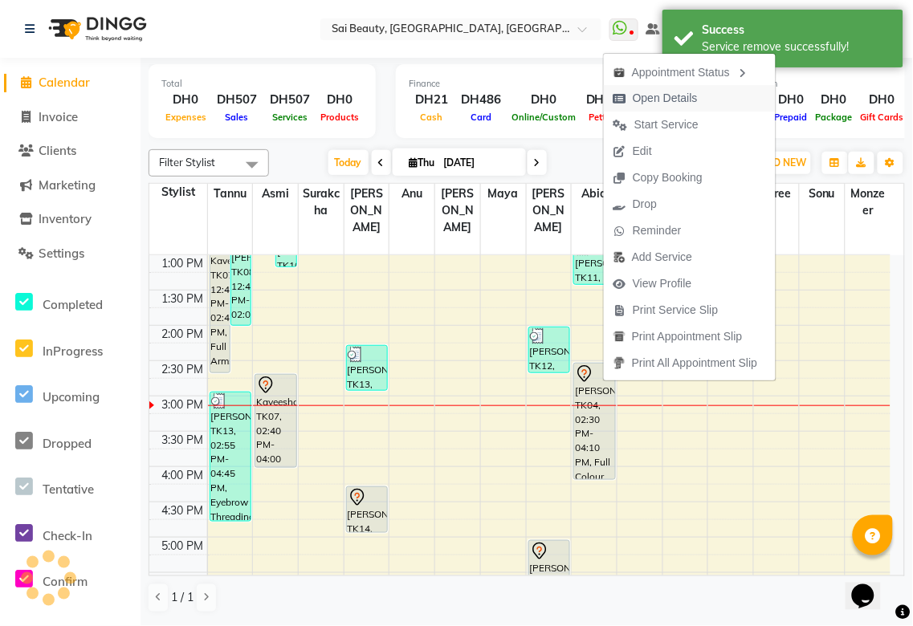
click at [677, 98] on span "Open Details" at bounding box center [665, 98] width 65 height 17
select select "7"
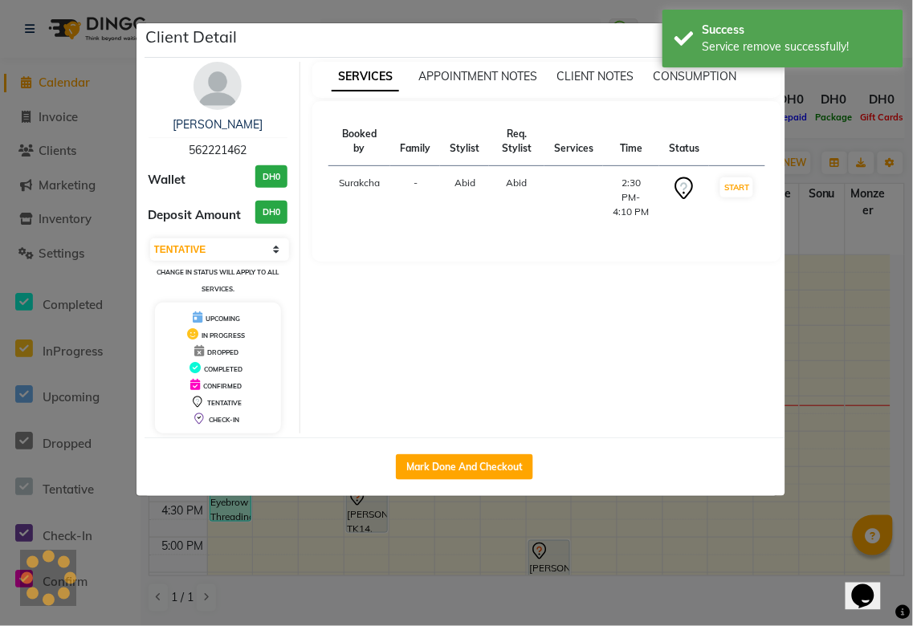
click at [841, 142] on ngb-modal-window "Client Detail [PERSON_NAME] 562221462 Wallet DH0 Deposit Amount DH0 Select IN S…" at bounding box center [456, 313] width 913 height 626
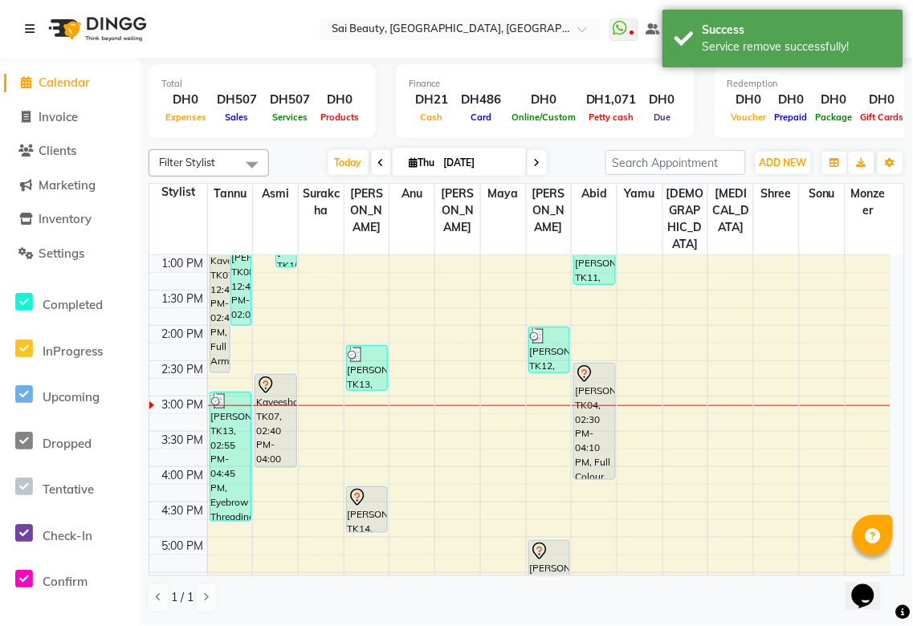
click at [592, 402] on div "[PERSON_NAME], TK04, 02:30 PM-04:10 PM, Full Colour Without [MEDICAL_DATA] Medi…" at bounding box center [594, 422] width 40 height 116
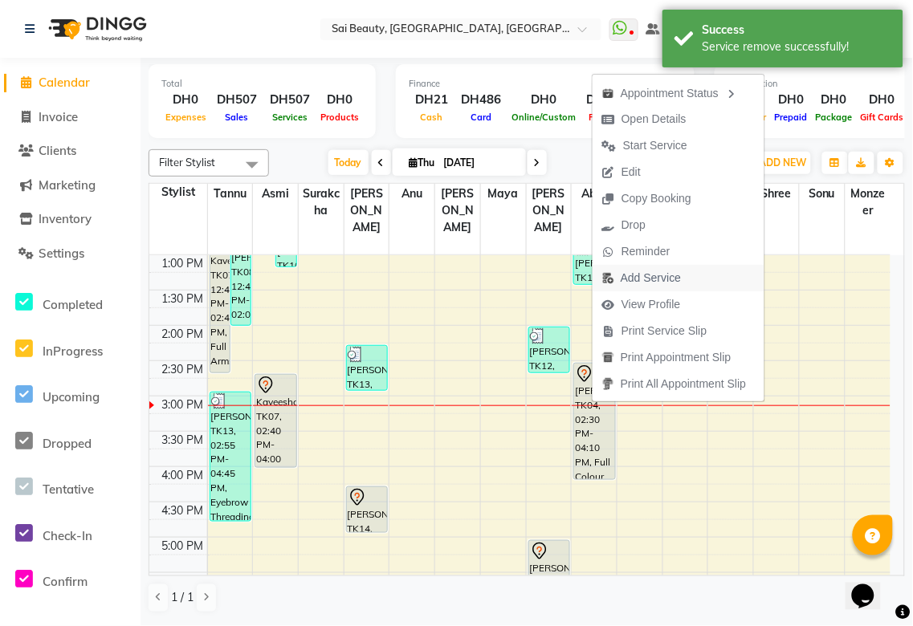
click at [658, 281] on span "Add Service" at bounding box center [651, 278] width 60 height 17
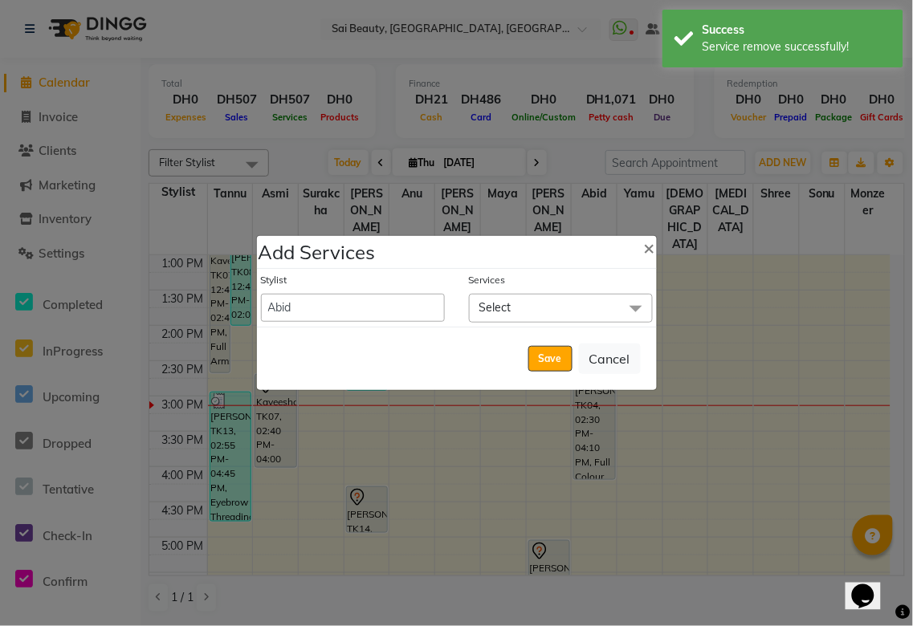
click at [579, 300] on span "Select" at bounding box center [561, 308] width 184 height 28
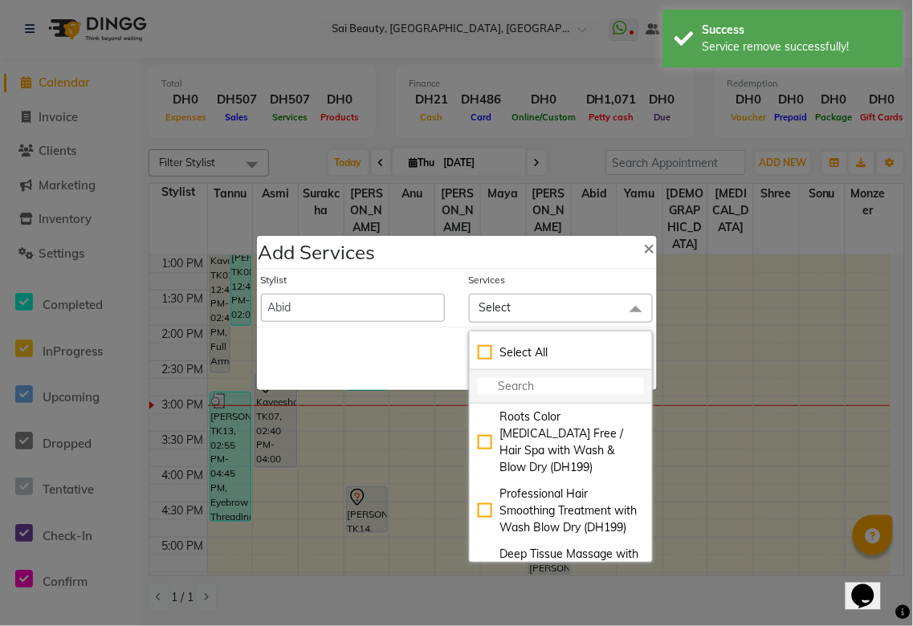
click at [541, 392] on input "multiselect-search" at bounding box center [561, 386] width 166 height 17
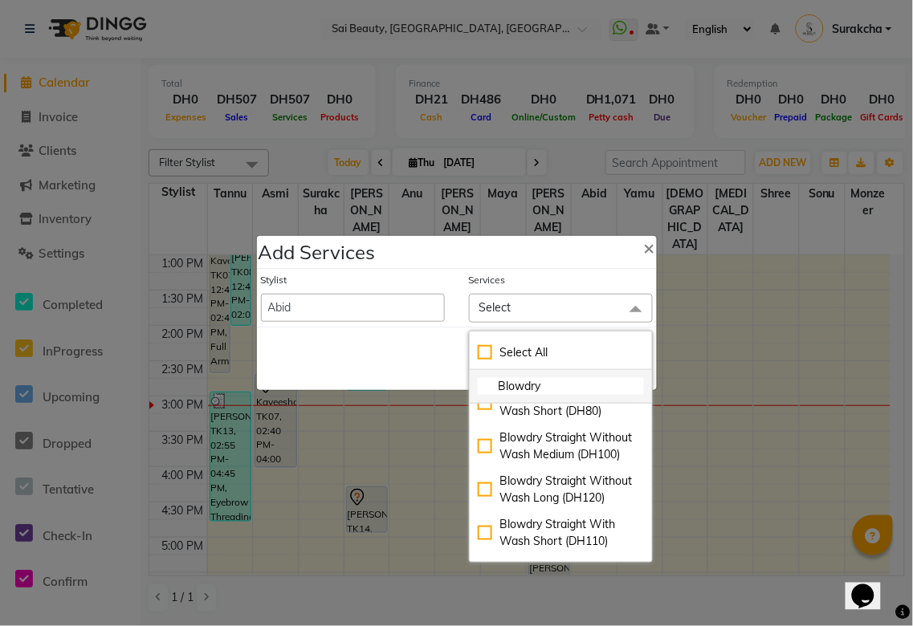
scroll to position [1272, 0]
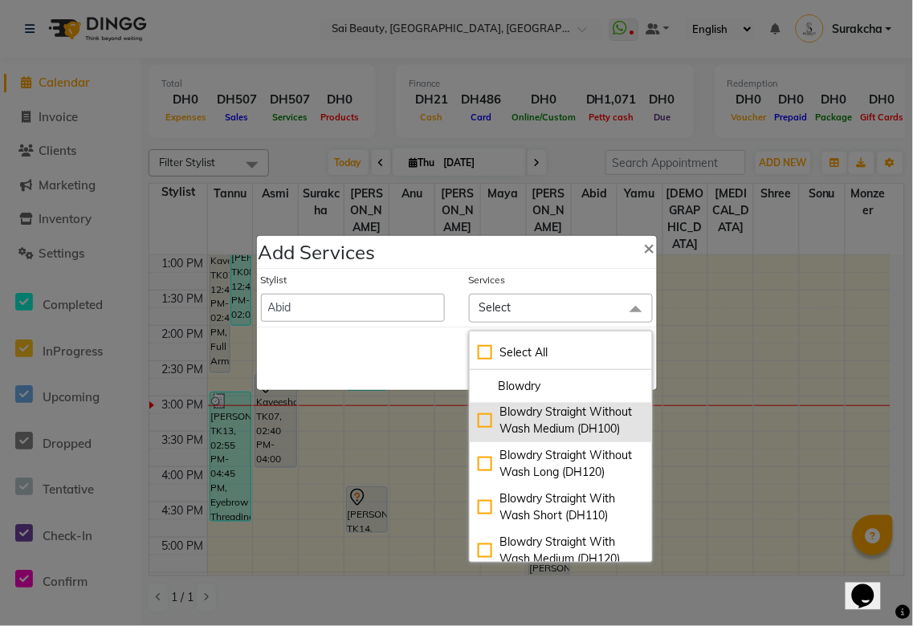
type input "Blowdry"
click at [478, 437] on div "Blowdry Straight Without Wash Medium (DH100)" at bounding box center [561, 421] width 166 height 34
checkbox input "true"
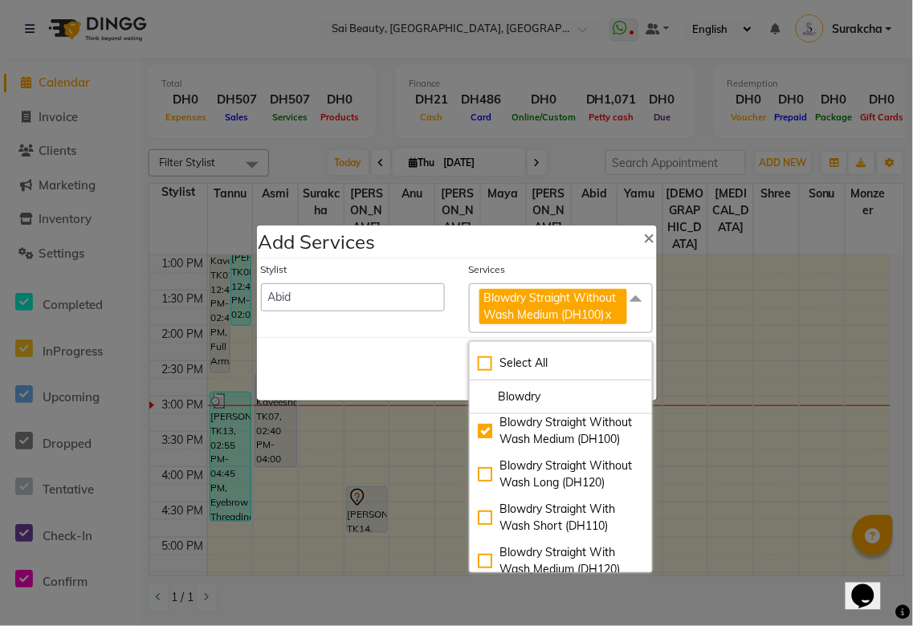
click at [363, 373] on div "Save Cancel" at bounding box center [457, 368] width 400 height 63
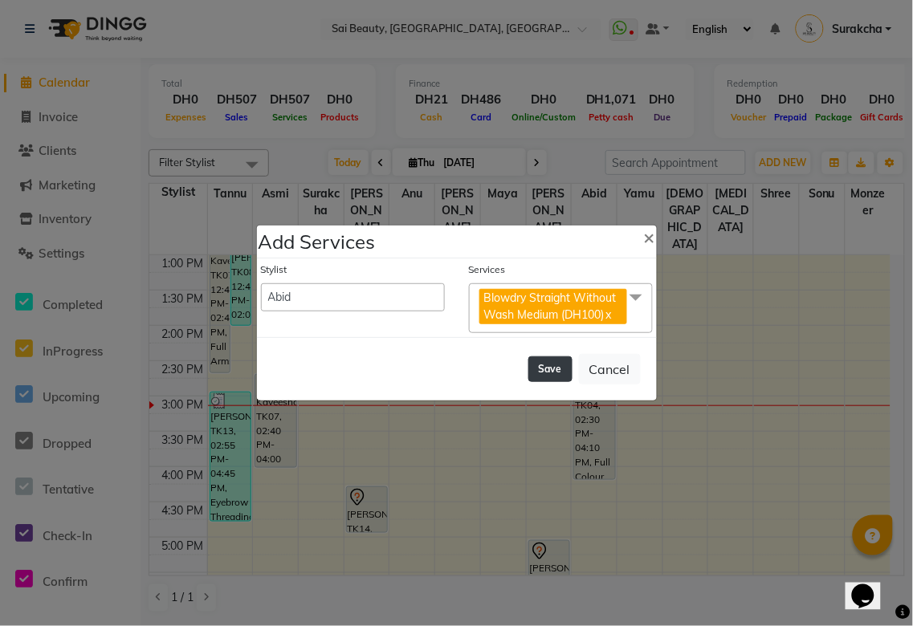
click at [542, 375] on button "Save" at bounding box center [550, 369] width 44 height 26
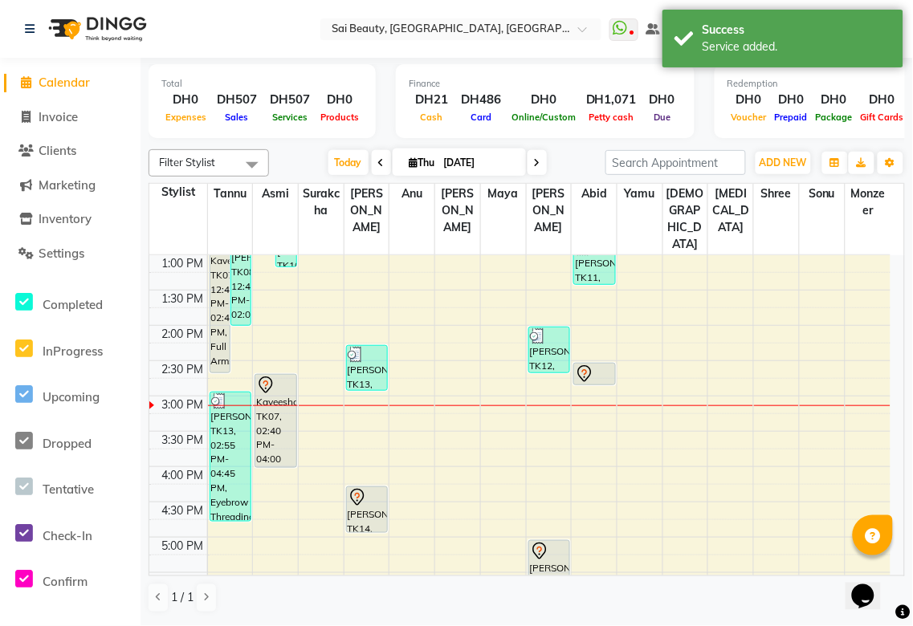
click at [588, 364] on icon at bounding box center [584, 373] width 19 height 19
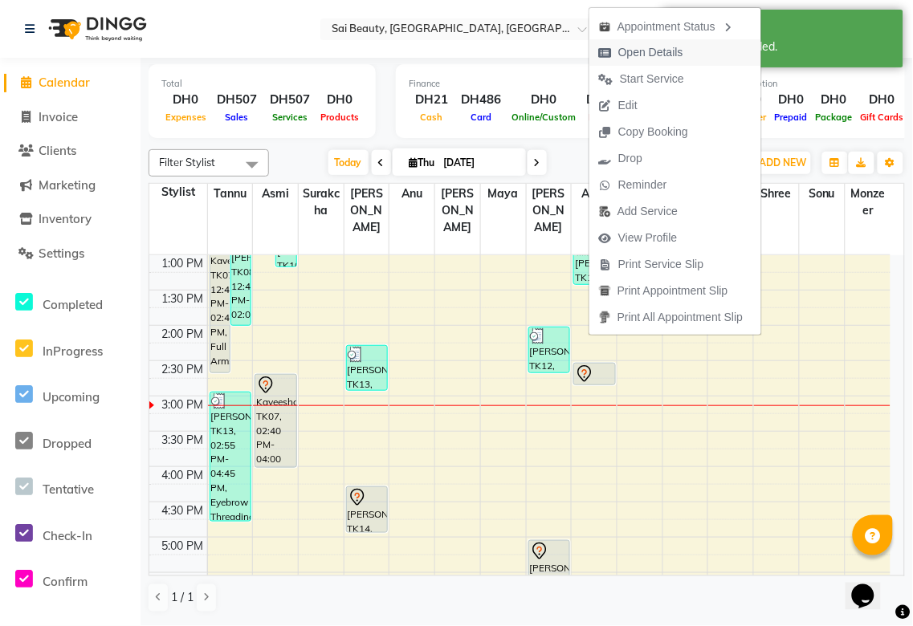
click at [661, 51] on span "Open Details" at bounding box center [650, 52] width 65 height 17
select select "7"
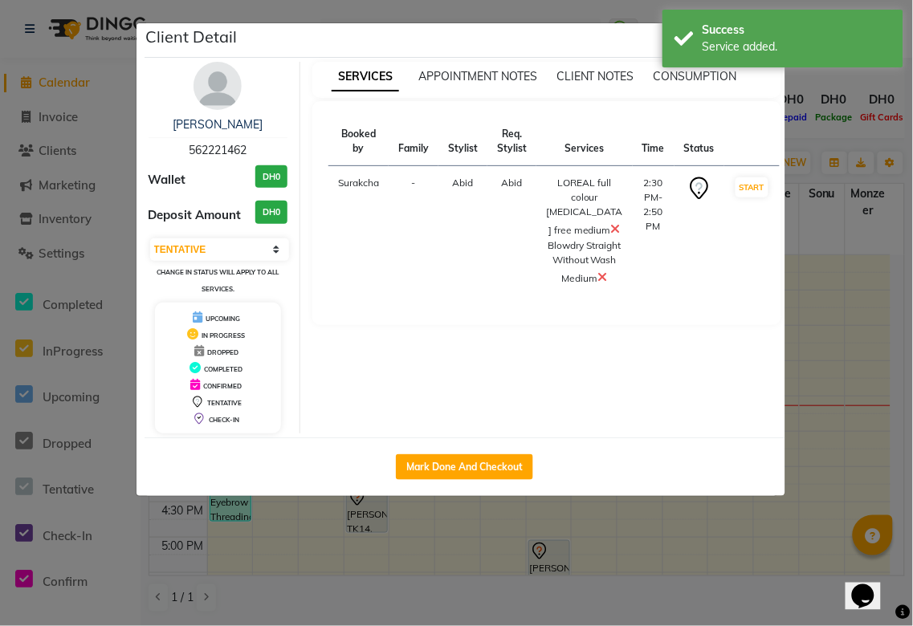
click at [832, 138] on ngb-modal-window "Client Detail [PERSON_NAME] 562221462 Wallet DH0 Deposit Amount DH0 Select IN S…" at bounding box center [456, 313] width 913 height 626
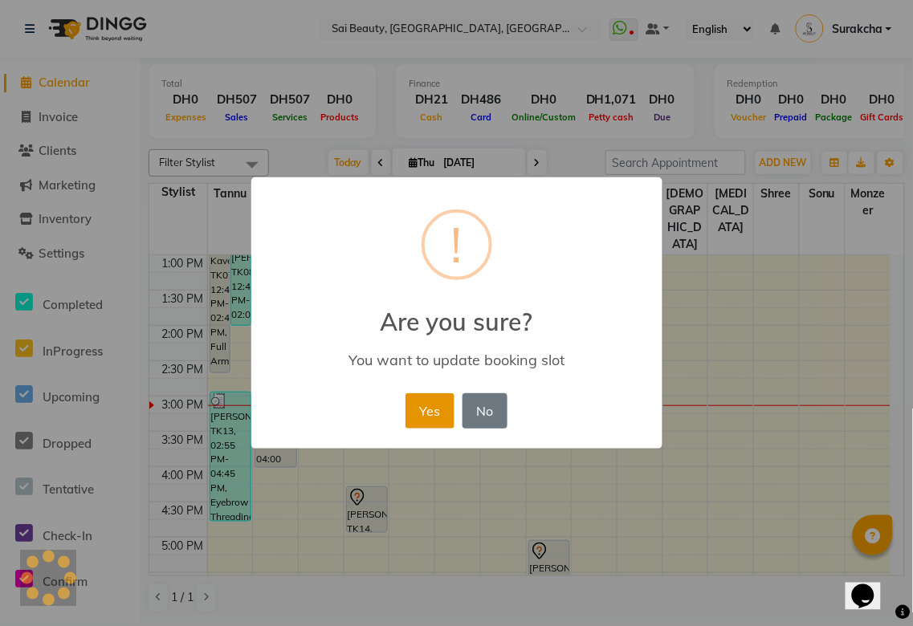
click at [420, 408] on button "Yes" at bounding box center [429, 410] width 49 height 35
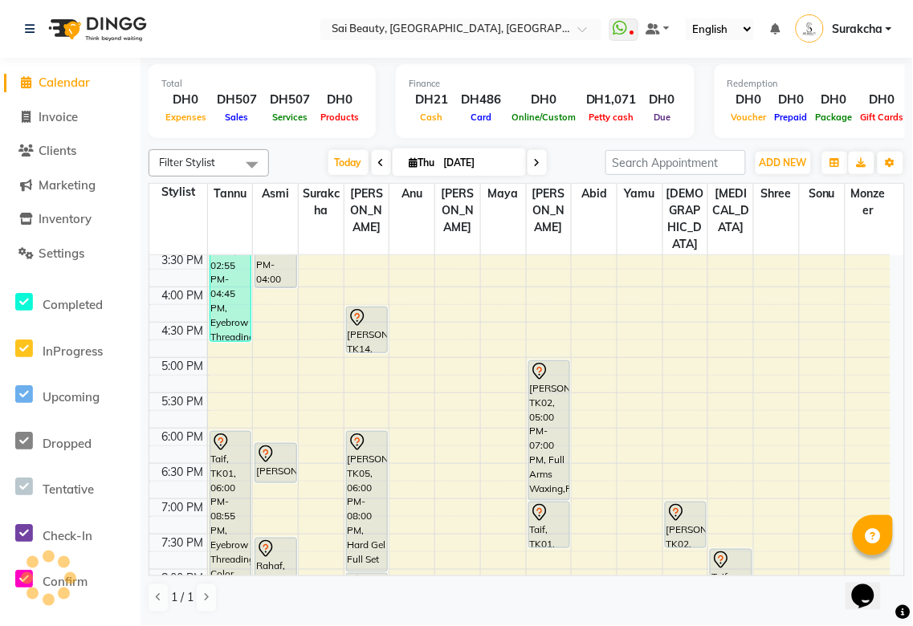
scroll to position [442, 0]
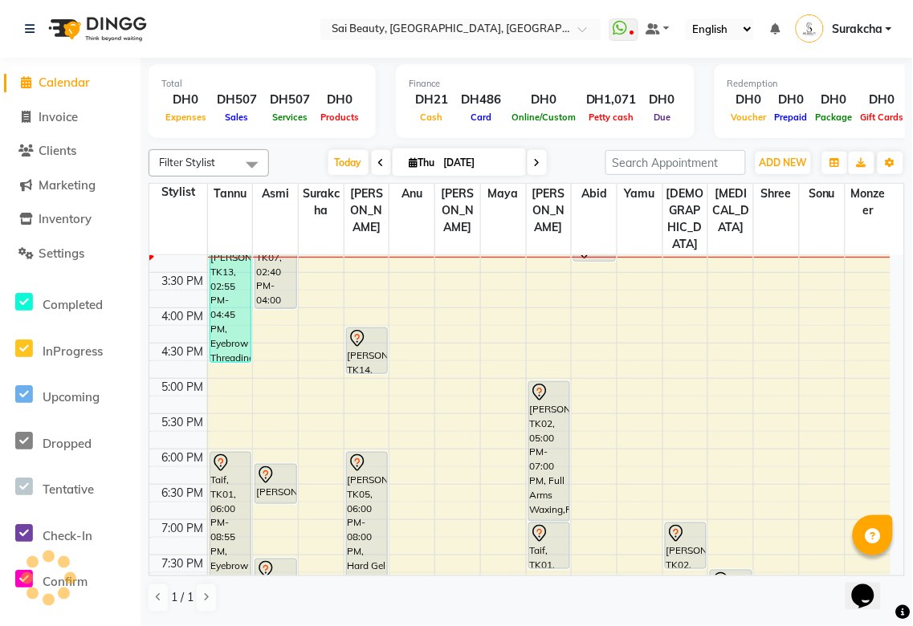
click at [364, 328] on div "[PERSON_NAME], TK14, 04:15 PM-04:55 PM, Gel Manicure" at bounding box center [367, 350] width 40 height 45
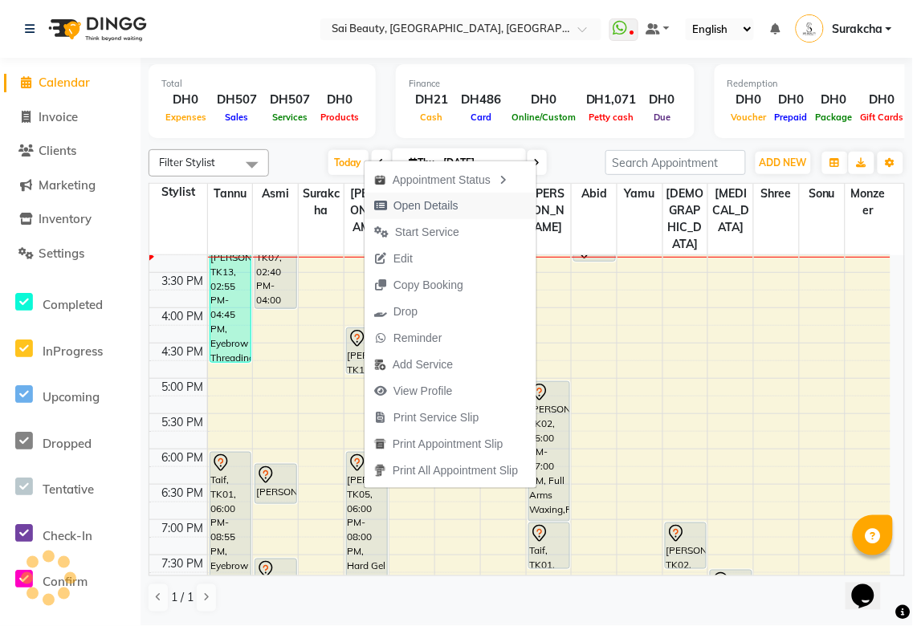
click at [429, 209] on span "Open Details" at bounding box center [425, 205] width 65 height 17
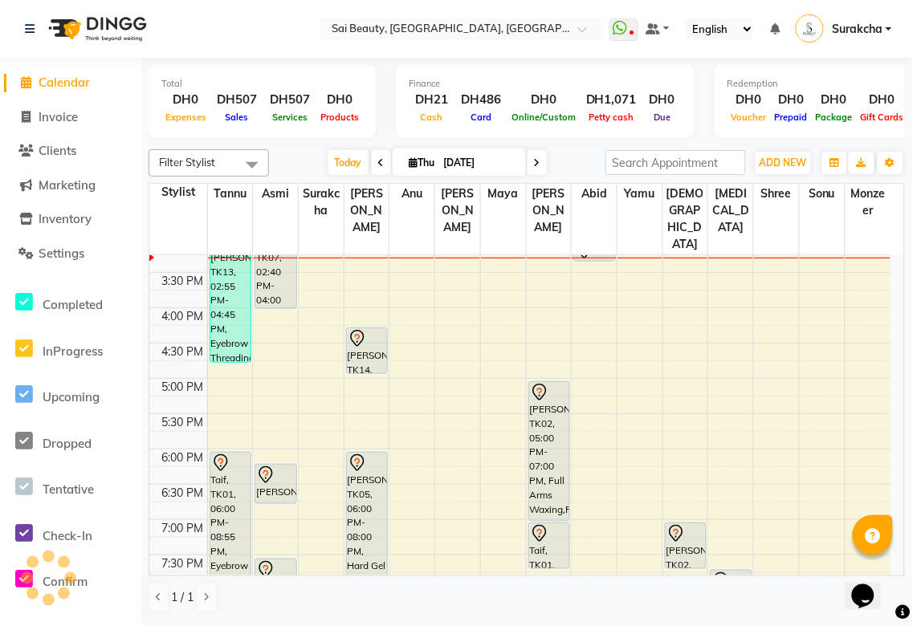
click at [360, 328] on div "[PERSON_NAME], TK14, 04:15 PM-04:55 PM, Gel Manicure" at bounding box center [367, 350] width 40 height 45
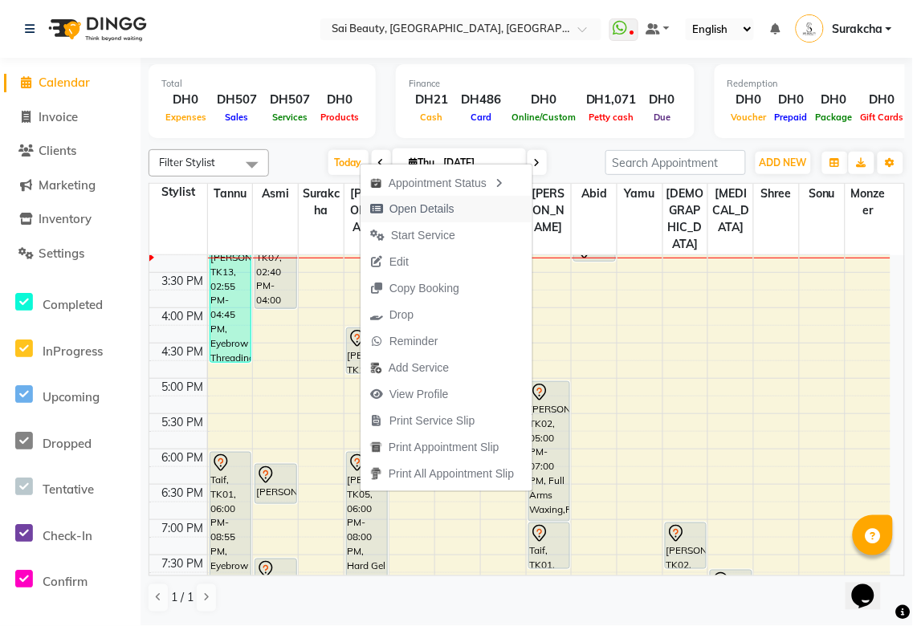
click at [423, 206] on span "Open Details" at bounding box center [421, 209] width 65 height 17
select select "7"
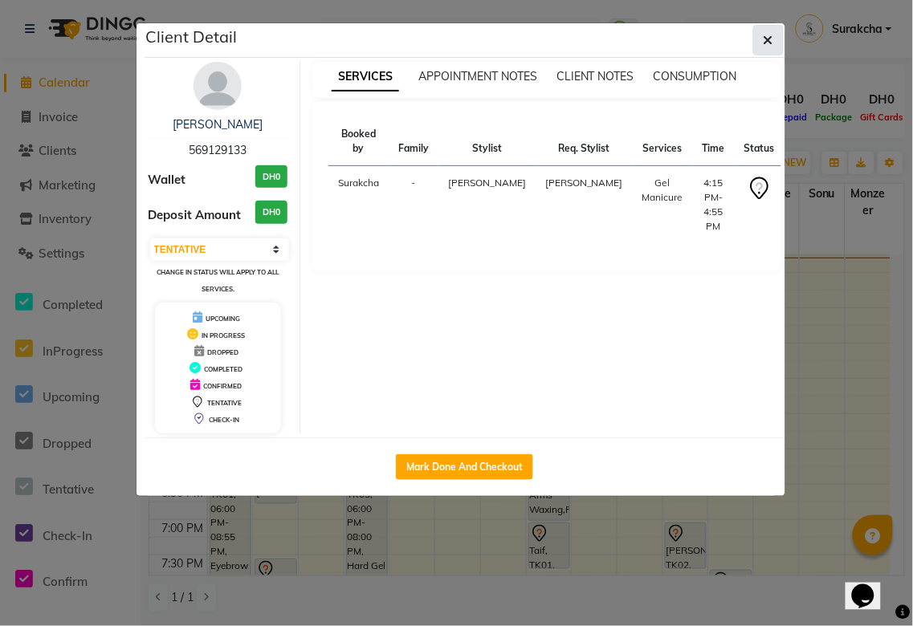
click at [771, 38] on icon "button" at bounding box center [768, 40] width 10 height 13
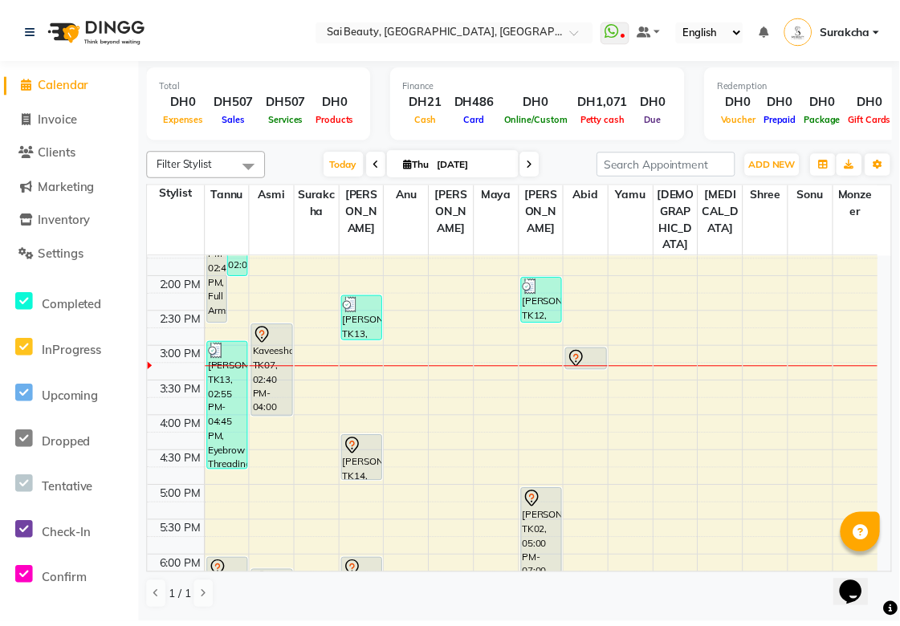
scroll to position [327, 0]
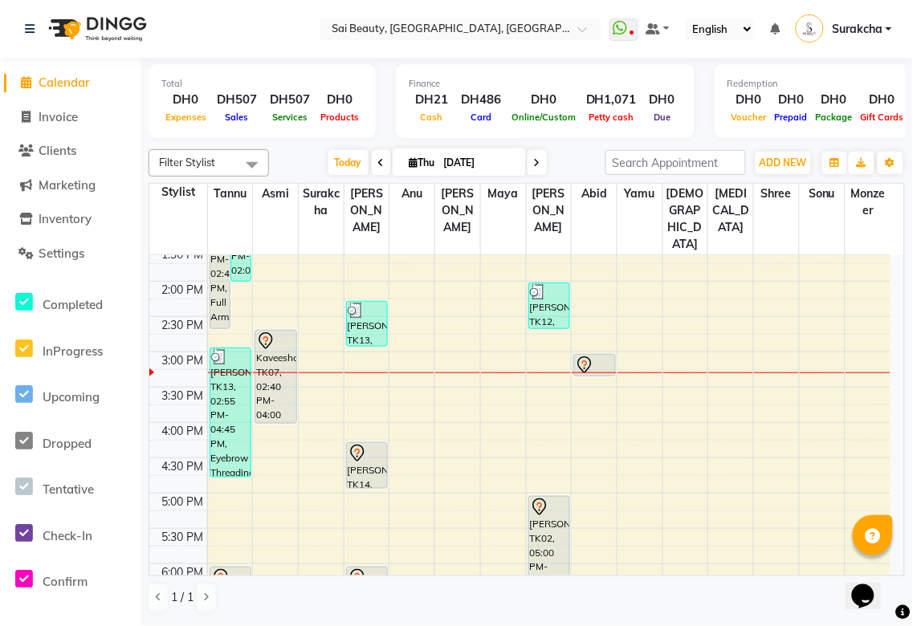
click at [282, 331] on div "Kaveesha, TK07, 02:40 PM-04:00 PM, Full Face (With Eyebrow) Waxing,Spa Pedicure…" at bounding box center [275, 377] width 40 height 92
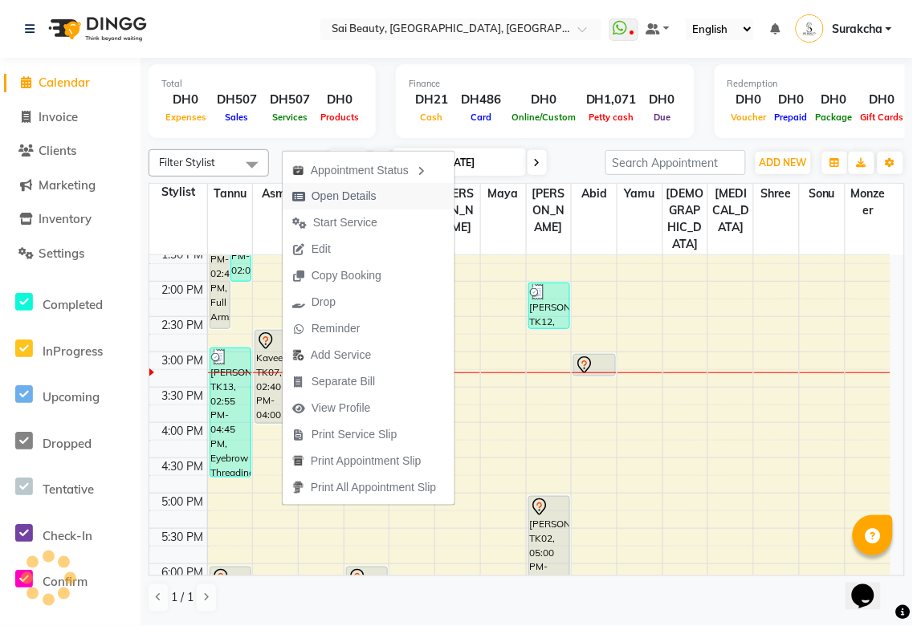
click at [353, 197] on span "Open Details" at bounding box center [343, 196] width 65 height 17
select select "7"
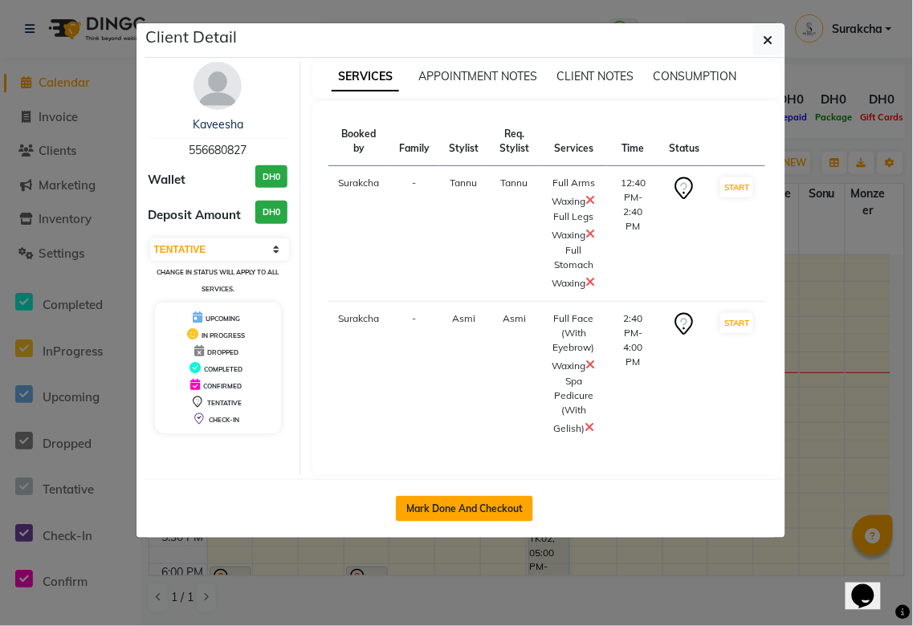
click at [503, 510] on button "Mark Done And Checkout" at bounding box center [464, 509] width 137 height 26
select select "service"
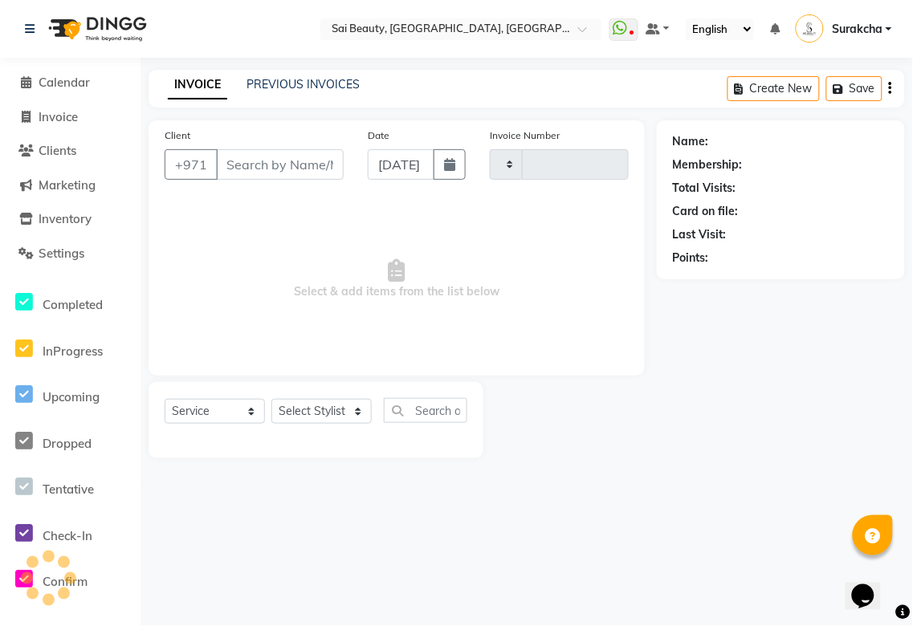
type input "3303"
select select "5352"
type input "556680827"
select select "40288"
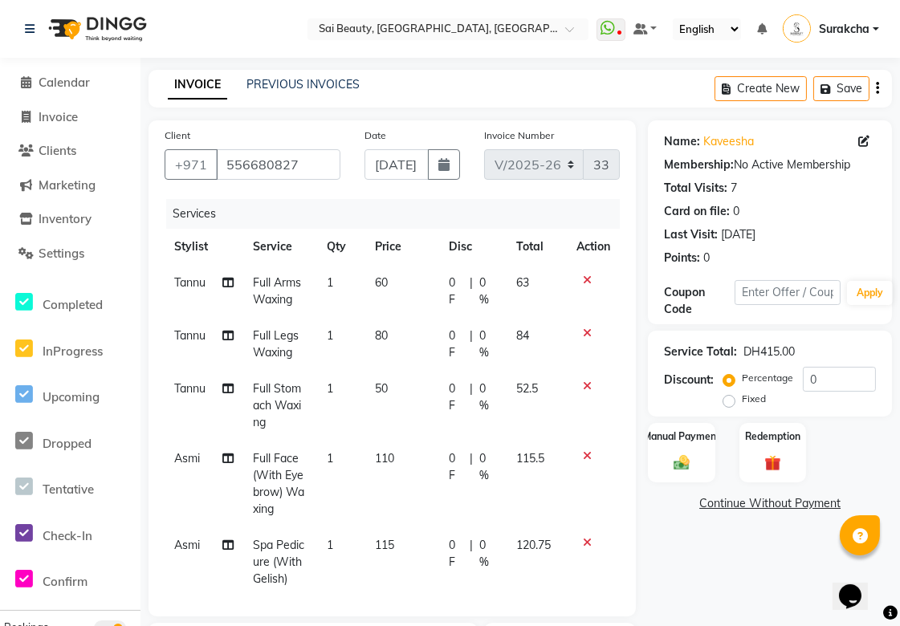
click at [186, 461] on span "Asmi" at bounding box center [187, 458] width 26 height 14
select select "40288"
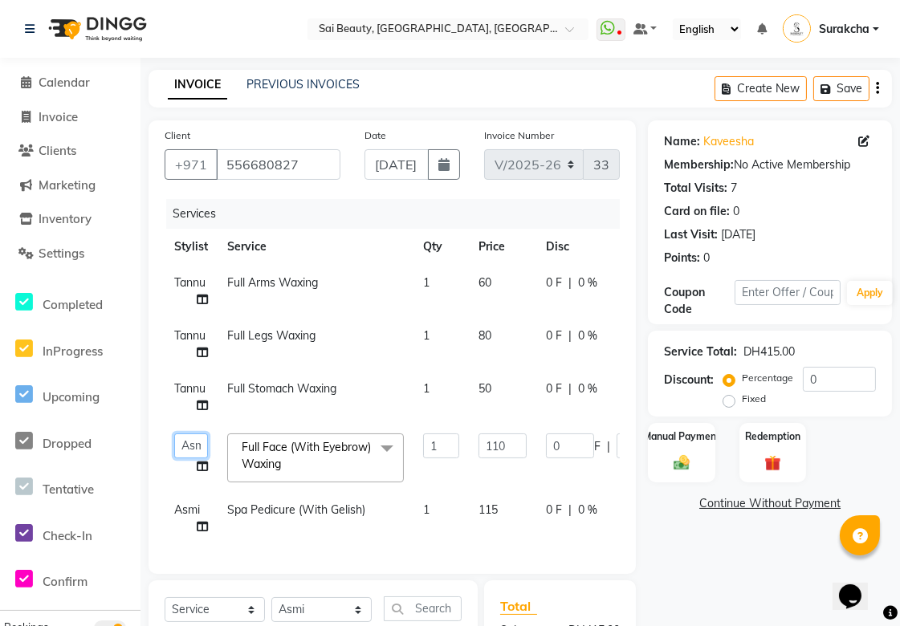
click at [190, 442] on select "[PERSON_NAME][MEDICAL_DATA] [PERSON_NAME] Asmi Ausha [PERSON_NAME] Gita [PERSON…" at bounding box center [191, 445] width 34 height 25
select select "35329"
click at [445, 445] on input "1" at bounding box center [441, 445] width 36 height 25
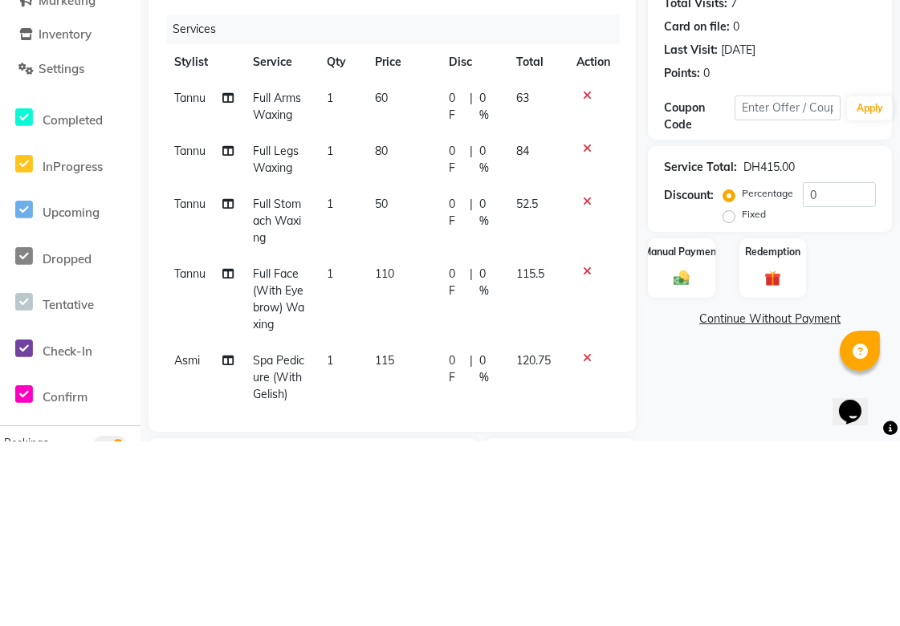
scroll to position [36, 0]
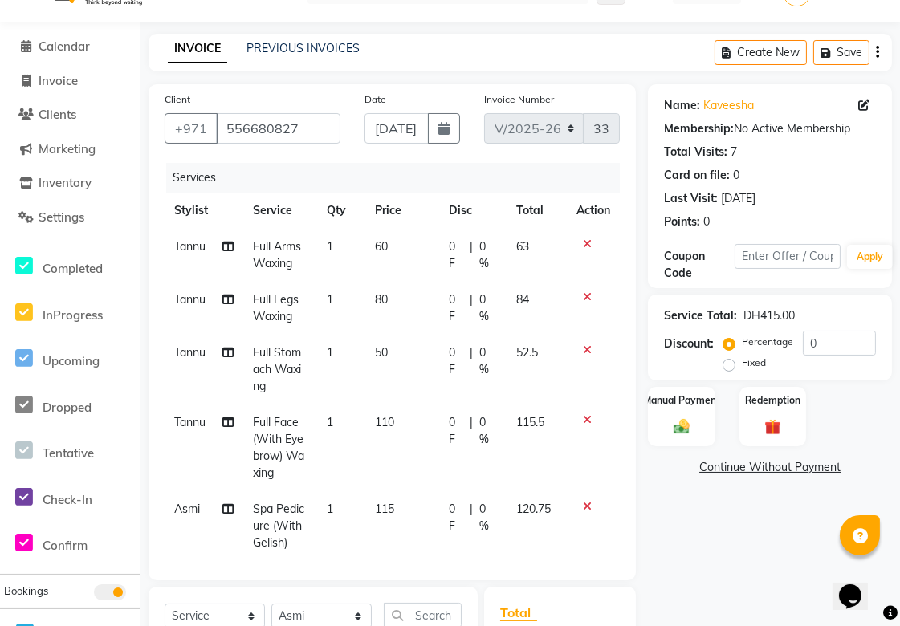
click at [226, 250] on icon at bounding box center [227, 246] width 11 height 11
select select "35329"
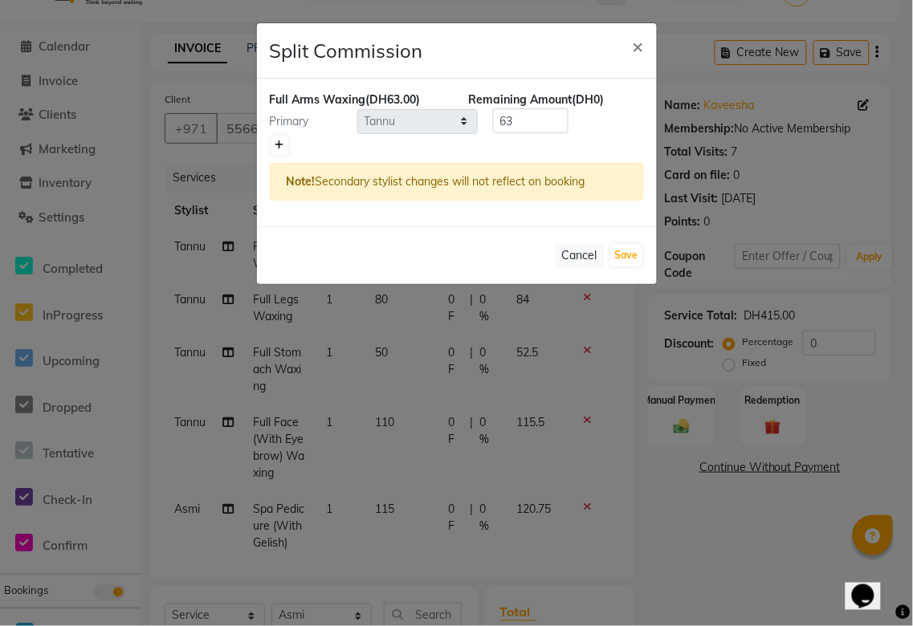
click at [282, 149] on icon at bounding box center [279, 145] width 9 height 10
type input "31.5"
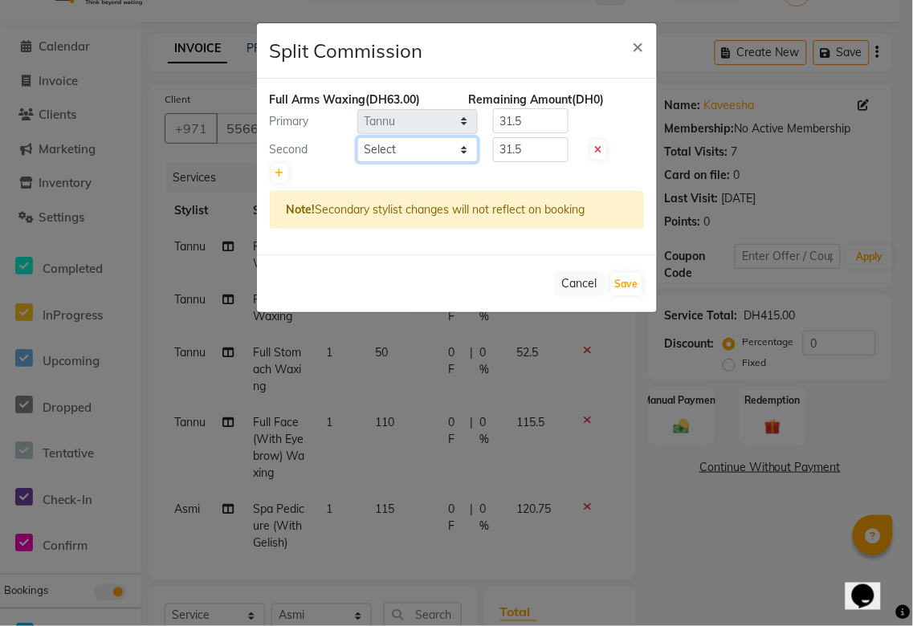
click at [474, 154] on select "Select [PERSON_NAME][MEDICAL_DATA] [PERSON_NAME] Asmi Ausha [PERSON_NAME] Gita …" at bounding box center [417, 149] width 120 height 25
select select "57468"
click at [357, 137] on select "Select [PERSON_NAME][MEDICAL_DATA] [PERSON_NAME] Asmi Ausha [PERSON_NAME] Gita …" at bounding box center [417, 149] width 120 height 25
click at [628, 285] on button "Save" at bounding box center [626, 284] width 31 height 22
select select "Select"
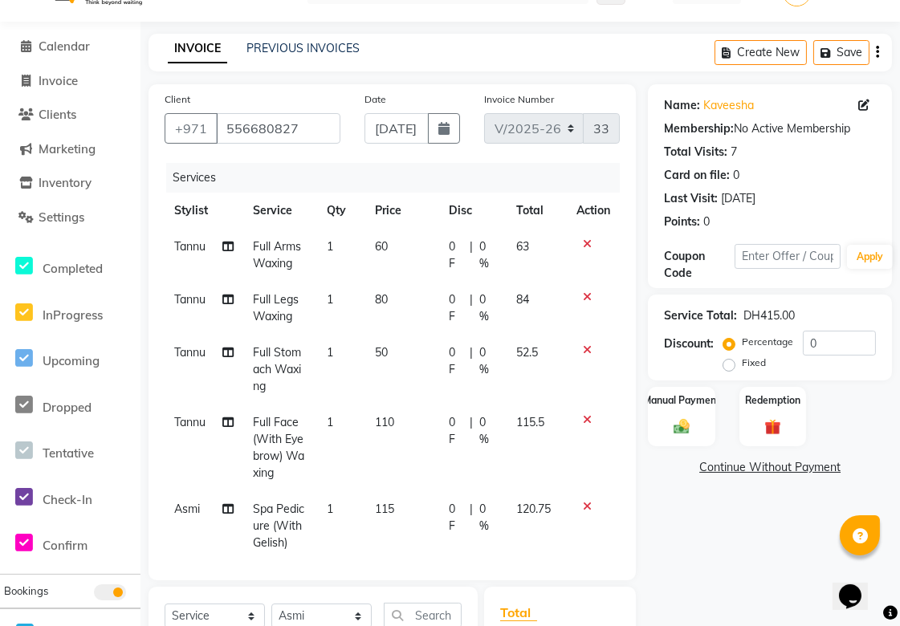
click at [223, 301] on icon at bounding box center [227, 299] width 11 height 11
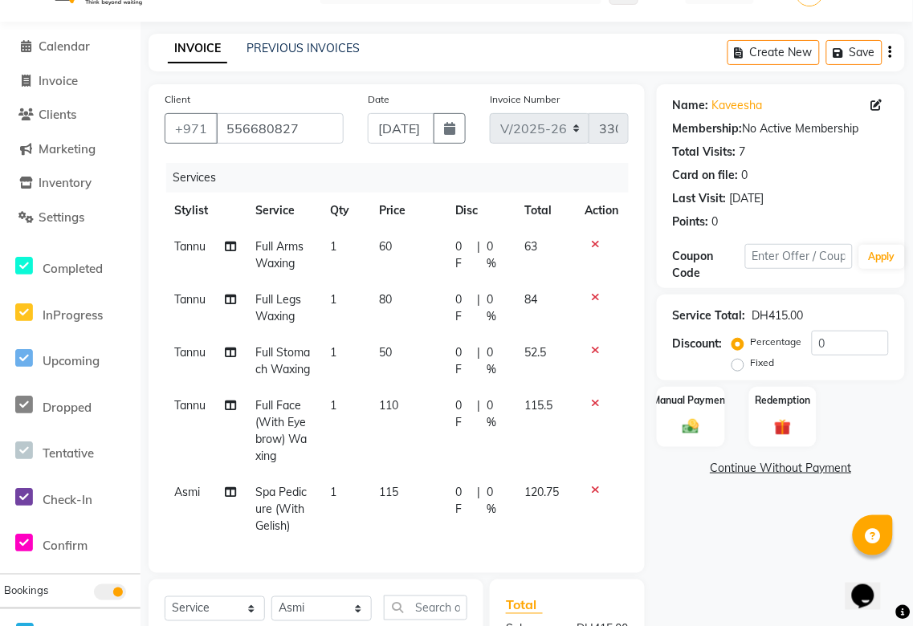
select select "35329"
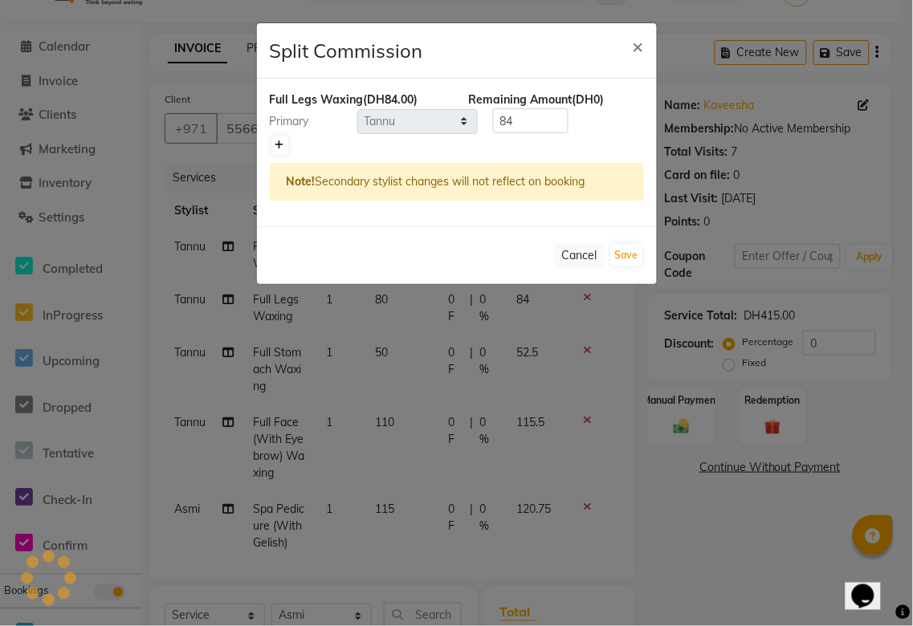
click at [283, 146] on icon at bounding box center [279, 145] width 9 height 10
type input "42"
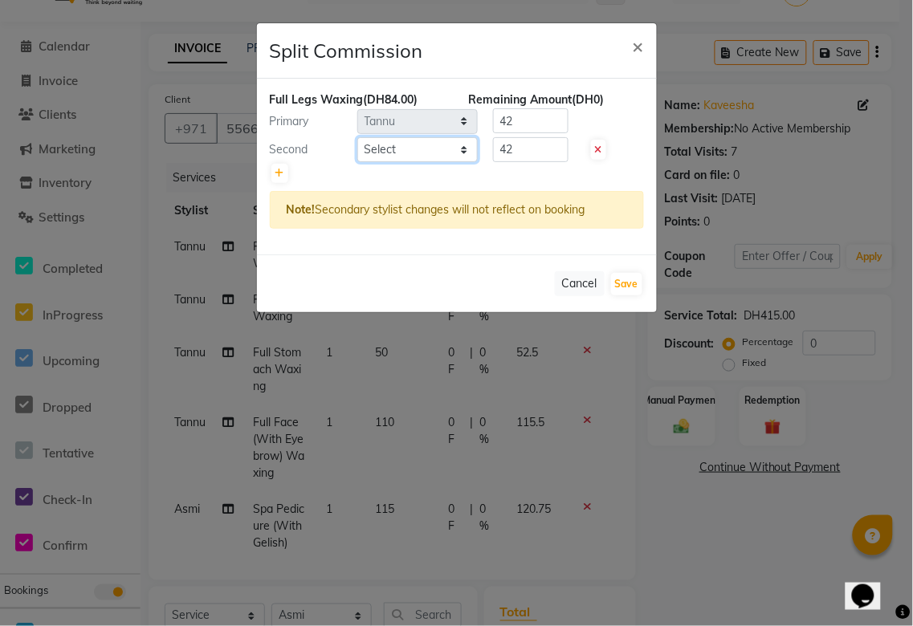
click at [474, 150] on select "Select [PERSON_NAME][MEDICAL_DATA] [PERSON_NAME] Asmi Ausha [PERSON_NAME] Gita …" at bounding box center [417, 149] width 120 height 25
select select "57468"
click at [357, 137] on select "Select [PERSON_NAME][MEDICAL_DATA] [PERSON_NAME] Asmi Ausha [PERSON_NAME] Gita …" at bounding box center [417, 149] width 120 height 25
click at [626, 284] on button "Save" at bounding box center [626, 284] width 31 height 22
select select "Select"
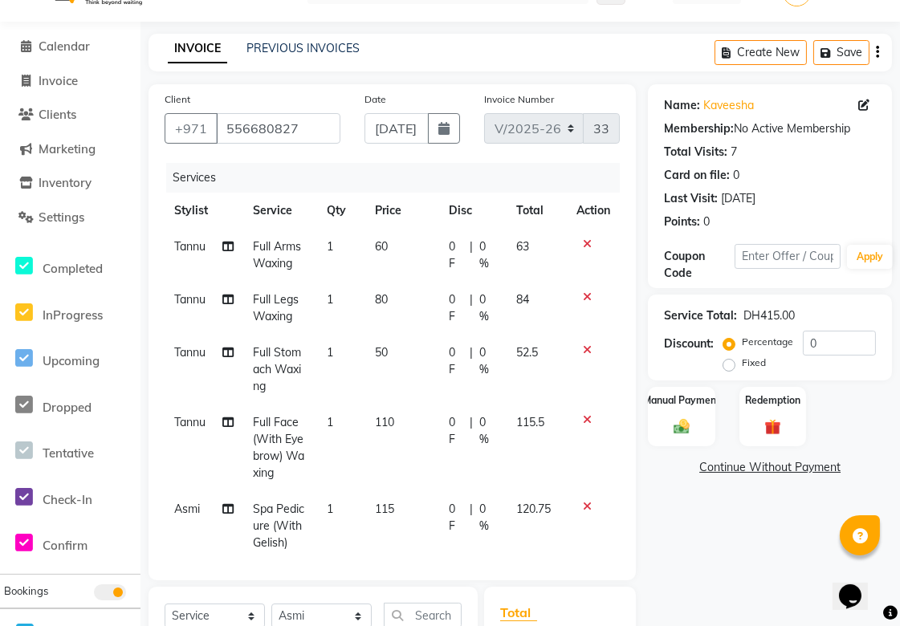
click at [222, 354] on icon at bounding box center [227, 352] width 11 height 11
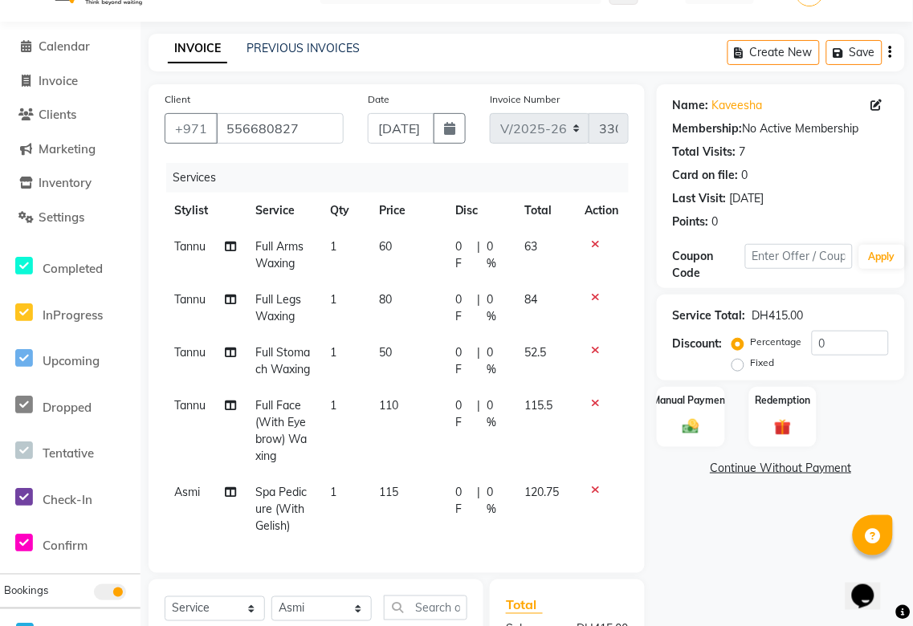
select select "35329"
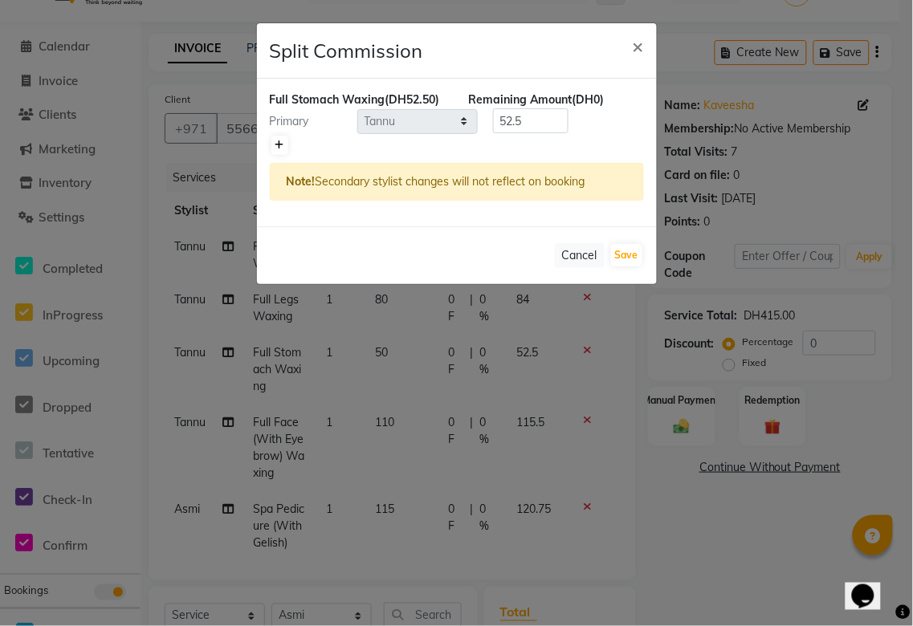
click at [279, 144] on icon at bounding box center [279, 145] width 9 height 10
type input "26.25"
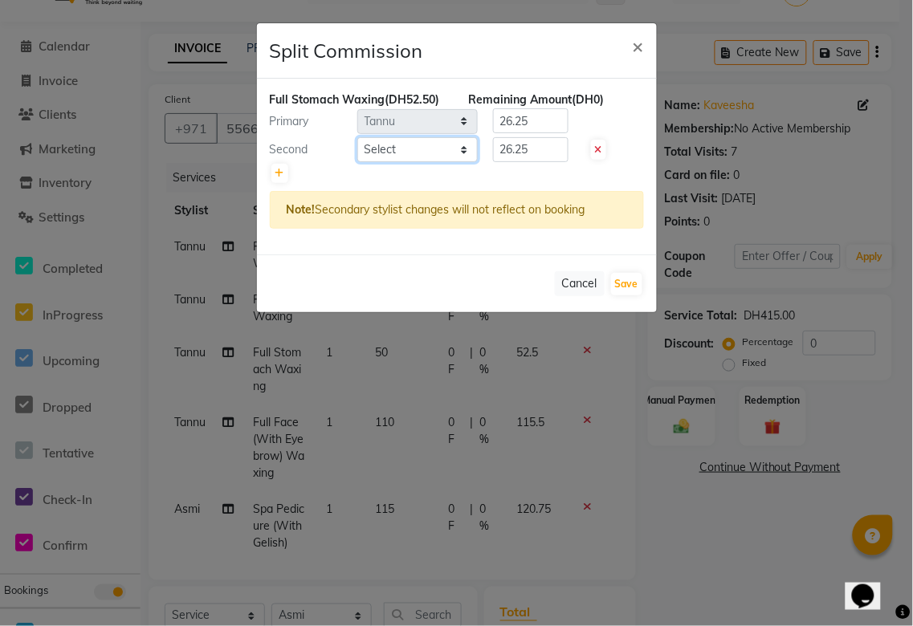
click at [466, 153] on select "Select [PERSON_NAME][MEDICAL_DATA] [PERSON_NAME] Asmi Ausha [PERSON_NAME] Gita …" at bounding box center [417, 149] width 120 height 25
select select "57468"
click at [357, 137] on select "Select [PERSON_NAME][MEDICAL_DATA] [PERSON_NAME] Asmi Ausha [PERSON_NAME] Gita …" at bounding box center [417, 149] width 120 height 25
click at [631, 286] on button "Save" at bounding box center [626, 284] width 31 height 22
select select "Select"
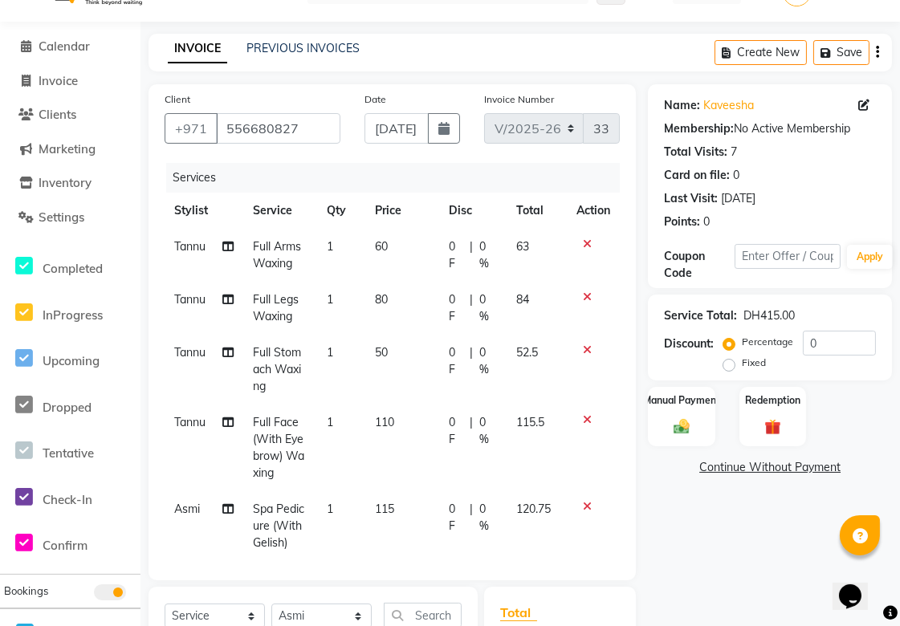
click at [222, 243] on icon at bounding box center [227, 246] width 11 height 11
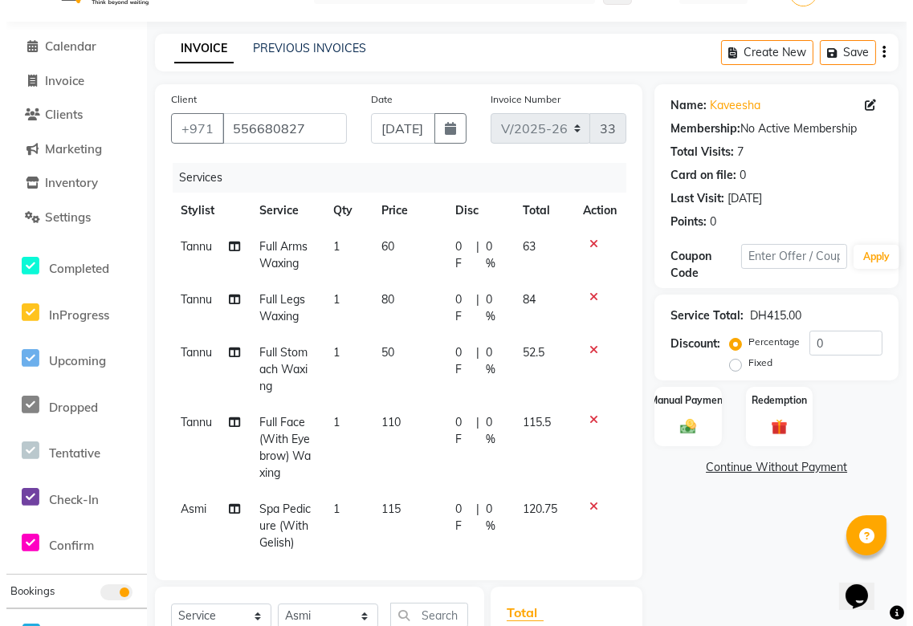
select select "35329"
select select "57468"
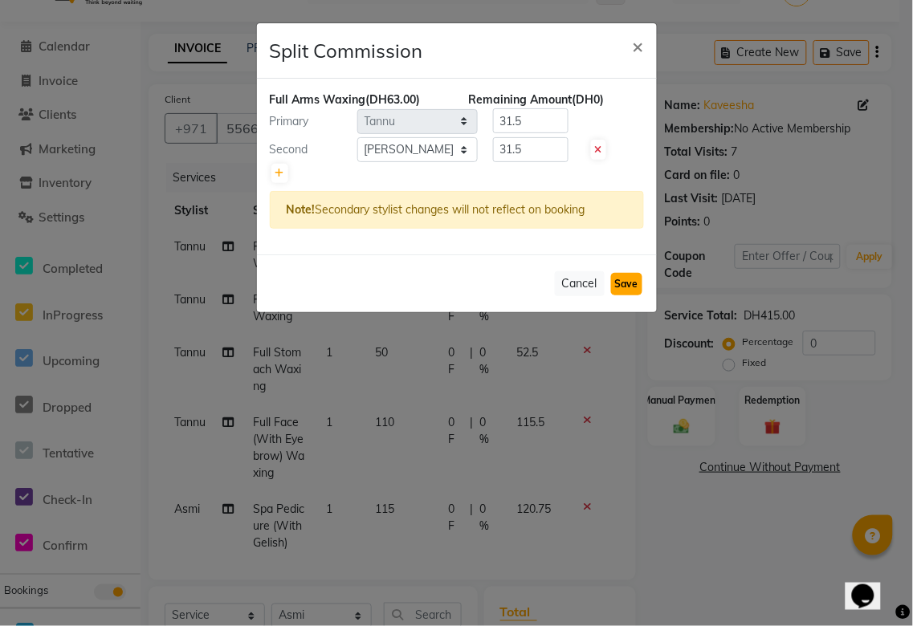
click at [624, 284] on button "Save" at bounding box center [626, 284] width 31 height 22
select select "Select"
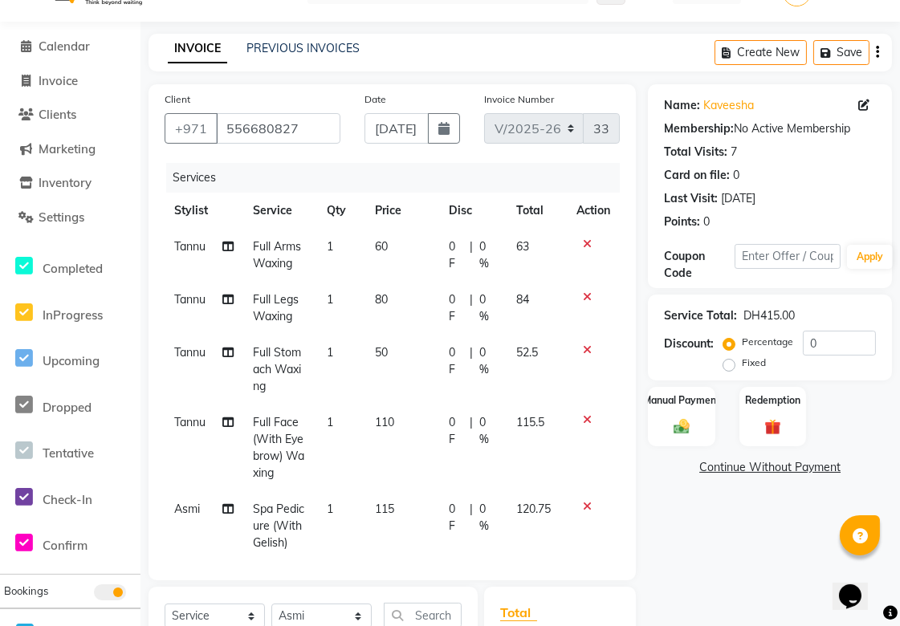
click at [225, 303] on icon at bounding box center [227, 299] width 11 height 11
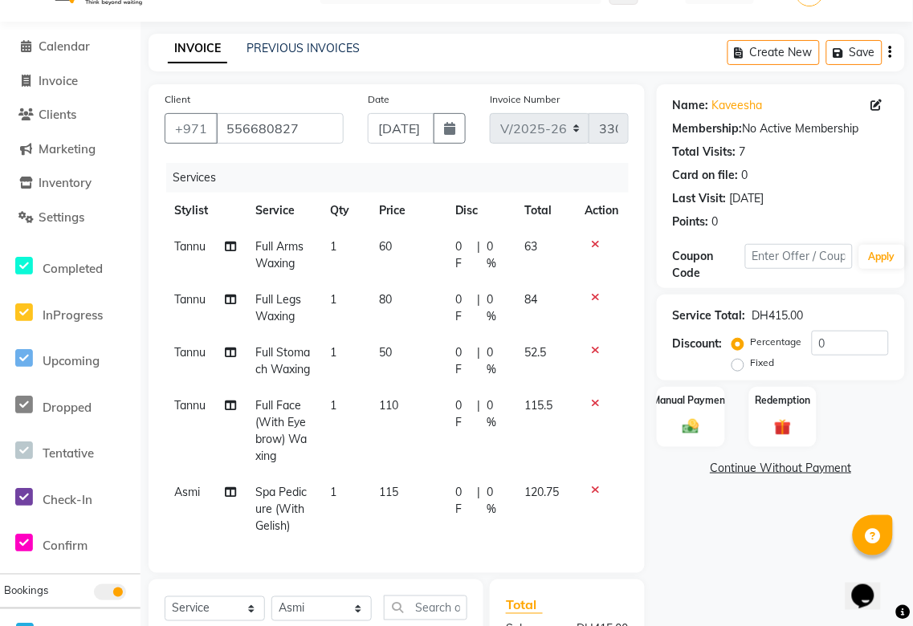
select select "35329"
select select "57468"
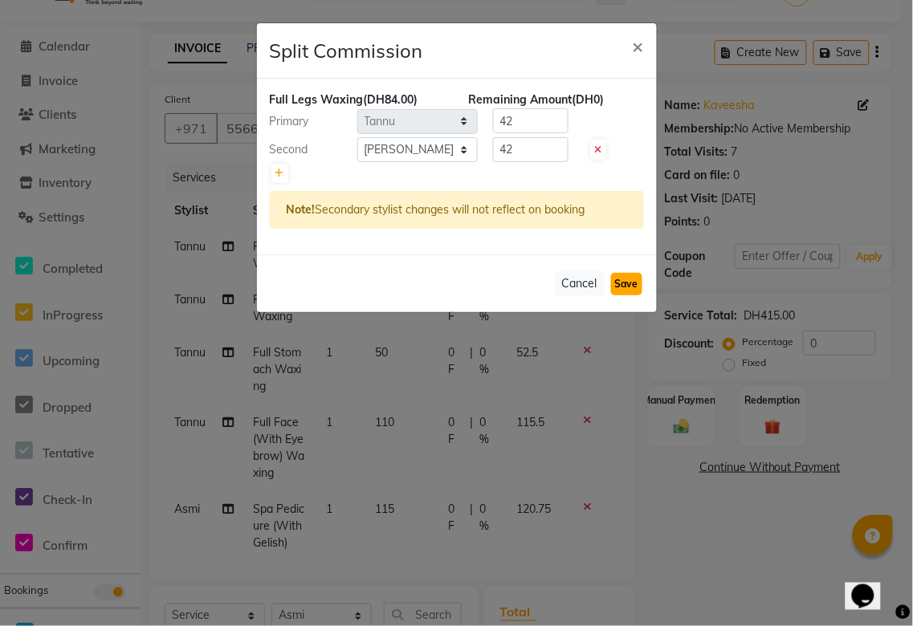
click at [628, 282] on button "Save" at bounding box center [626, 284] width 31 height 22
select select "Select"
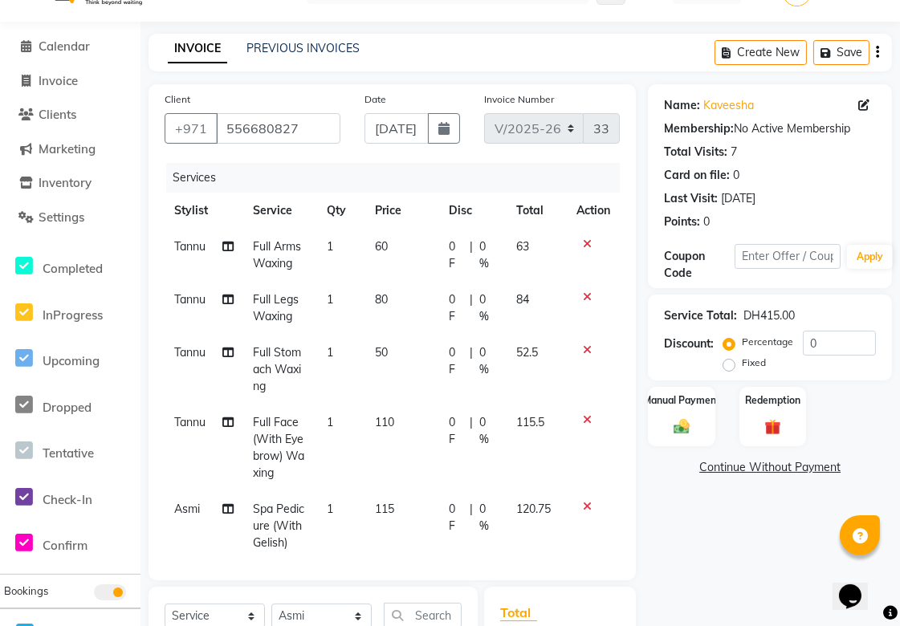
click at [223, 352] on icon at bounding box center [227, 352] width 11 height 11
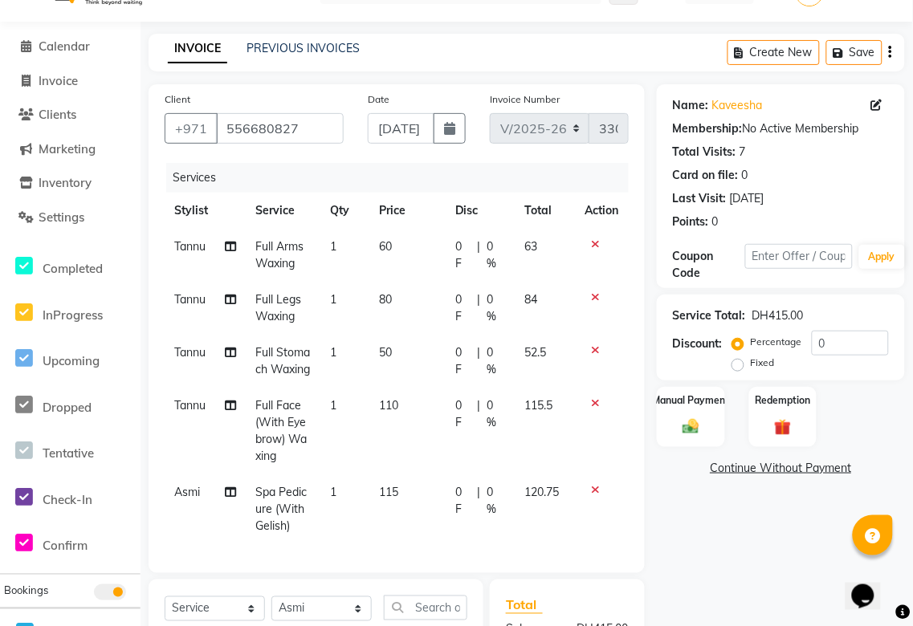
select select "35329"
select select "57468"
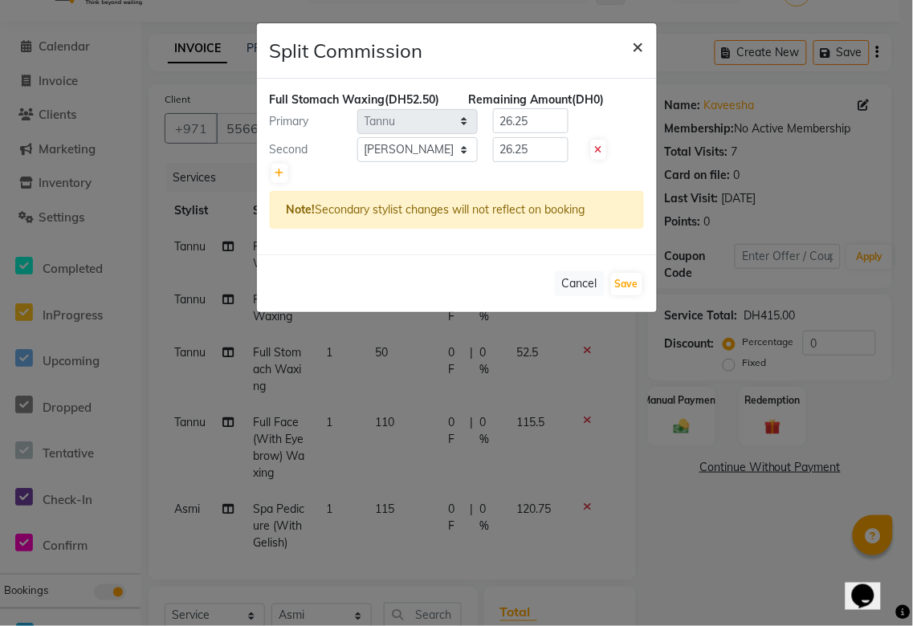
click at [637, 50] on span "×" at bounding box center [638, 46] width 11 height 24
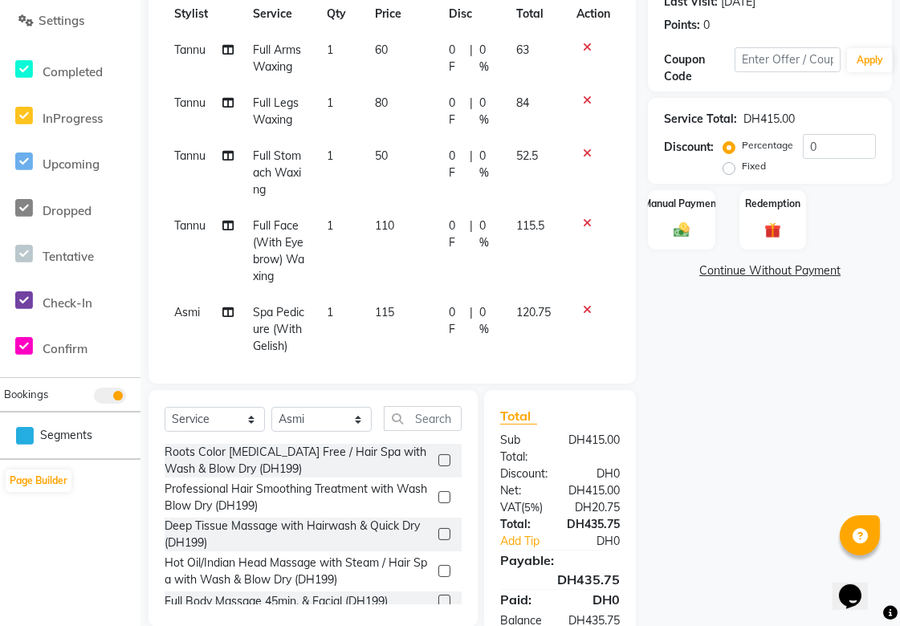
scroll to position [293, 0]
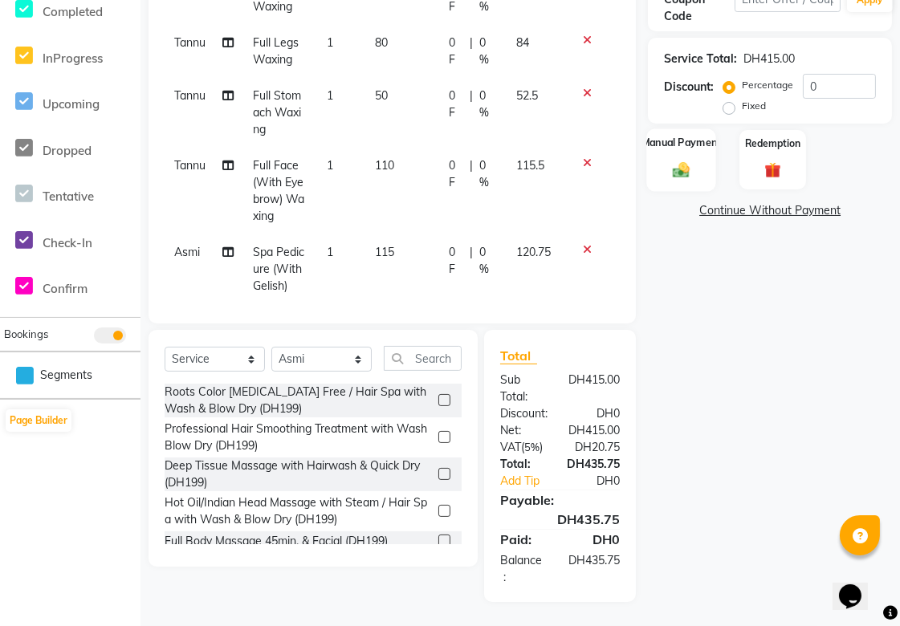
click at [685, 156] on div "Manual Payment" at bounding box center [682, 159] width 70 height 63
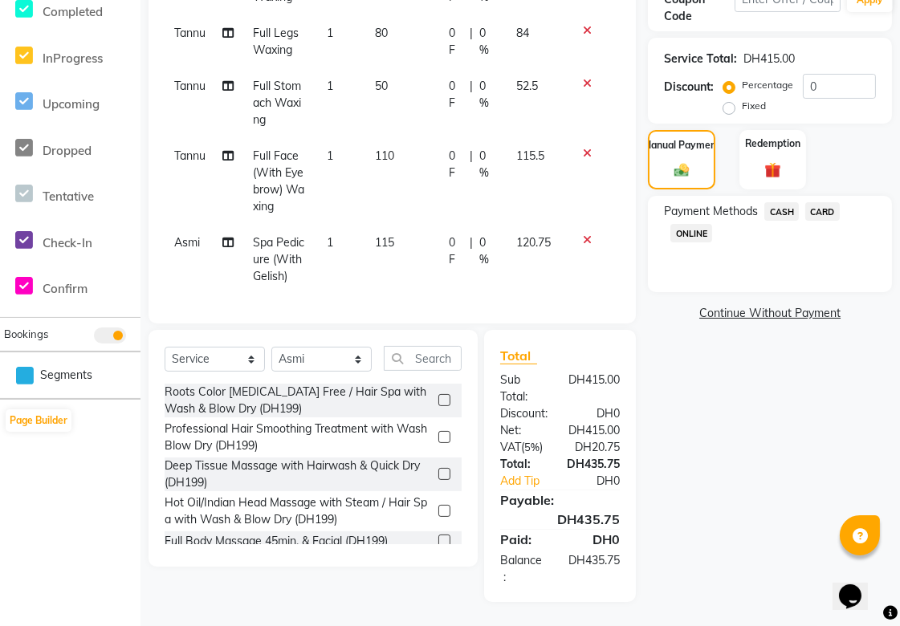
click at [777, 211] on span "CASH" at bounding box center [781, 211] width 35 height 18
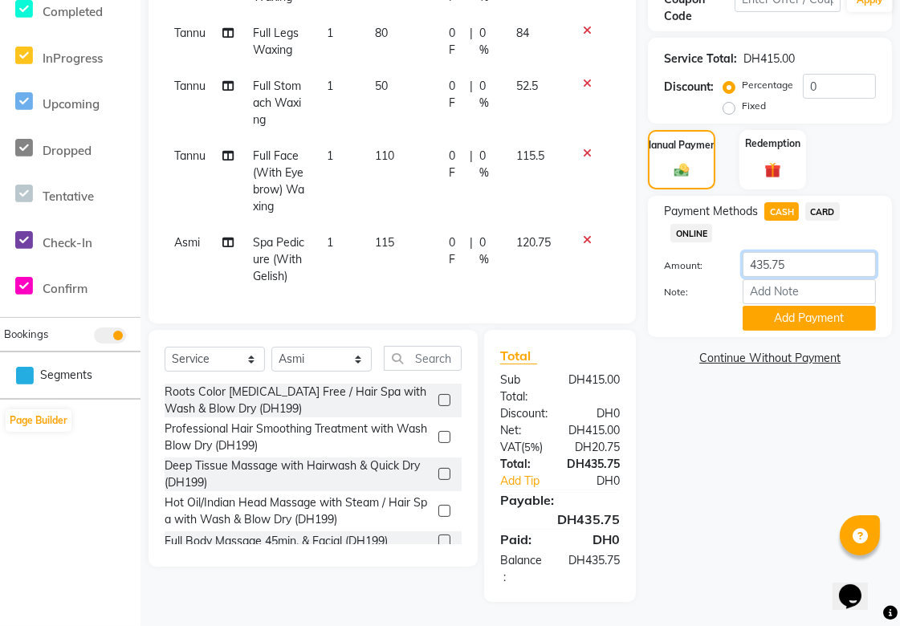
click at [805, 268] on input "435.75" at bounding box center [809, 264] width 133 height 25
type input "4"
type input "500"
click at [840, 331] on button "Add Payment" at bounding box center [809, 318] width 133 height 25
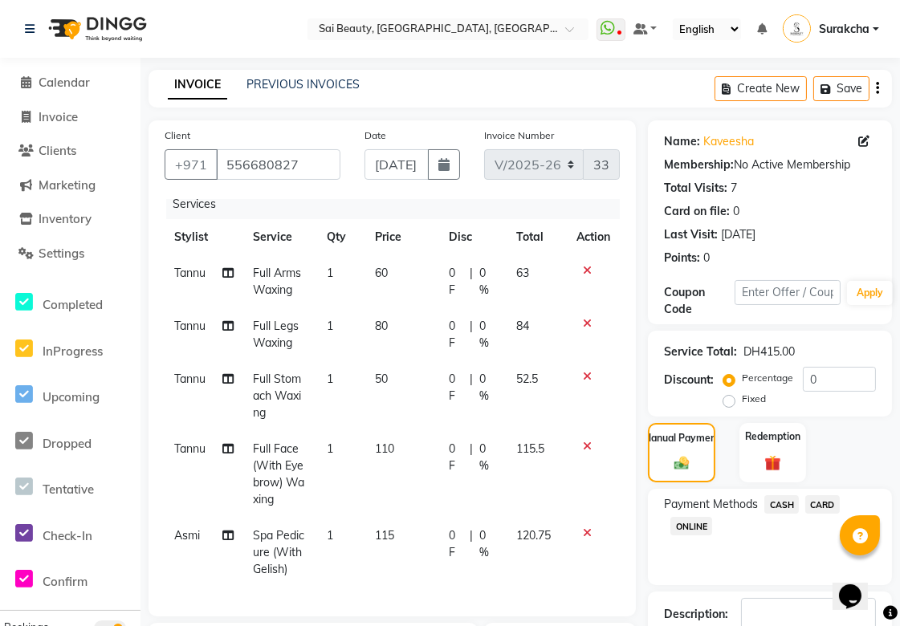
scroll to position [410, 0]
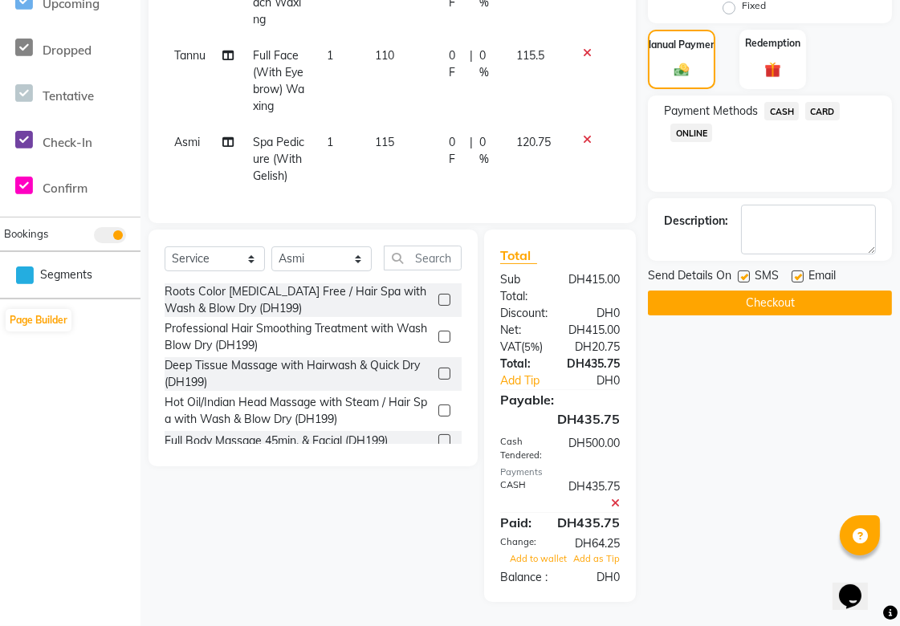
click at [616, 498] on icon at bounding box center [615, 503] width 9 height 11
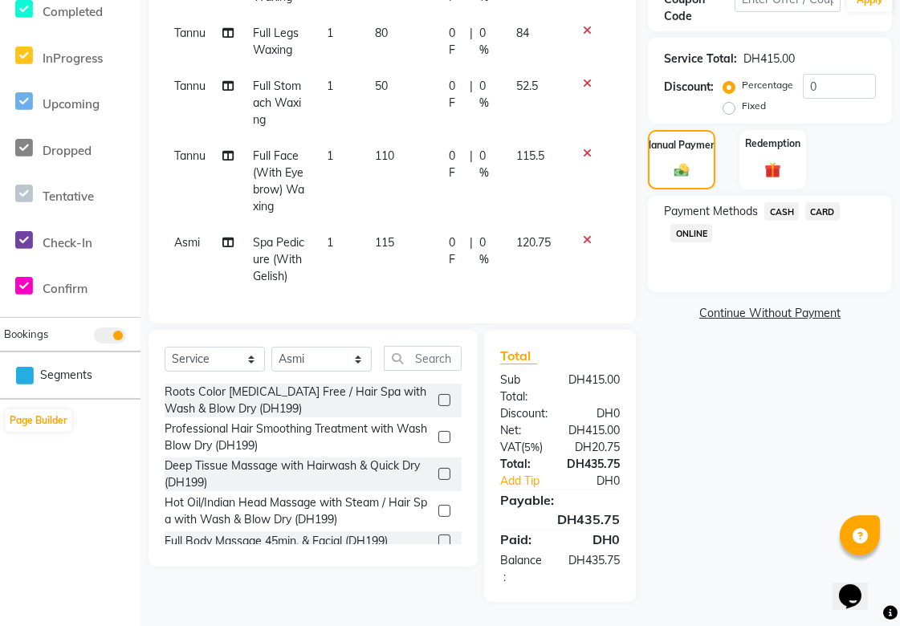
click at [776, 206] on span "CASH" at bounding box center [781, 211] width 35 height 18
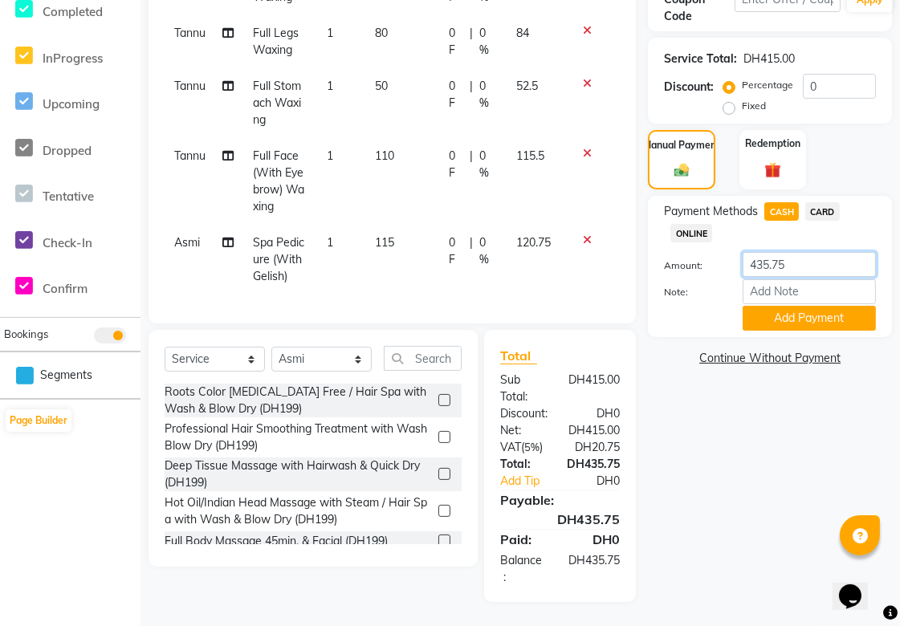
click at [817, 265] on input "435.75" at bounding box center [809, 264] width 133 height 25
type input "4"
type input "501"
click at [816, 315] on button "Add Payment" at bounding box center [809, 318] width 133 height 25
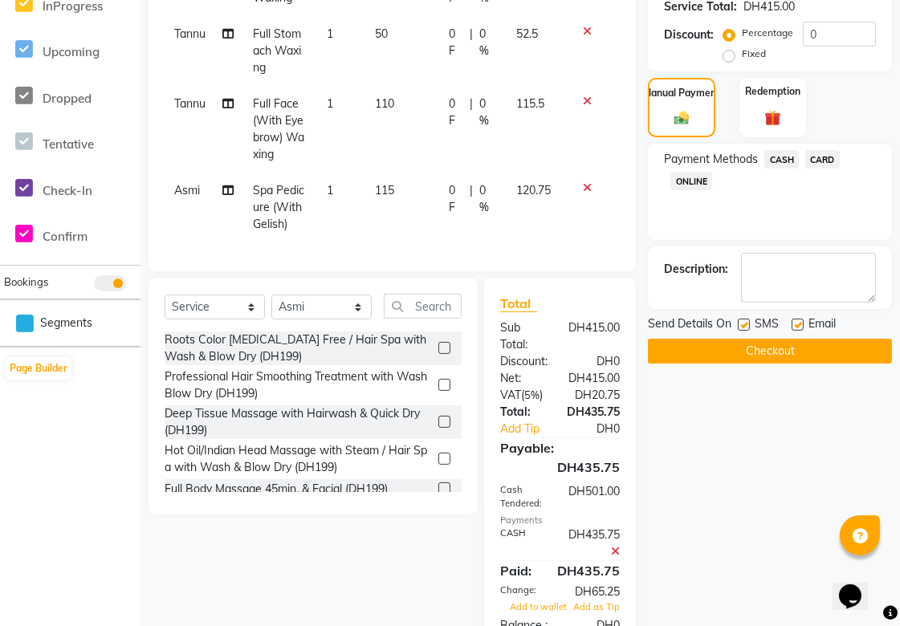
scroll to position [410, 0]
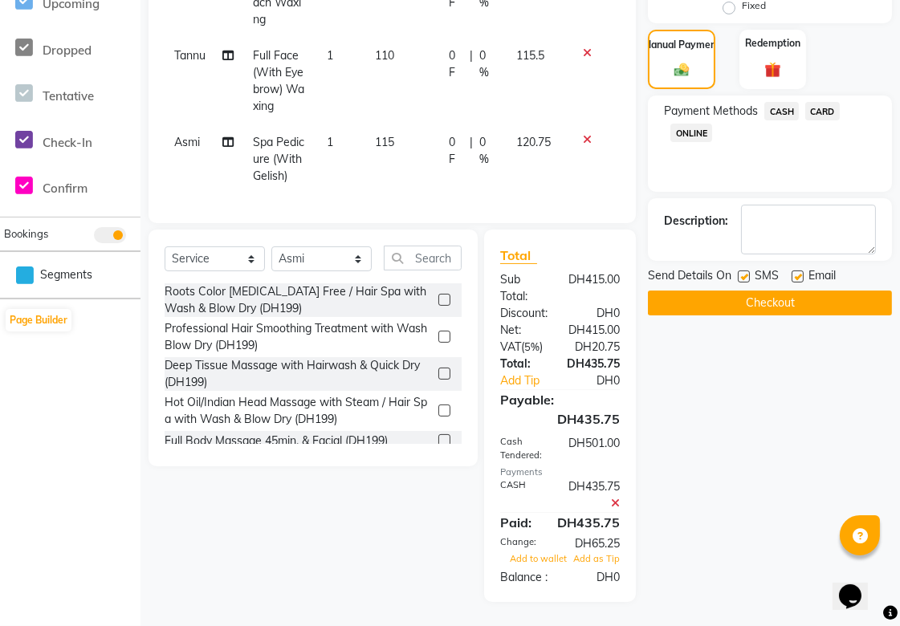
click at [832, 294] on button "Checkout" at bounding box center [770, 303] width 244 height 25
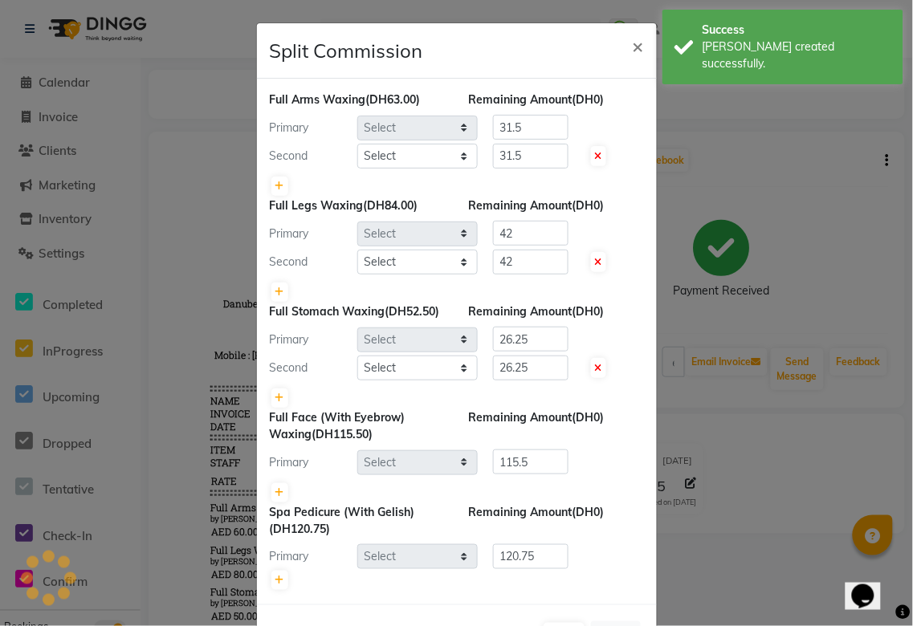
select select "35329"
select select "57468"
select select "35329"
select select "57468"
select select "35329"
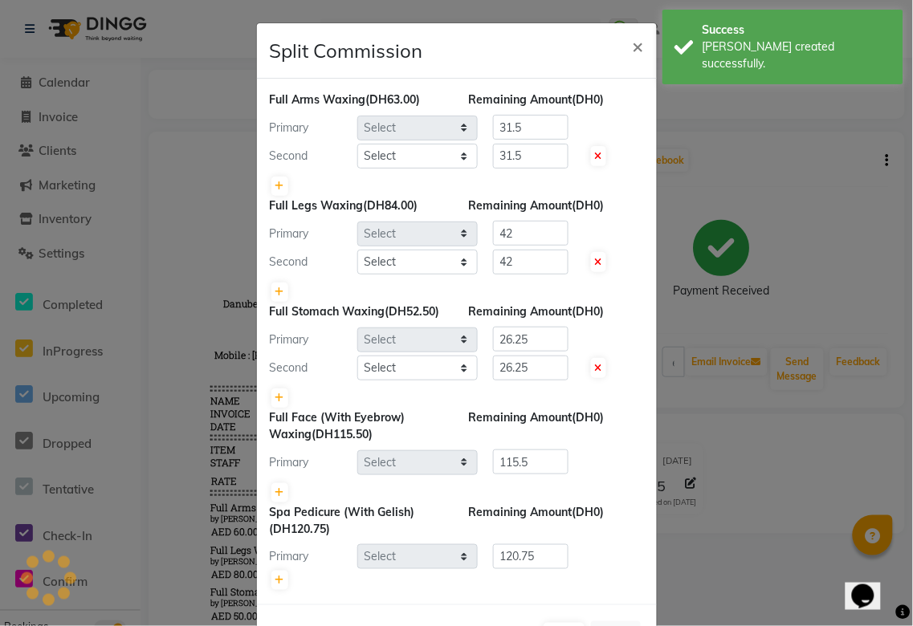
select select "57468"
select select "35329"
select select "40288"
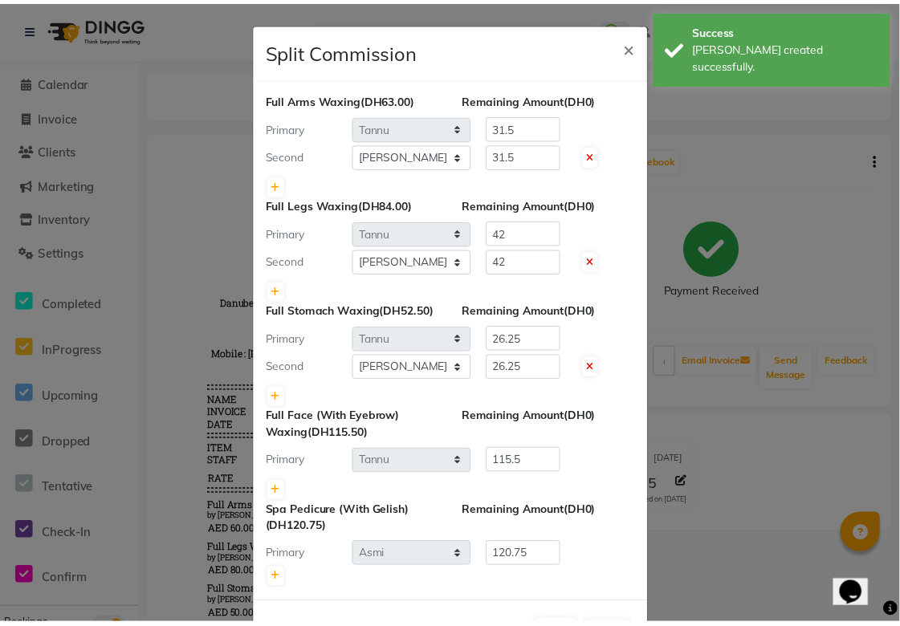
scroll to position [59, 0]
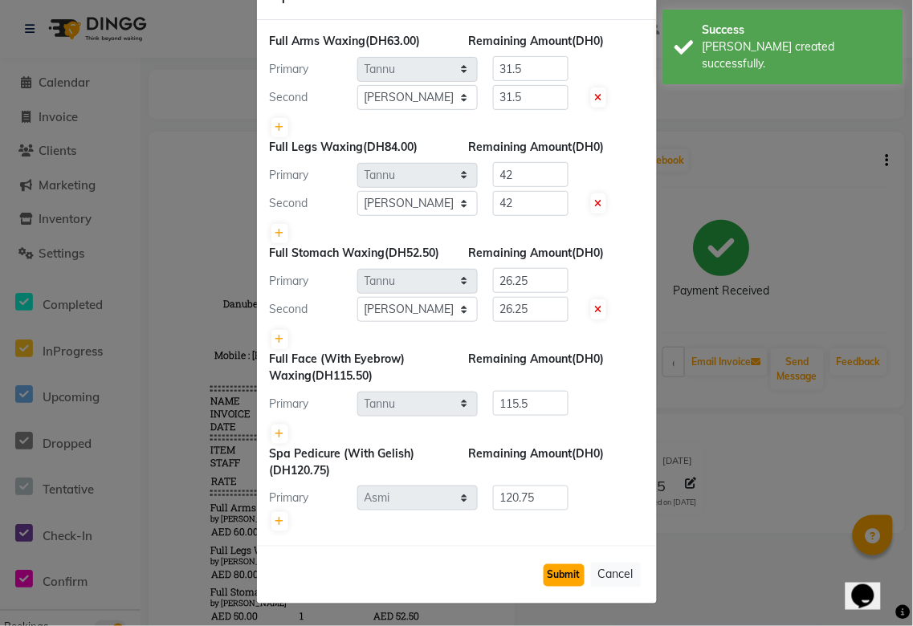
click at [558, 571] on button "Submit" at bounding box center [563, 575] width 41 height 22
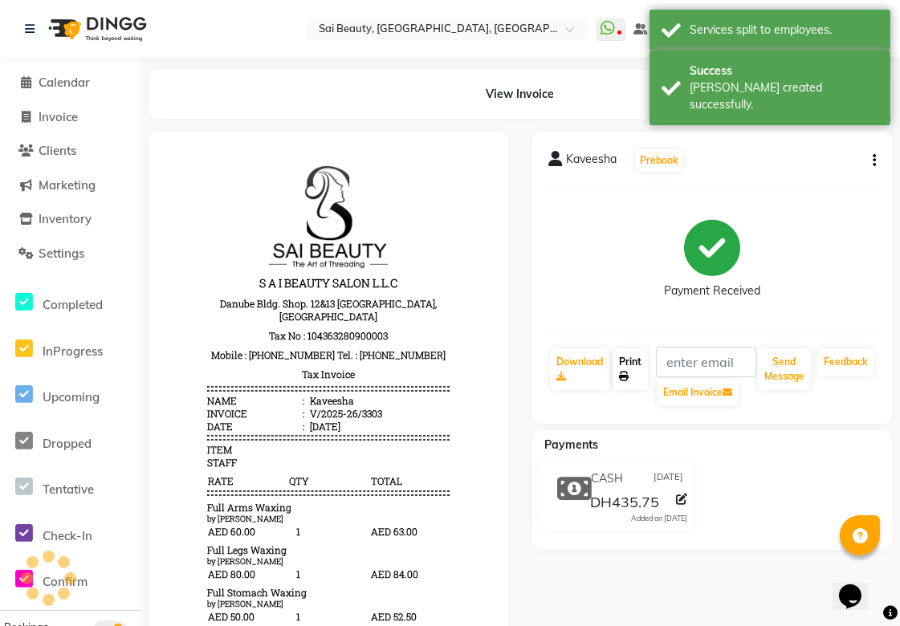
click at [645, 366] on link "Print" at bounding box center [629, 369] width 35 height 42
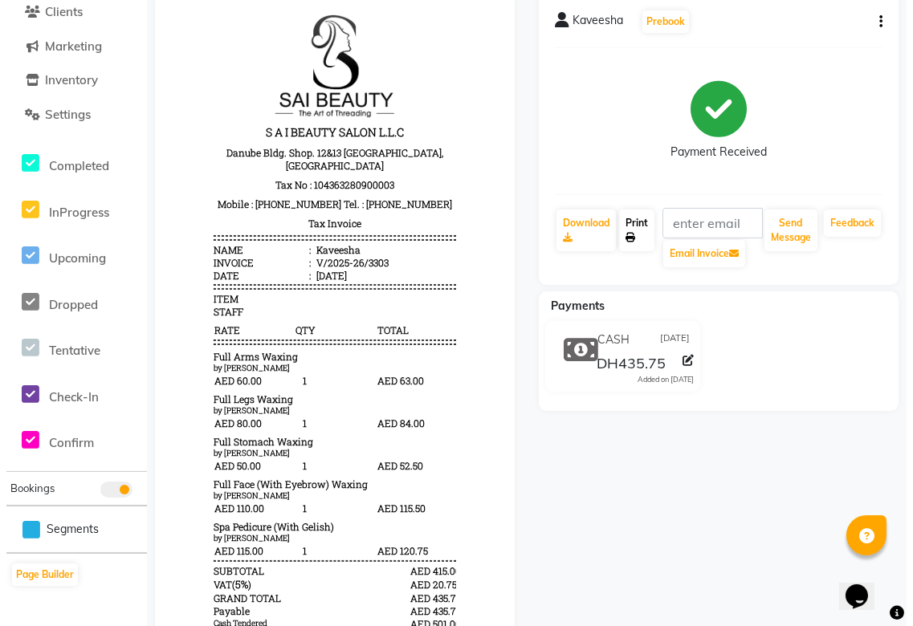
scroll to position [0, 0]
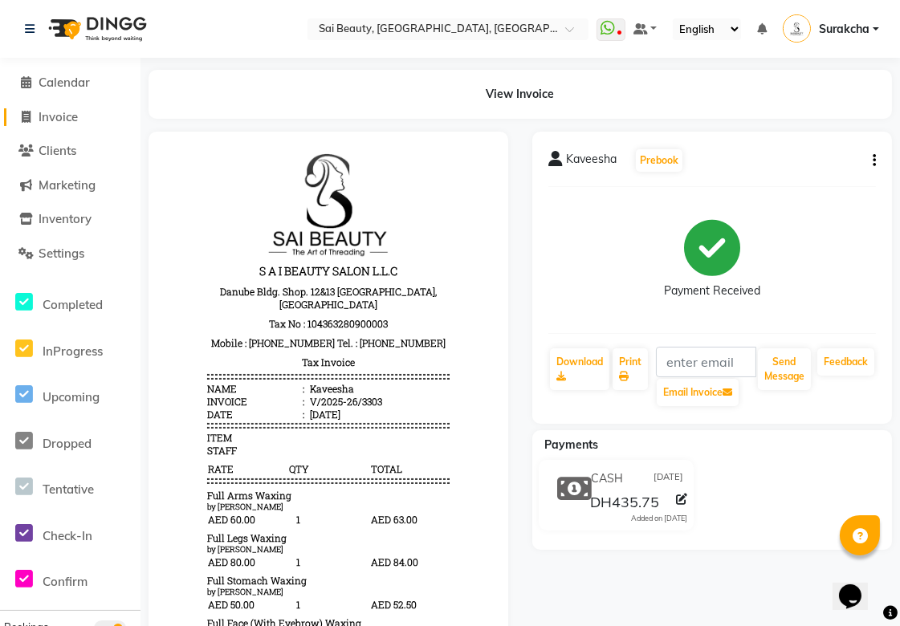
click at [71, 111] on span "Invoice" at bounding box center [58, 116] width 39 height 15
select select "service"
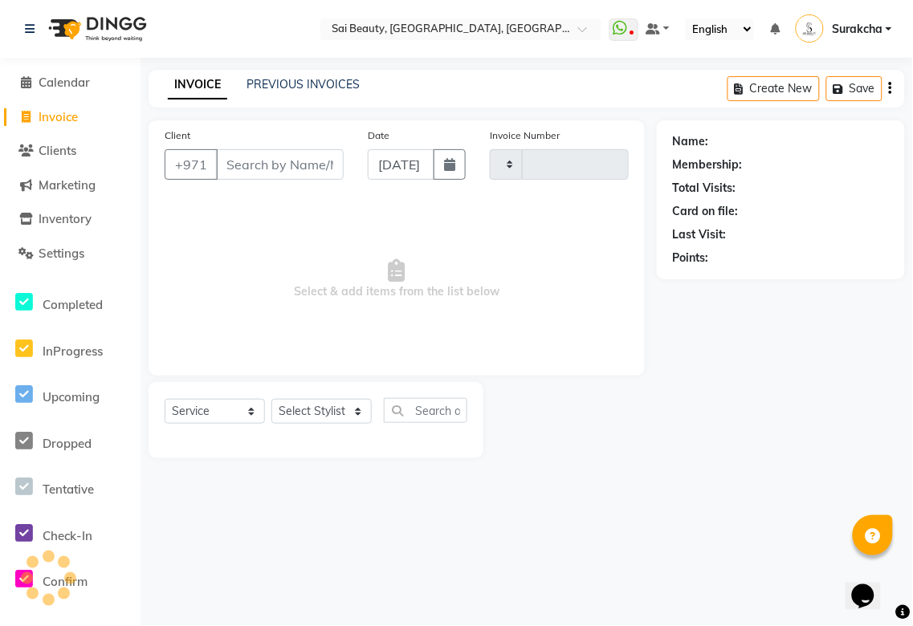
type input "3304"
select select "5352"
click at [52, 76] on span "Calendar" at bounding box center [64, 82] width 51 height 15
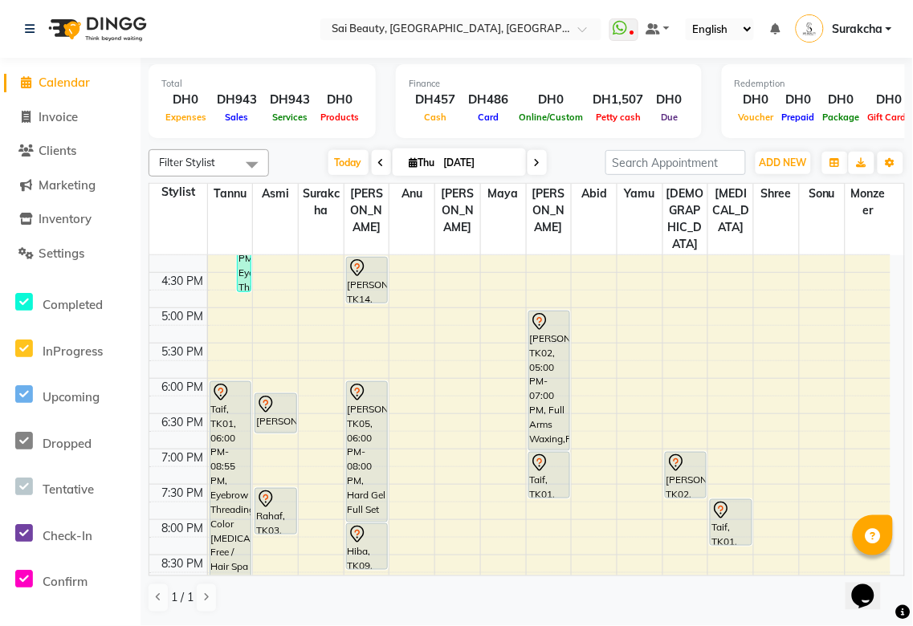
scroll to position [520, 0]
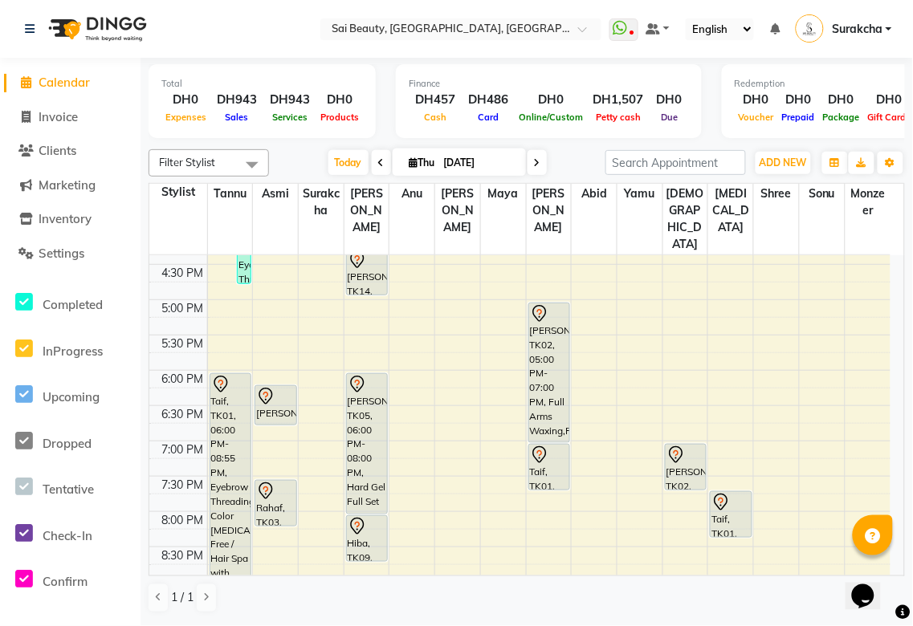
click at [277, 421] on div at bounding box center [275, 424] width 40 height 6
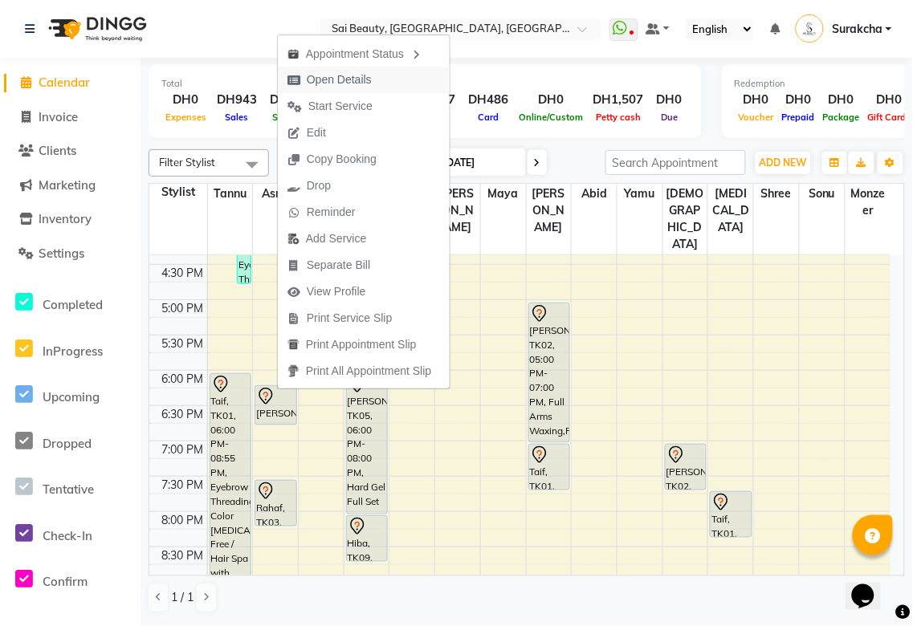
click at [371, 84] on span "Open Details" at bounding box center [339, 79] width 65 height 17
select select "7"
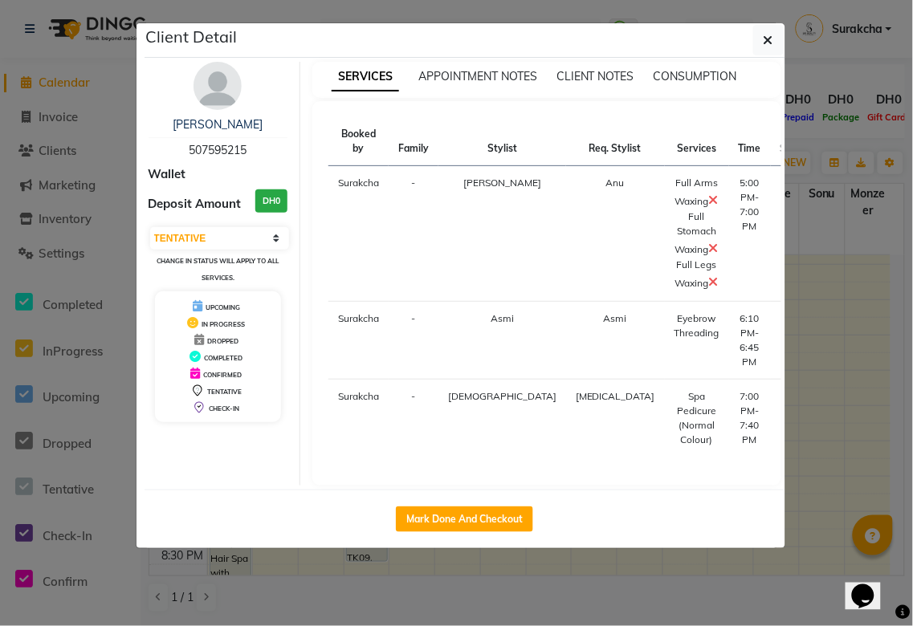
click at [821, 368] on ngb-modal-window "Client Detail [PERSON_NAME] 507595215 Wallet Deposit Amount DH0 Select IN SERVI…" at bounding box center [456, 313] width 913 height 626
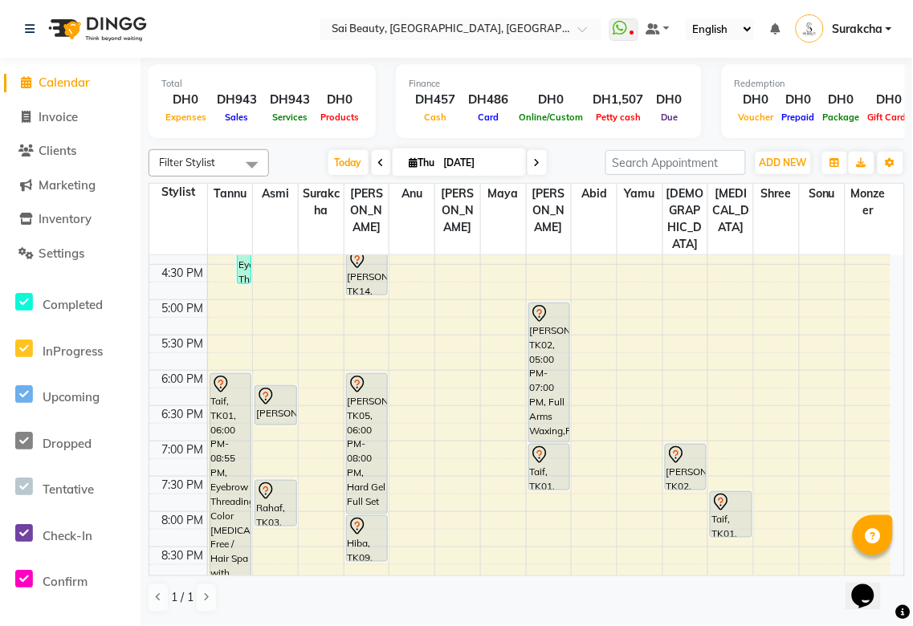
click at [271, 486] on div "Rahaf, TK03, 07:30 PM-08:10 PM, Classic Lashes" at bounding box center [275, 503] width 40 height 45
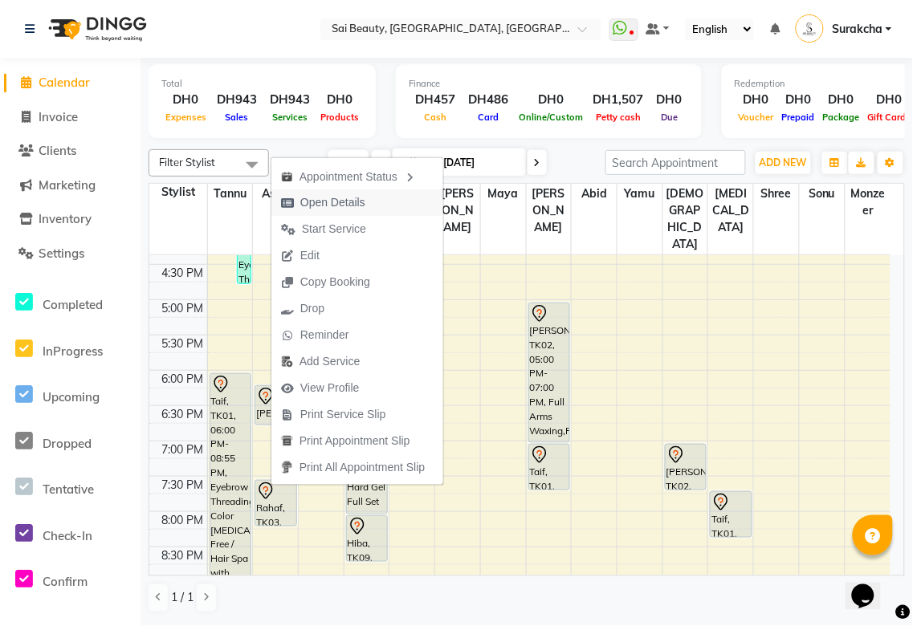
click at [359, 201] on span "Open Details" at bounding box center [332, 202] width 65 height 17
select select "7"
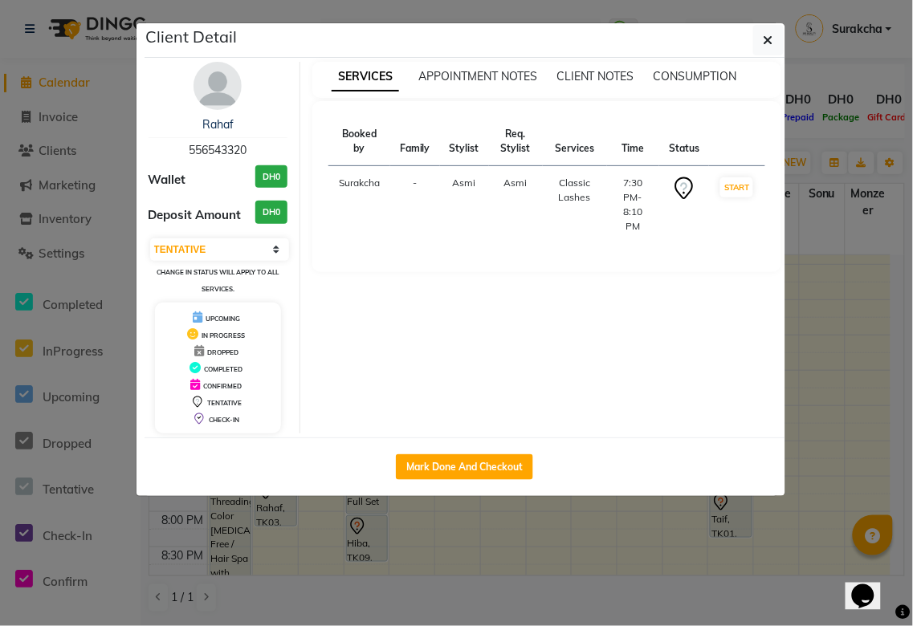
click at [832, 552] on ngb-modal-window "Client Detail Rahaf 556543320 Wallet DH0 Deposit Amount DH0 Select IN SERVICE C…" at bounding box center [456, 313] width 913 height 626
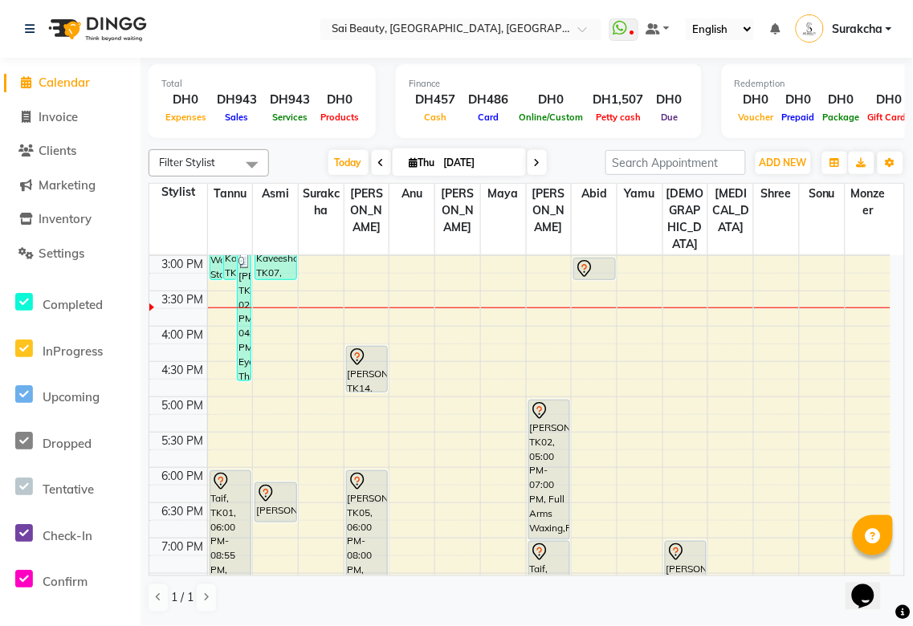
scroll to position [418, 0]
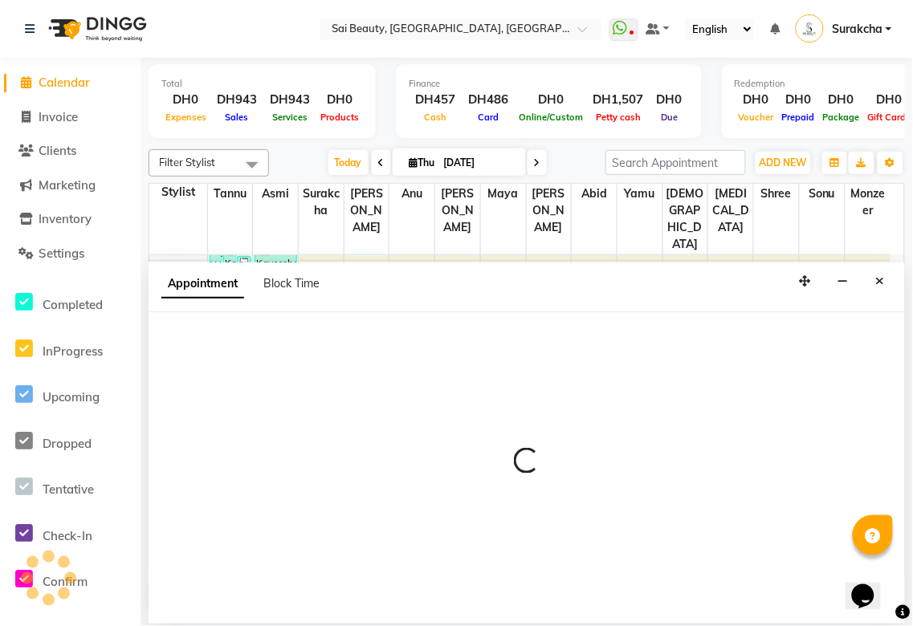
select select "85324"
select select "1095"
select select "tentative"
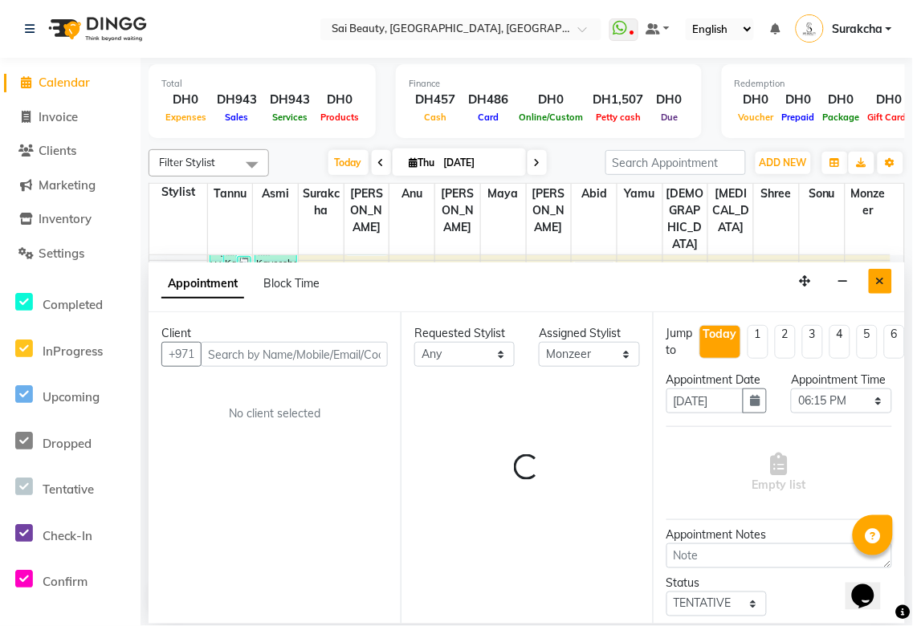
click at [880, 282] on icon "Close" at bounding box center [880, 280] width 9 height 11
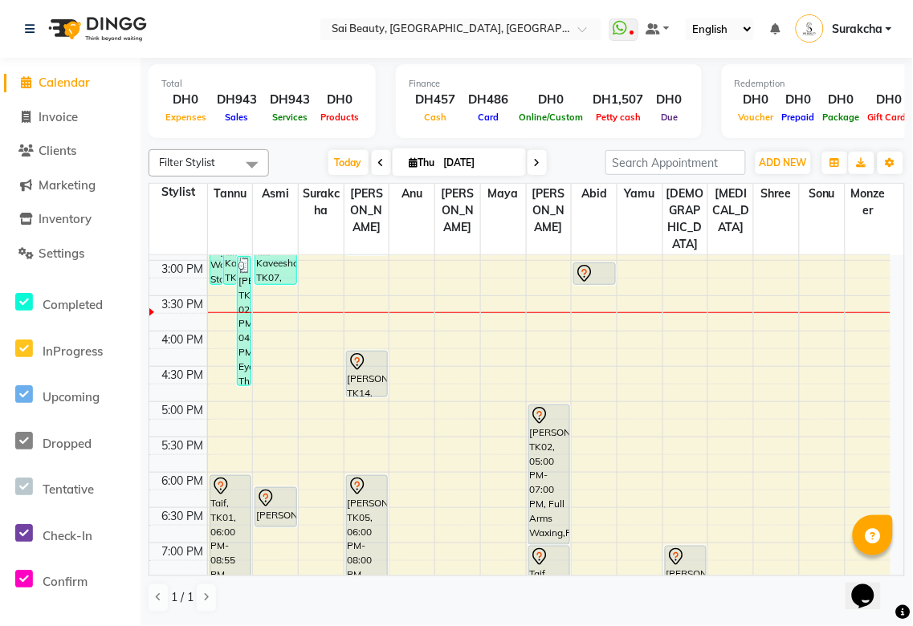
click at [554, 429] on div "[PERSON_NAME], TK02, 05:00 PM-07:00 PM, Full Arms Waxing,Full Legs Waxing,Full …" at bounding box center [549, 474] width 40 height 139
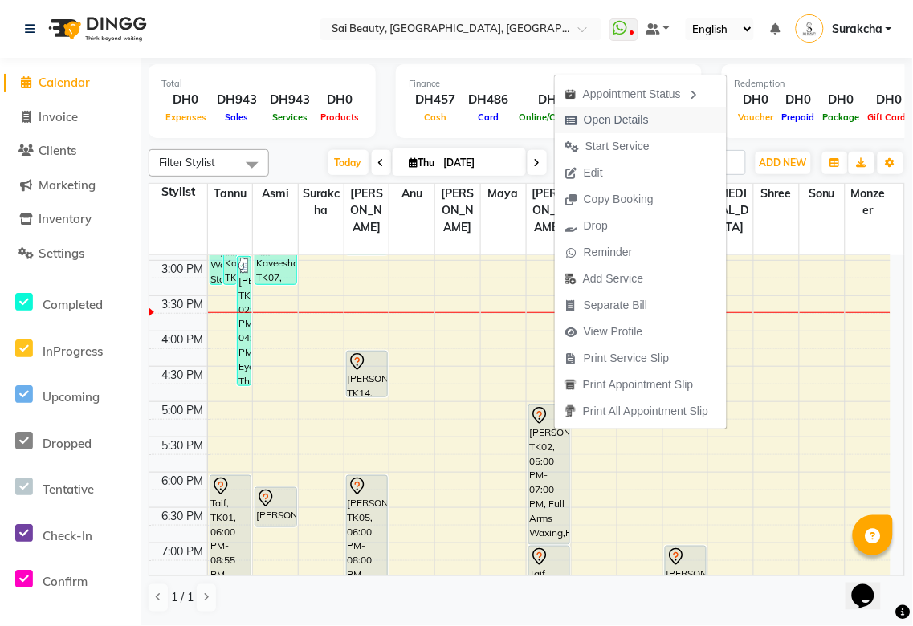
click at [645, 125] on span "Open Details" at bounding box center [616, 120] width 65 height 17
select select "7"
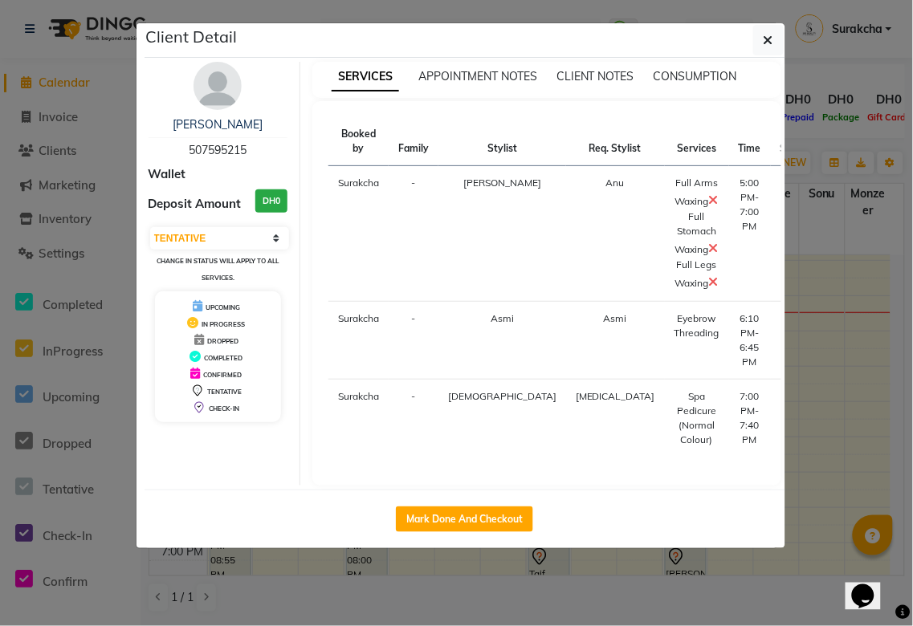
click at [844, 372] on ngb-modal-window "Client Detail [PERSON_NAME] 507595215 Wallet Deposit Amount DH0 Select IN SERVI…" at bounding box center [456, 313] width 913 height 626
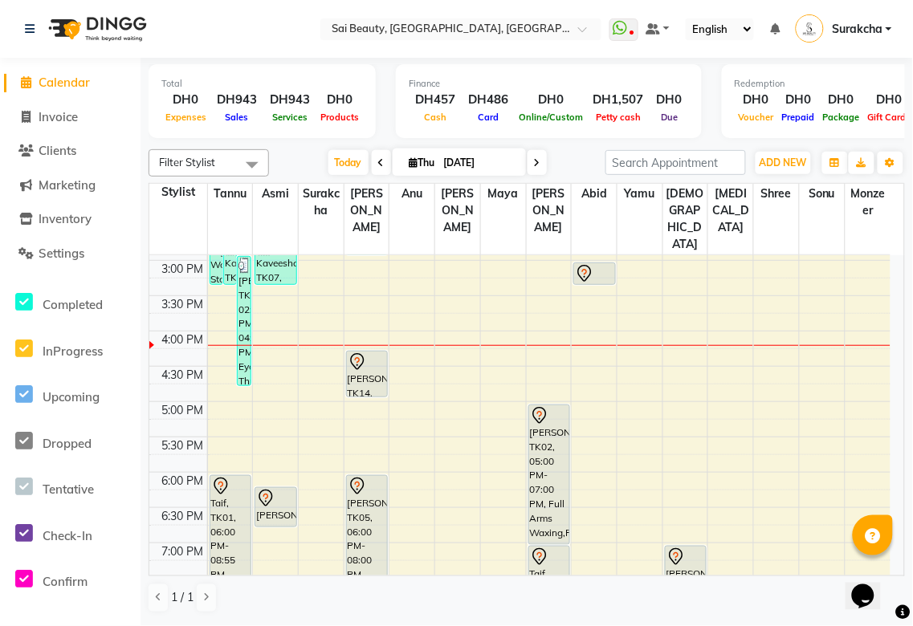
click at [551, 434] on div "[PERSON_NAME], TK02, 05:00 PM-07:00 PM, Full Arms Waxing,Full Legs Waxing,Full …" at bounding box center [549, 474] width 40 height 139
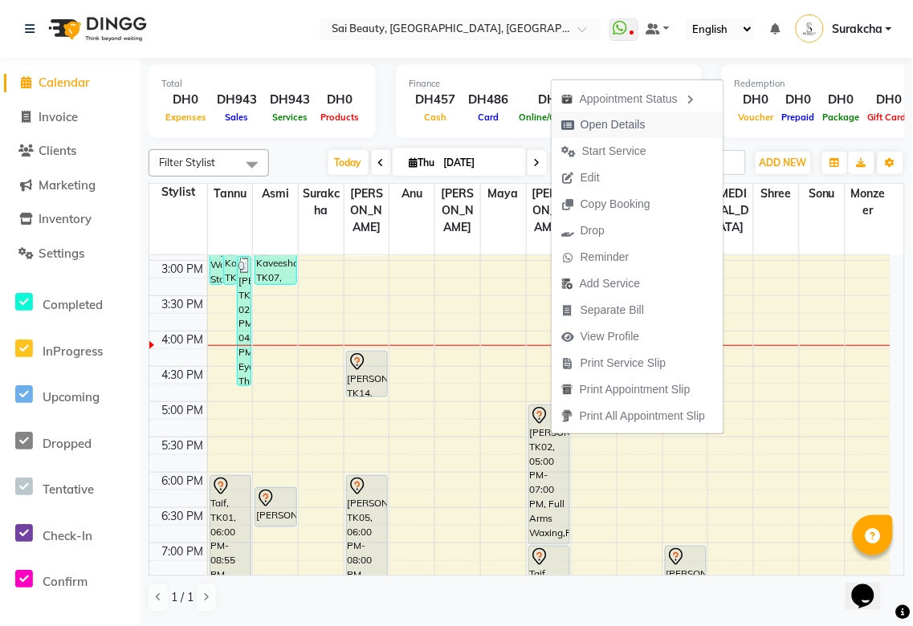
click at [626, 127] on span "Open Details" at bounding box center [612, 124] width 65 height 17
select select "7"
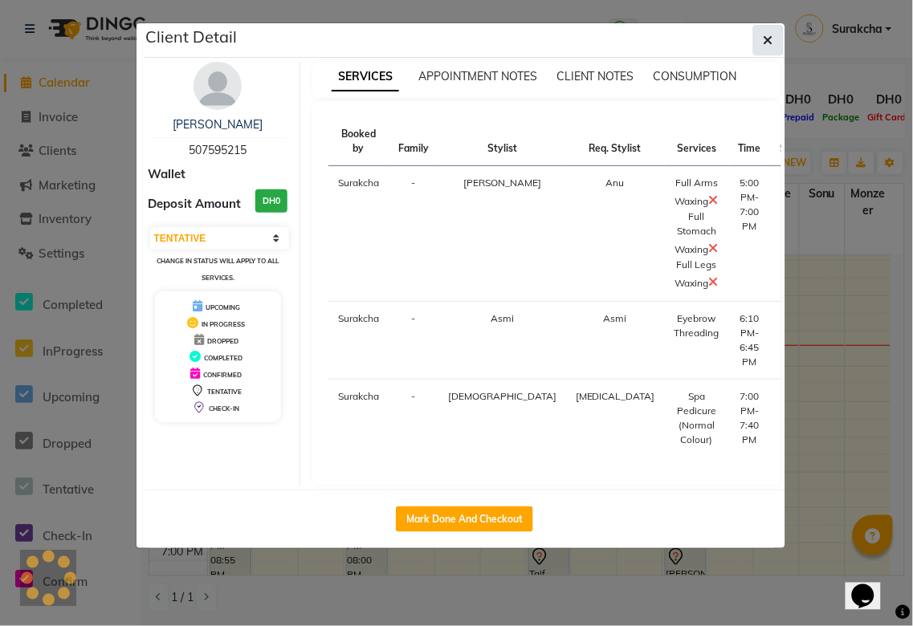
click at [769, 34] on icon "button" at bounding box center [768, 40] width 10 height 13
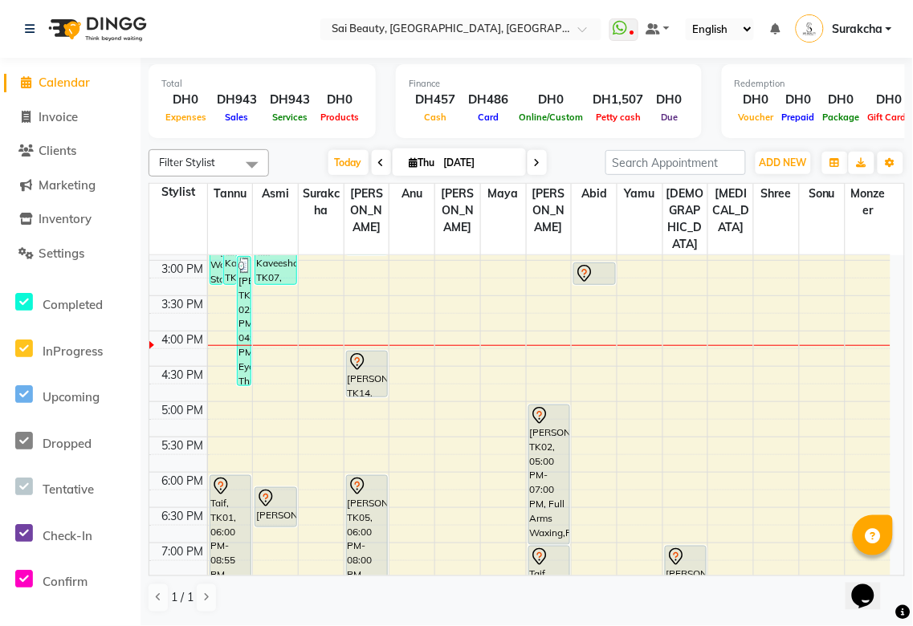
click at [559, 434] on div "[PERSON_NAME], TK02, 05:00 PM-07:00 PM, Full Arms Waxing,Full Legs Waxing,Full …" at bounding box center [549, 474] width 40 height 139
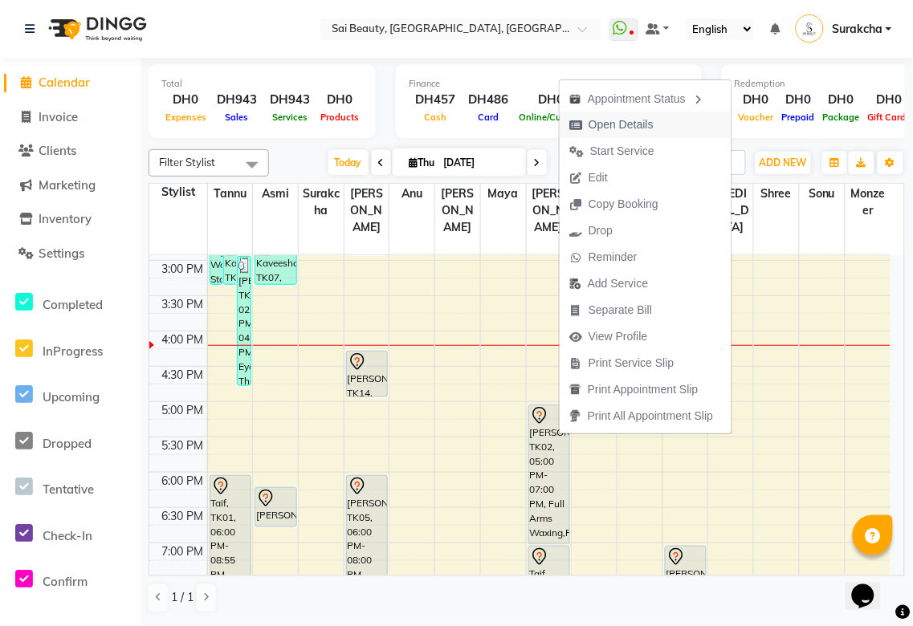
click at [623, 118] on span "Open Details" at bounding box center [620, 124] width 65 height 17
select select "7"
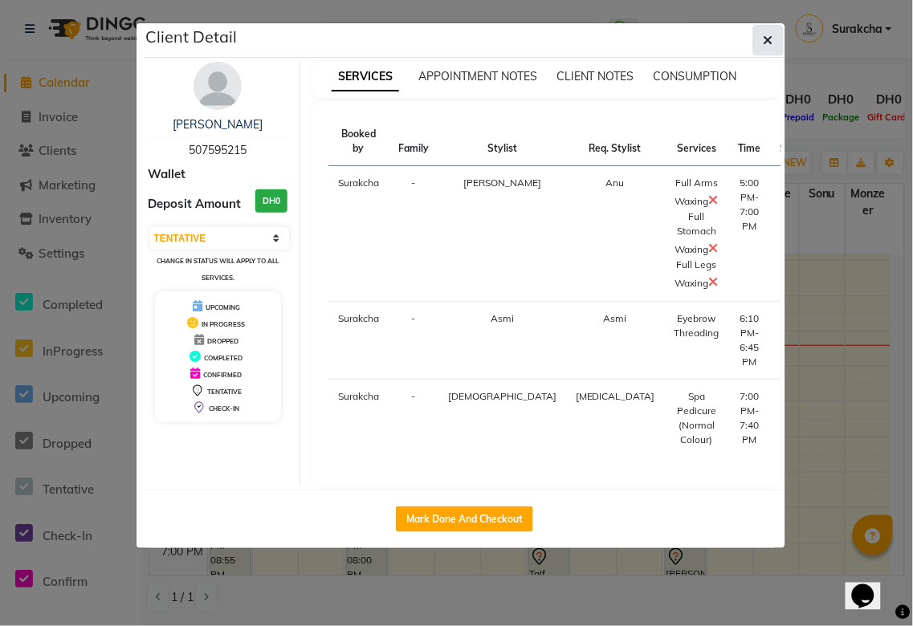
click at [767, 39] on icon "button" at bounding box center [768, 40] width 10 height 13
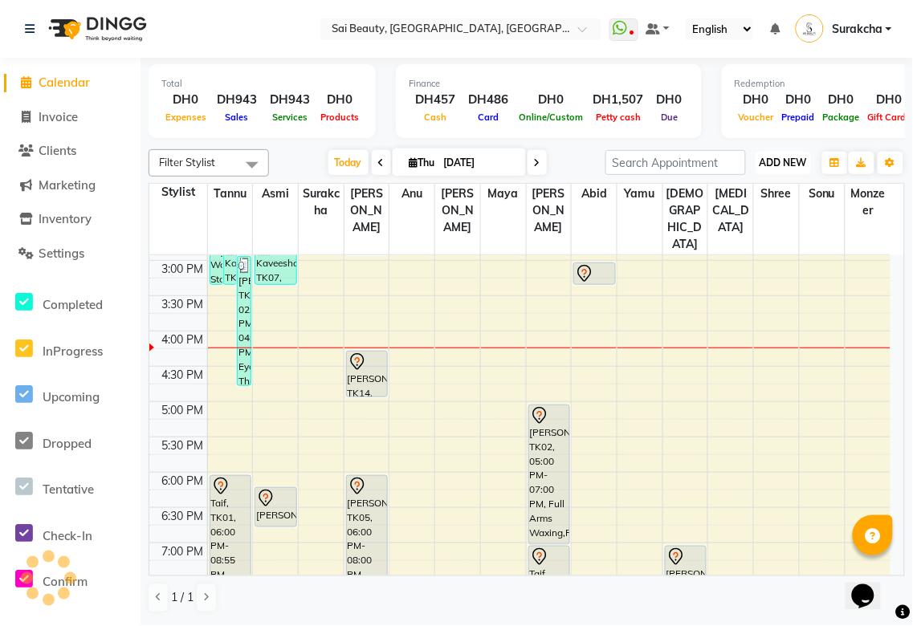
click at [785, 157] on span "ADD NEW" at bounding box center [782, 163] width 47 height 12
click at [749, 197] on button "Add Appointment" at bounding box center [747, 192] width 127 height 21
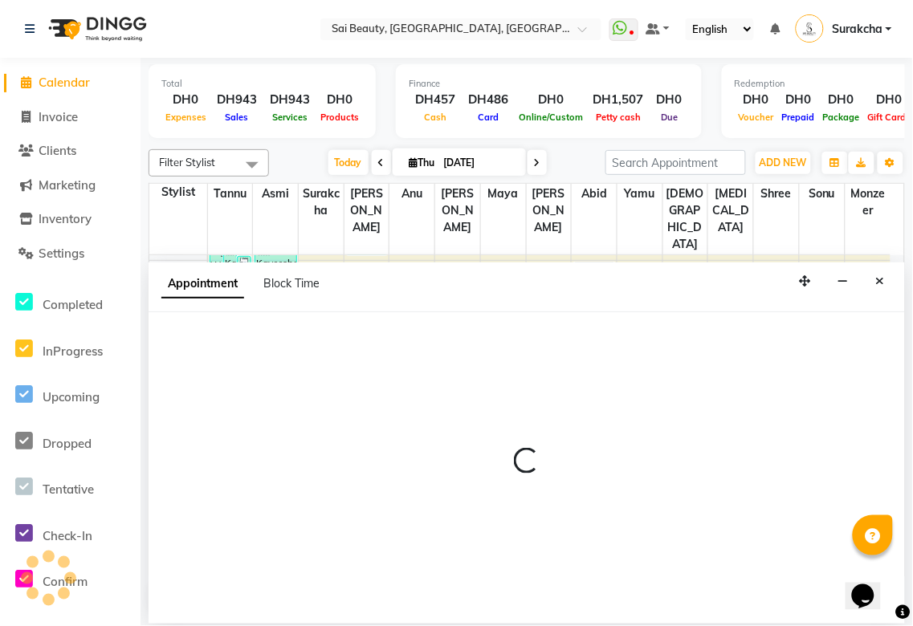
select select "600"
select select "tentative"
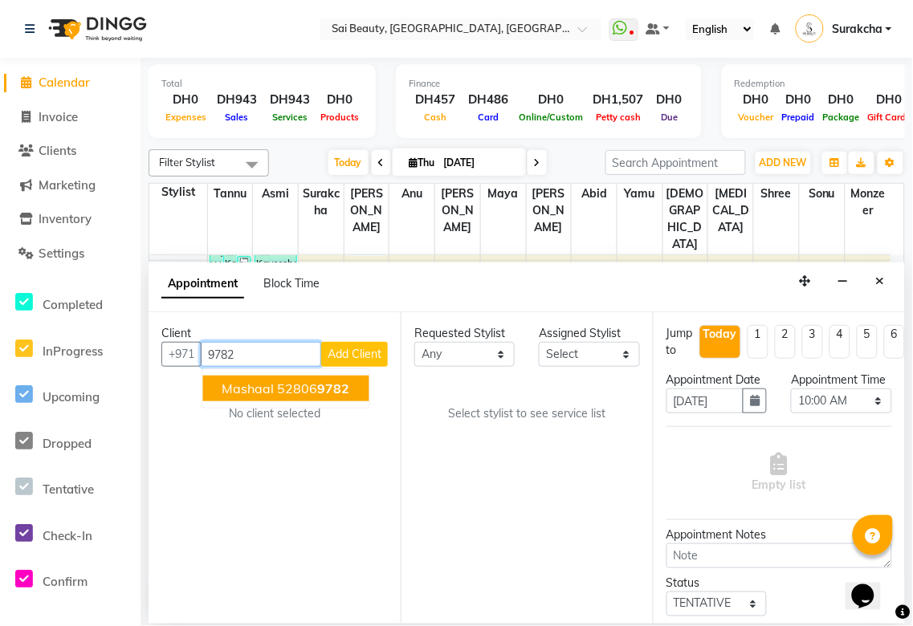
click at [332, 390] on span "9782" at bounding box center [334, 388] width 32 height 16
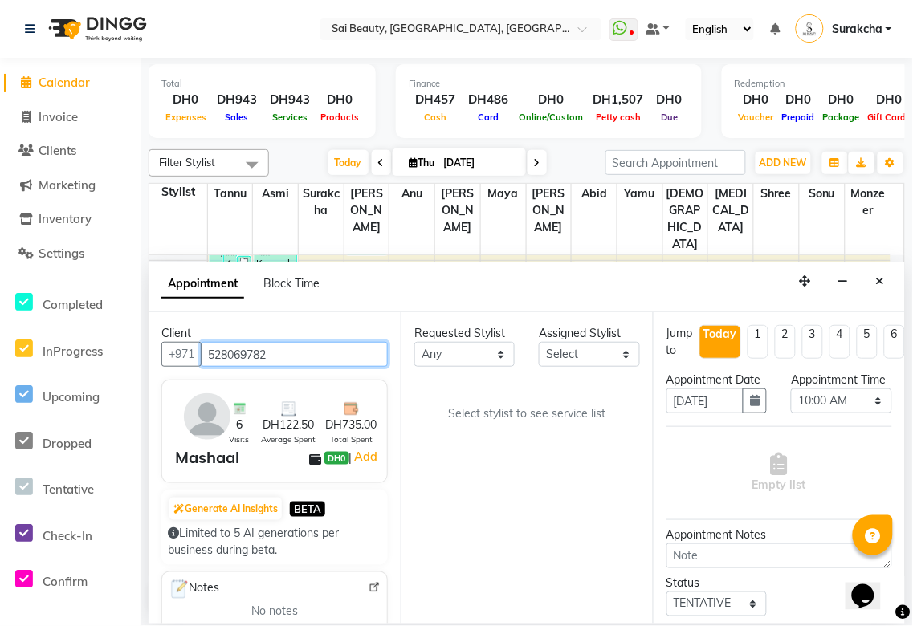
type input "528069782"
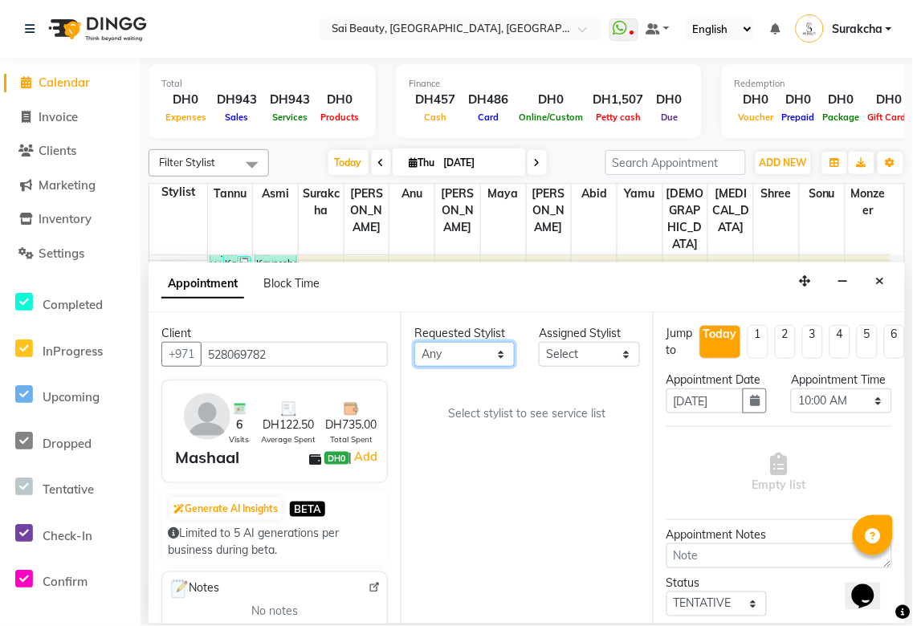
click at [490, 349] on select "Any [PERSON_NAME][MEDICAL_DATA] [PERSON_NAME] Asmi [PERSON_NAME] Gita [PERSON_N…" at bounding box center [464, 354] width 100 height 25
select select "35329"
click at [414, 342] on select "Any [PERSON_NAME][MEDICAL_DATA] [PERSON_NAME] Asmi [PERSON_NAME] Gita [PERSON_N…" at bounding box center [464, 354] width 100 height 25
select select "35329"
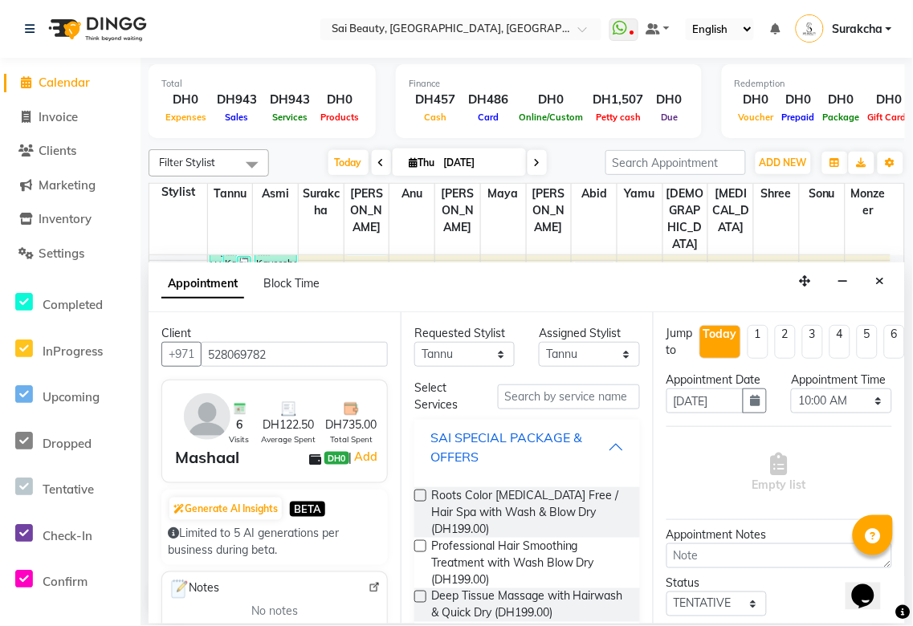
click at [590, 440] on div "SAI SPECIAL PACKAGE & OFFERS" at bounding box center [518, 447] width 177 height 39
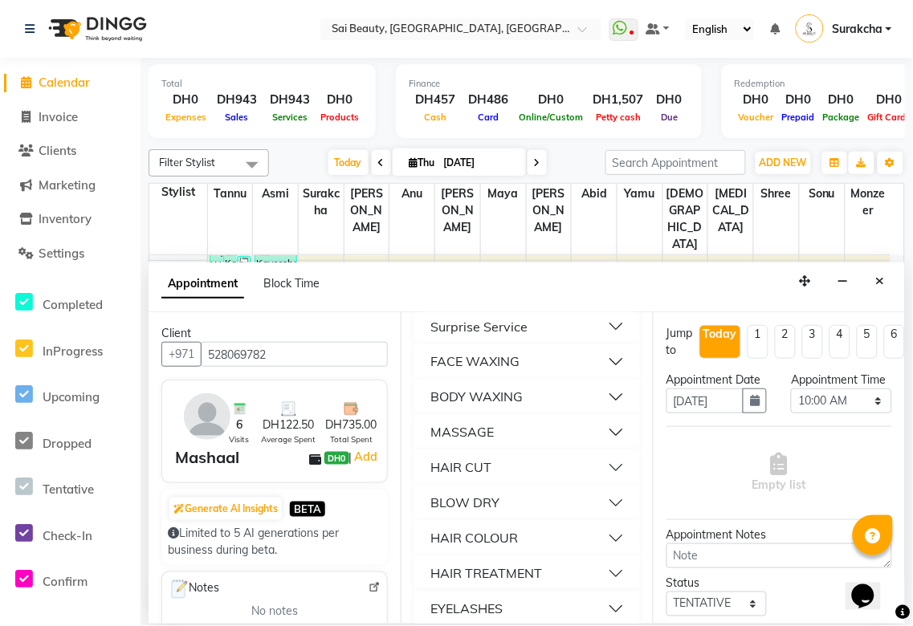
scroll to position [540, 0]
click at [606, 390] on button "BODY WAXING" at bounding box center [527, 394] width 213 height 29
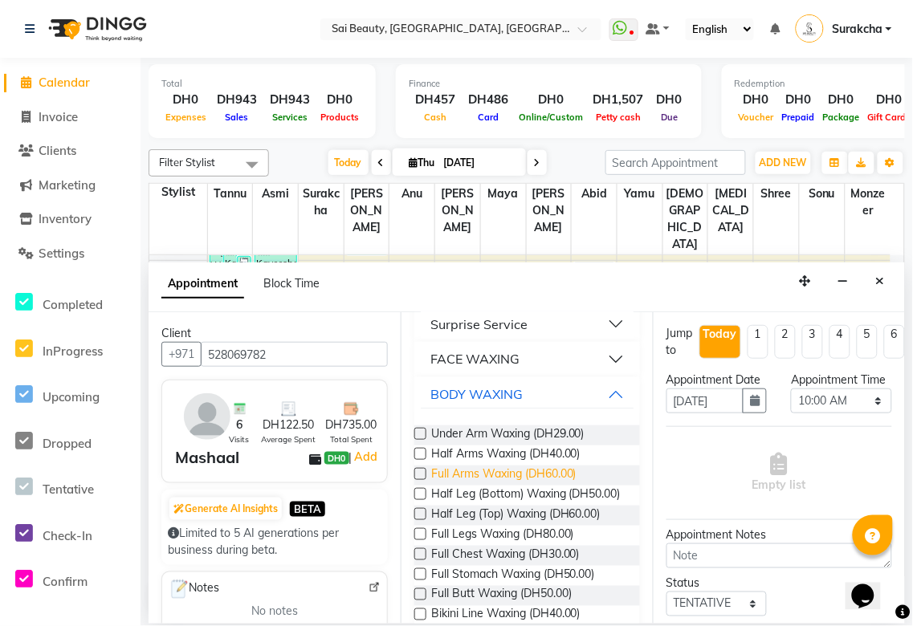
click at [528, 470] on span "Full Arms Waxing (DH60.00)" at bounding box center [503, 476] width 145 height 20
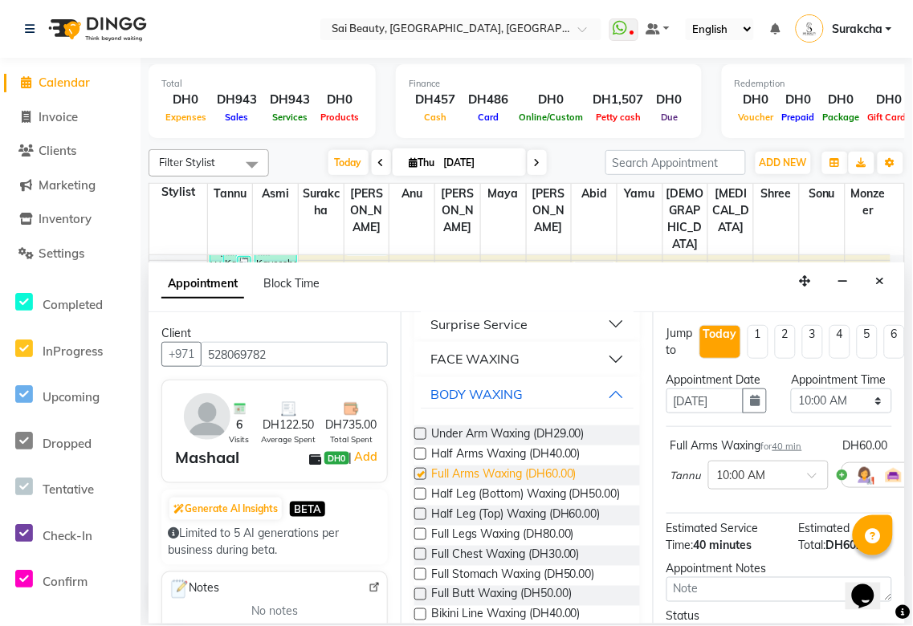
checkbox input "false"
click at [492, 546] on span "Full Legs Waxing (DH80.00)" at bounding box center [502, 536] width 143 height 20
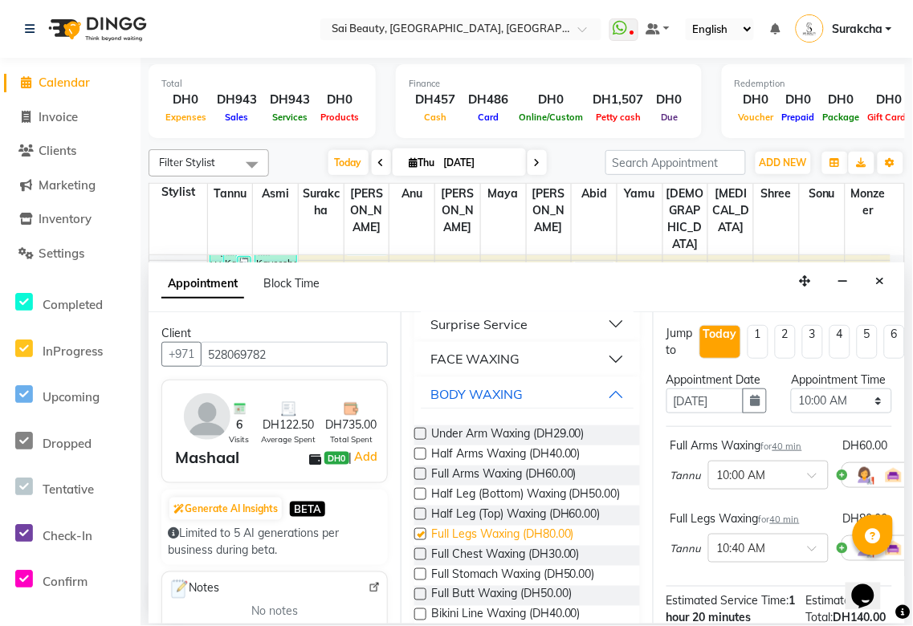
checkbox input "false"
click at [868, 413] on select "Select 10:00 AM 10:05 AM 10:10 AM 10:15 AM 10:20 AM 10:25 AM 10:30 AM 10:35 AM …" at bounding box center [841, 401] width 100 height 25
select select "990"
click at [791, 405] on select "Select 10:00 AM 10:05 AM 10:10 AM 10:15 AM 10:20 AM 10:25 AM 10:30 AM 10:35 AM …" at bounding box center [841, 401] width 100 height 25
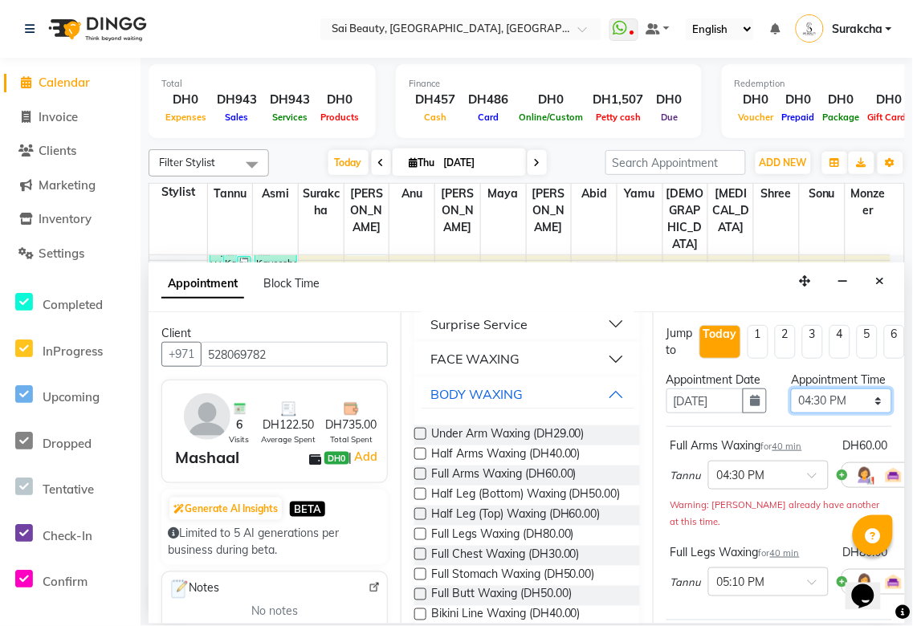
scroll to position [311, 0]
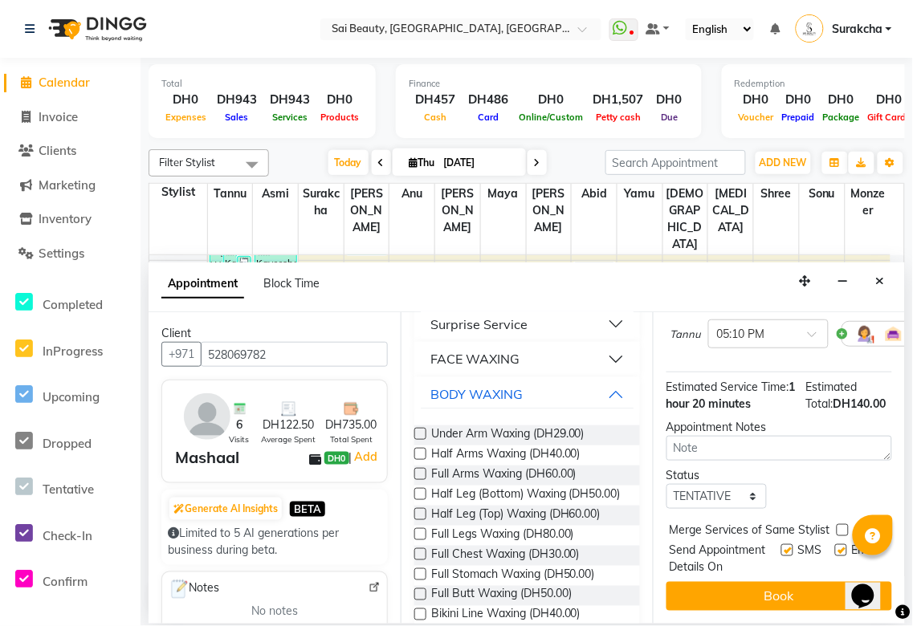
click at [845, 524] on label at bounding box center [842, 530] width 12 height 12
click at [845, 527] on input "checkbox" at bounding box center [841, 532] width 10 height 10
checkbox input "true"
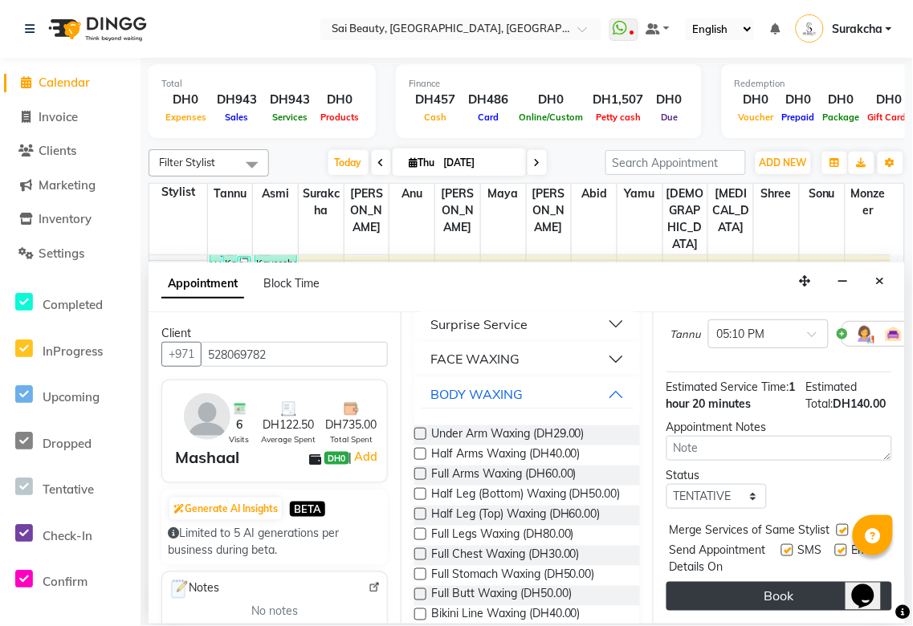
click at [816, 590] on button "Book" at bounding box center [779, 596] width 226 height 29
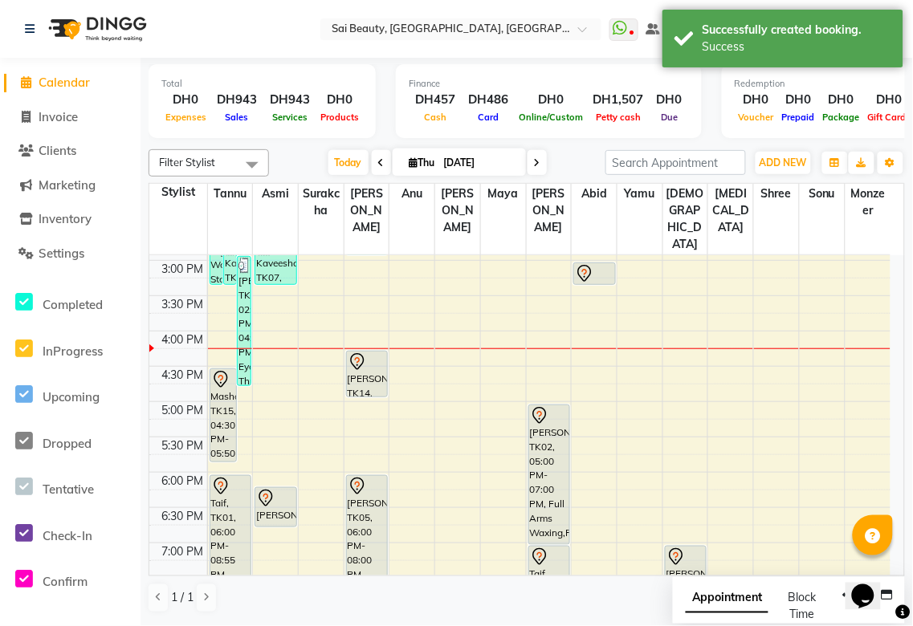
click at [713, 598] on span "Appointment" at bounding box center [727, 598] width 83 height 29
select select "tentative"
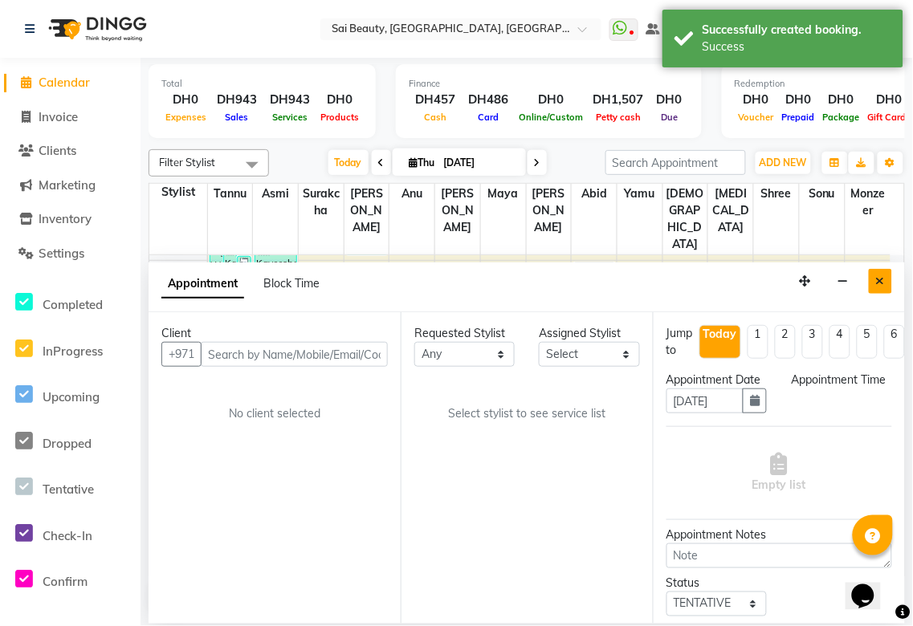
click at [880, 282] on icon "Close" at bounding box center [880, 280] width 9 height 11
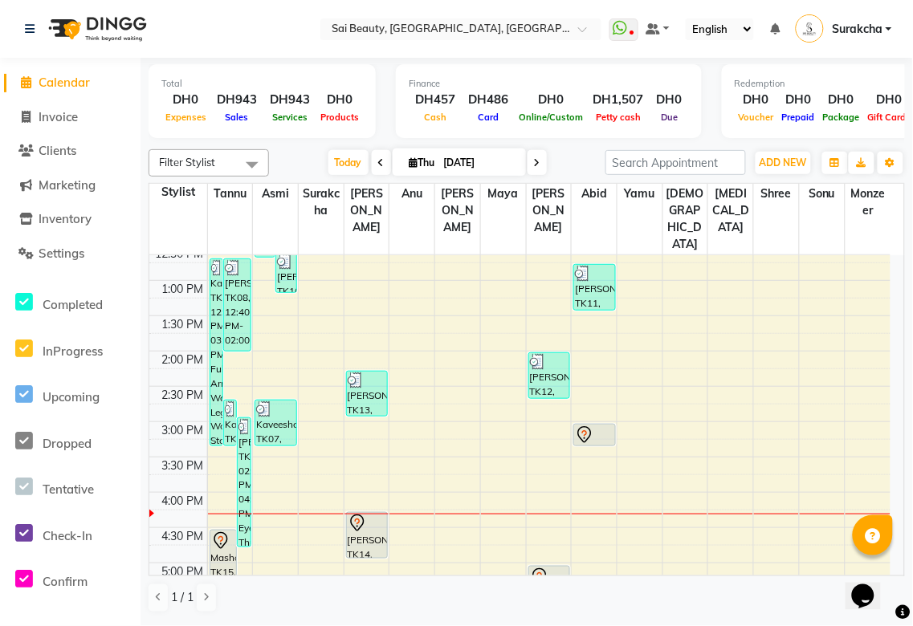
scroll to position [235, 0]
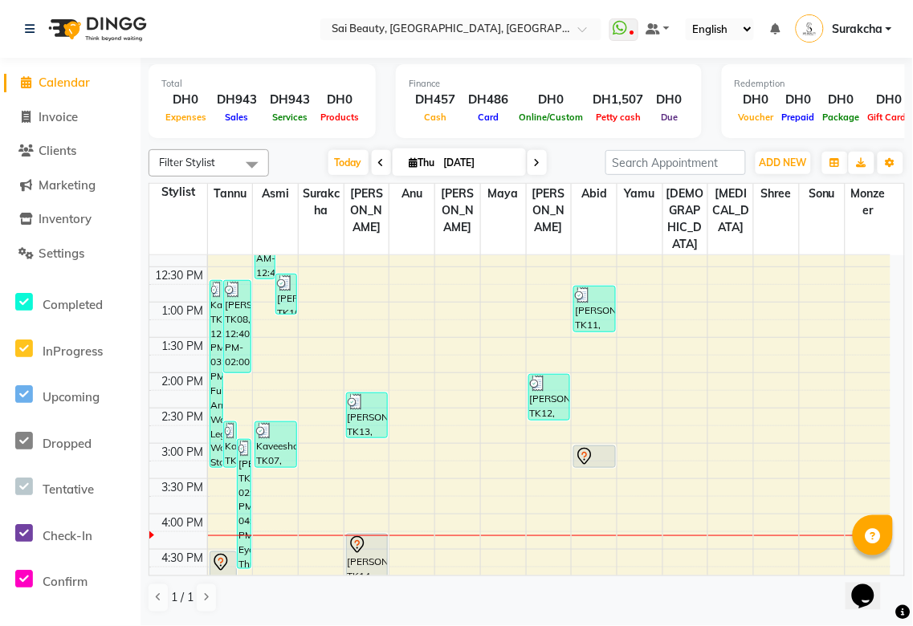
click at [583, 447] on icon at bounding box center [584, 456] width 19 height 19
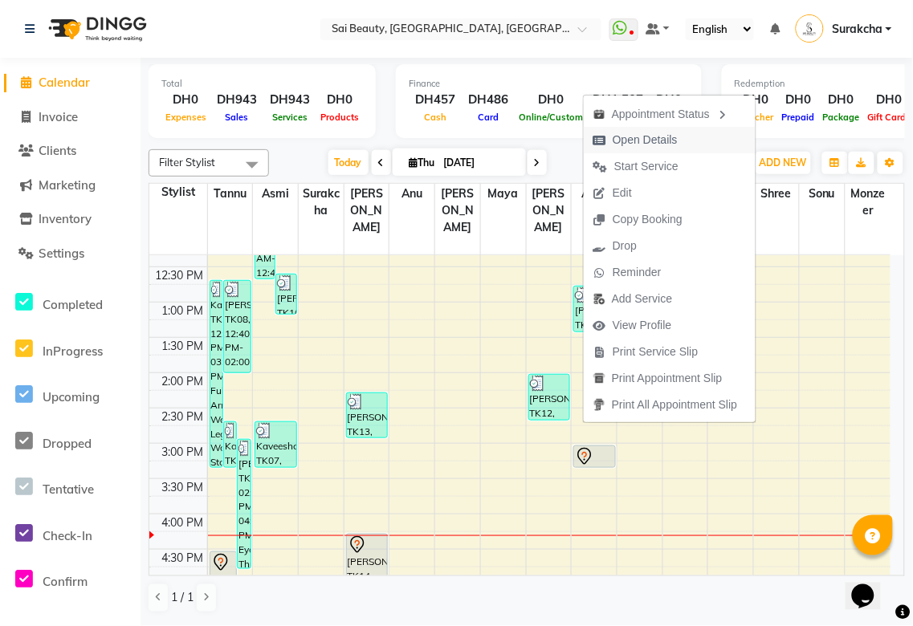
click at [664, 140] on span "Open Details" at bounding box center [644, 140] width 65 height 17
select select "7"
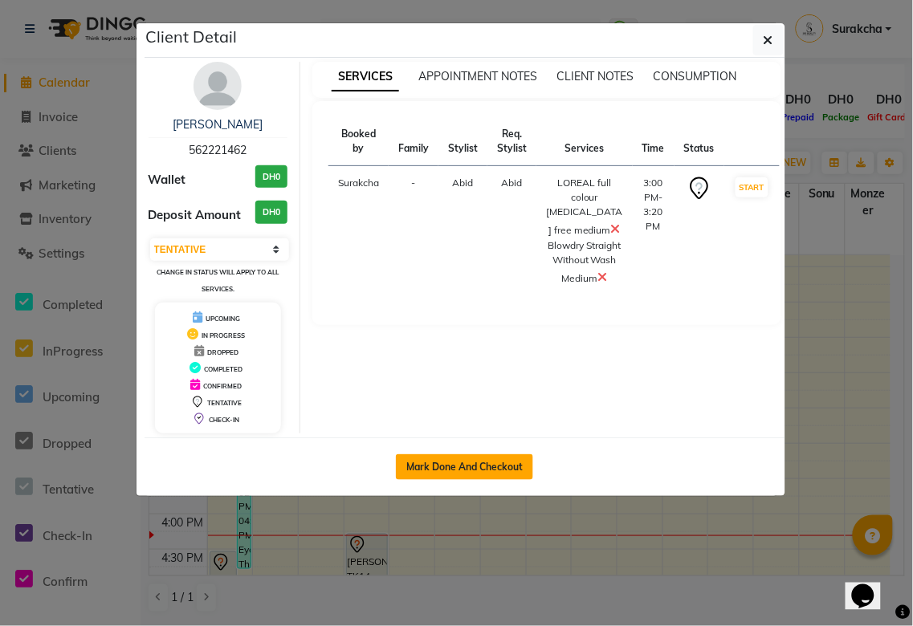
click at [507, 466] on button "Mark Done And Checkout" at bounding box center [464, 467] width 137 height 26
select select "service"
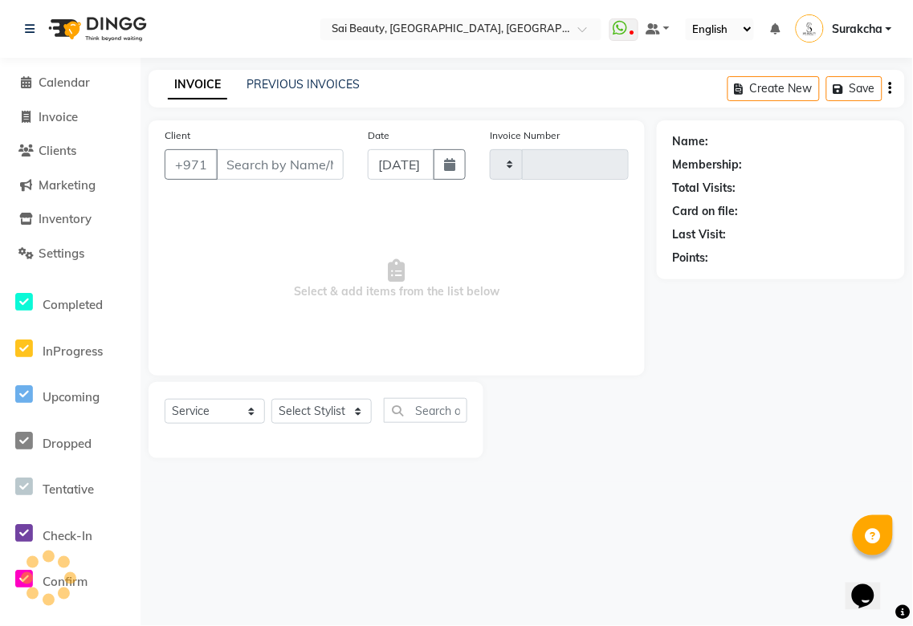
type input "3304"
select select "5352"
type input "562221462"
select select "59146"
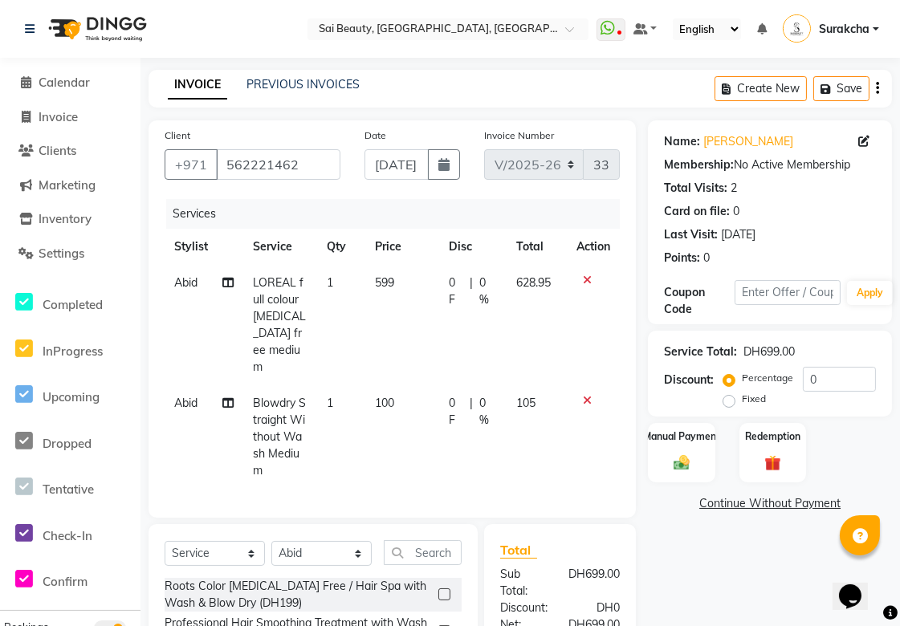
click at [422, 385] on td "100" at bounding box center [401, 437] width 73 height 104
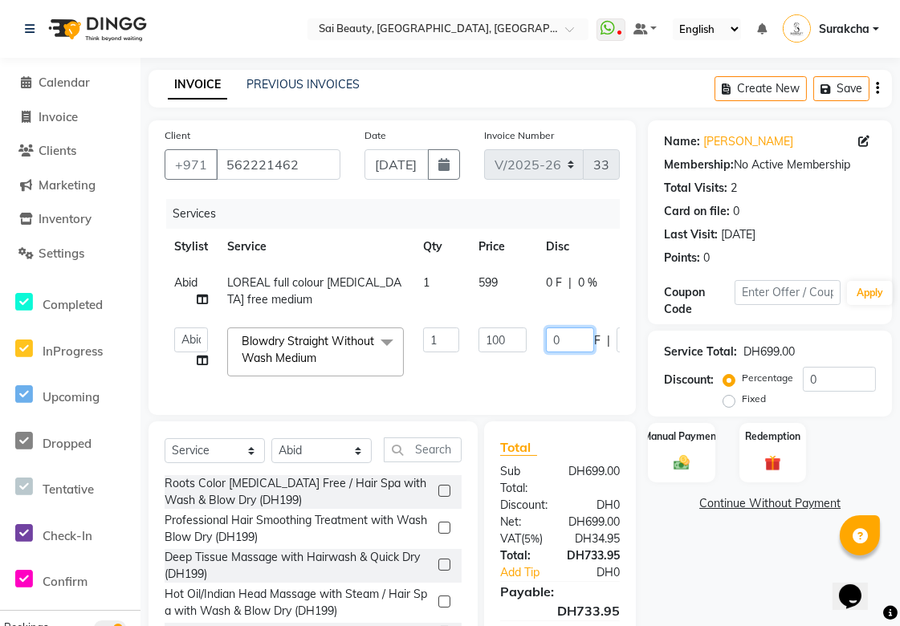
click at [581, 345] on input "0" at bounding box center [570, 340] width 48 height 25
type input "100"
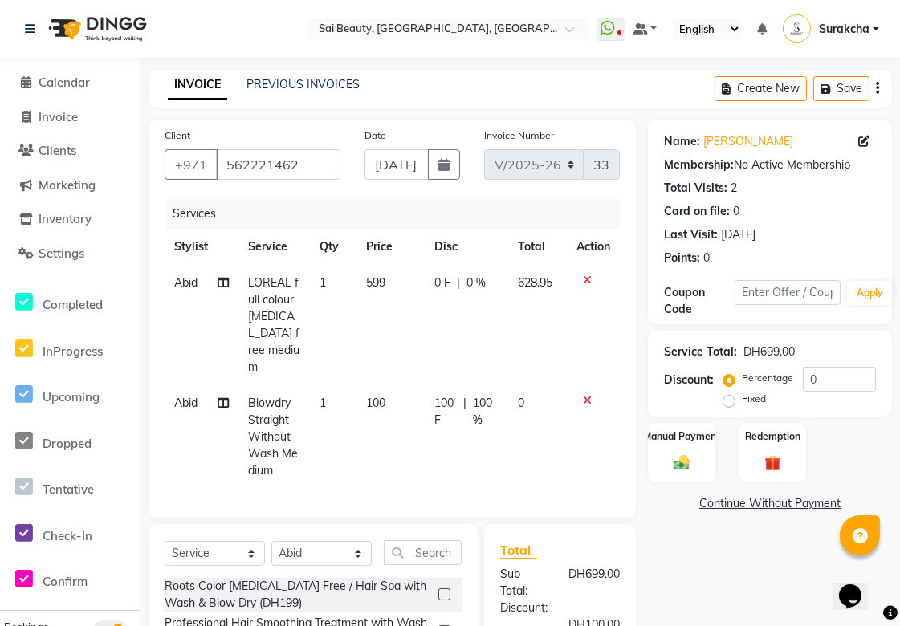
click at [434, 283] on span "0 F" at bounding box center [442, 283] width 16 height 17
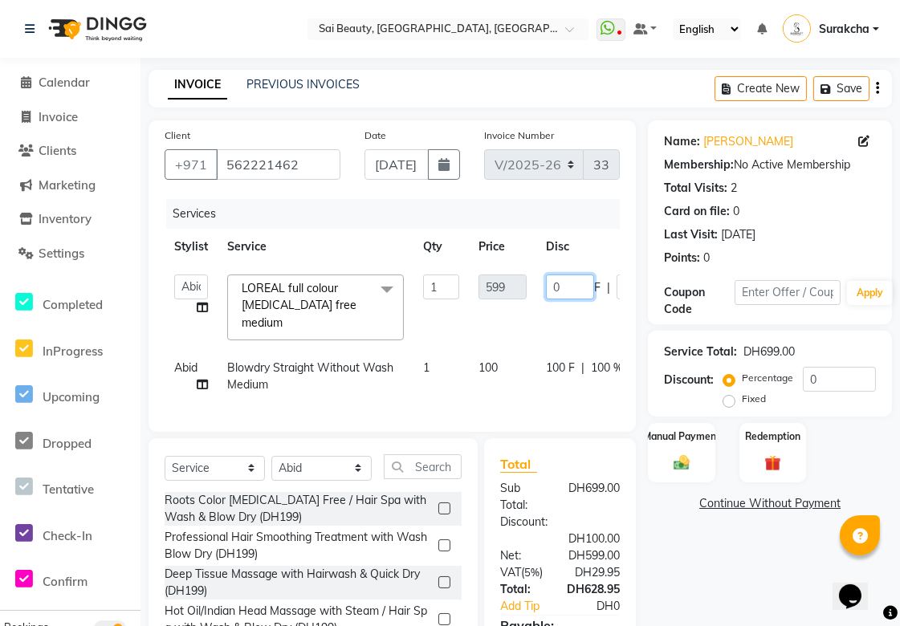
click at [570, 287] on input "0" at bounding box center [570, 287] width 48 height 25
type input "49"
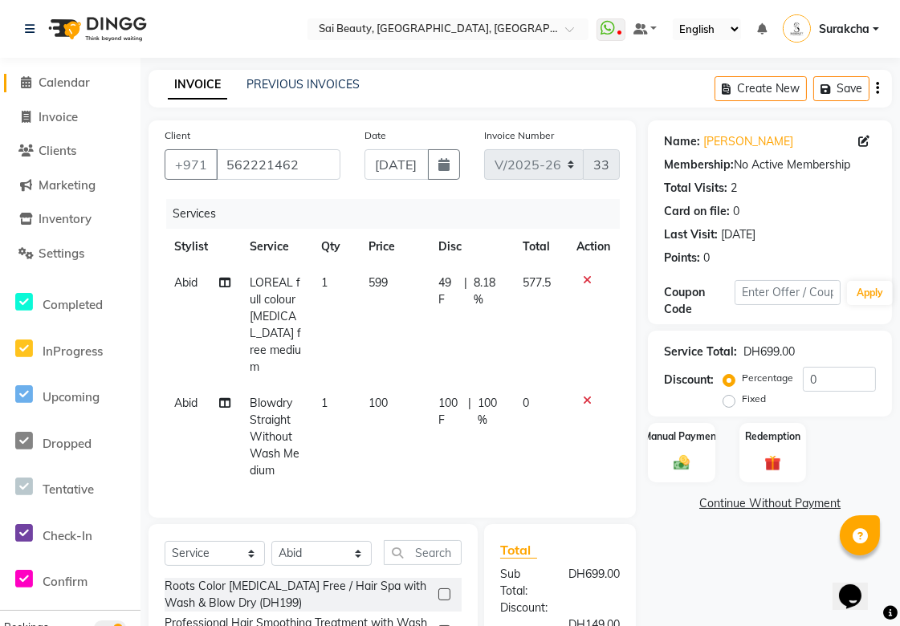
click at [76, 77] on span "Calendar" at bounding box center [64, 82] width 51 height 15
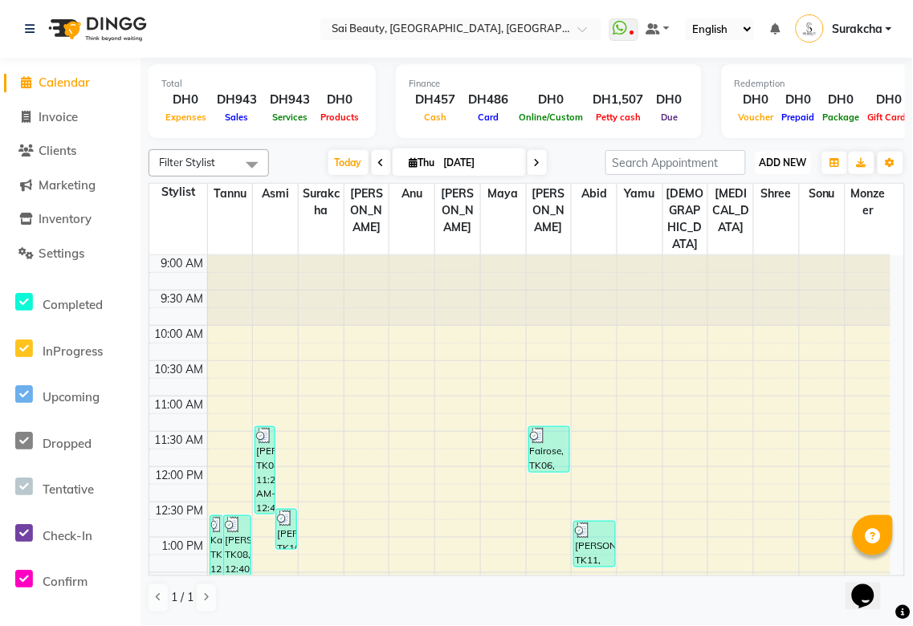
click at [777, 164] on span "ADD NEW" at bounding box center [782, 163] width 47 height 12
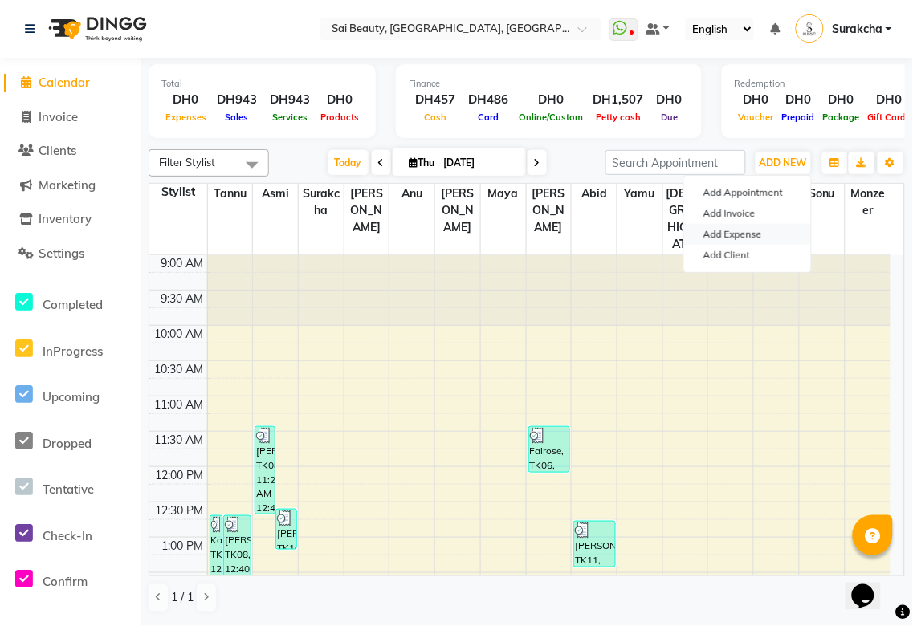
click at [753, 237] on link "Add Expense" at bounding box center [747, 234] width 127 height 21
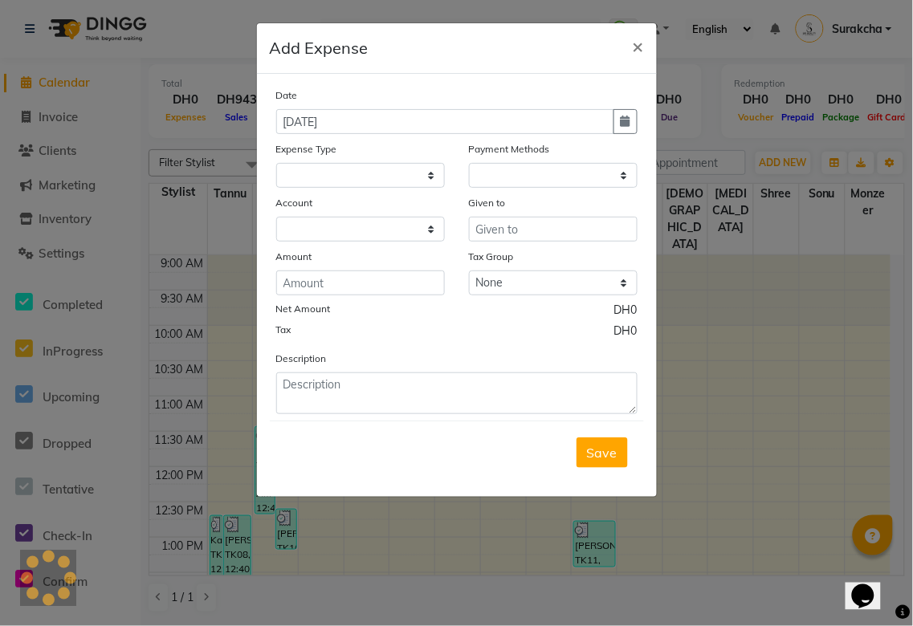
select select
select select "1"
select select "4279"
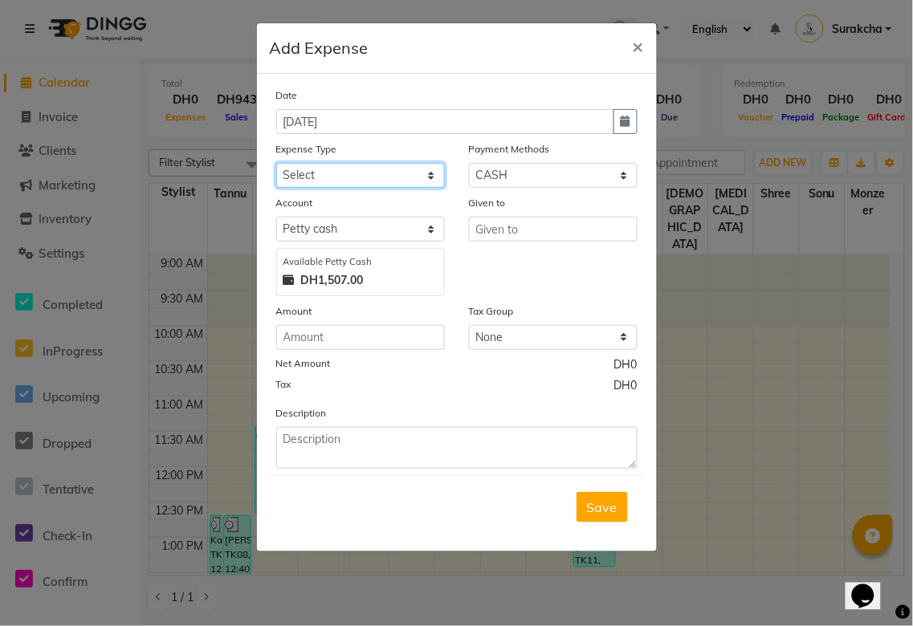
click at [424, 179] on select "Select Advance Salary Bank charges Car maintenance Cash transfer to bank Cash t…" at bounding box center [360, 175] width 169 height 25
select select "21866"
click at [276, 163] on select "Select Advance Salary Bank charges Car maintenance Cash transfer to bank Cash t…" at bounding box center [360, 175] width 169 height 25
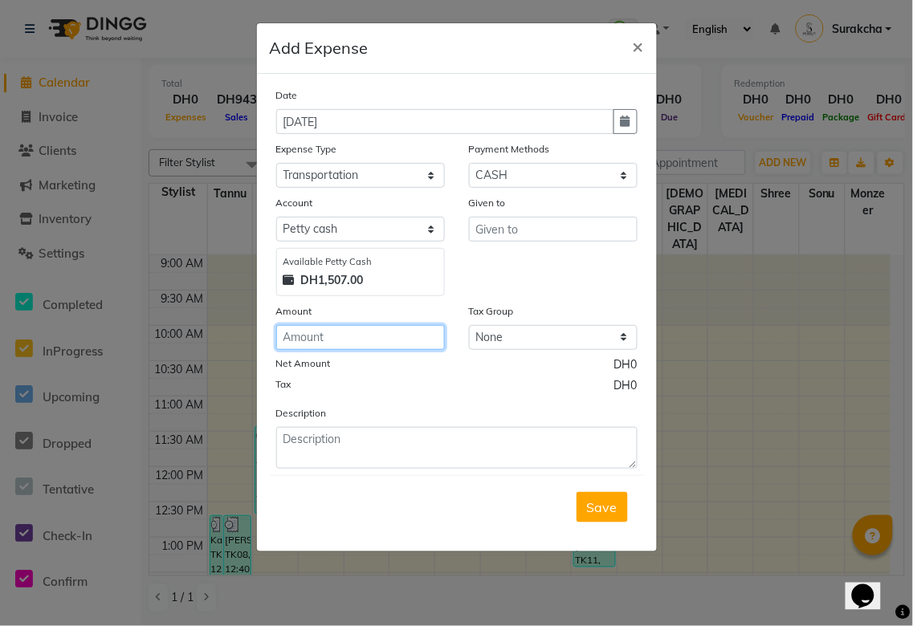
click at [339, 343] on input "number" at bounding box center [360, 337] width 169 height 25
type input "100"
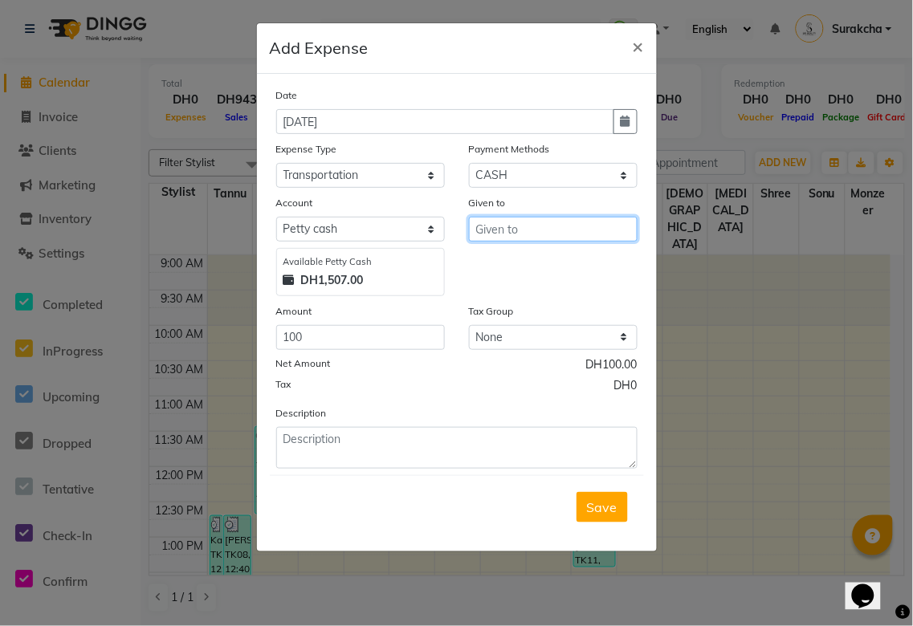
click at [538, 227] on input "text" at bounding box center [553, 229] width 169 height 25
type input "Driver"
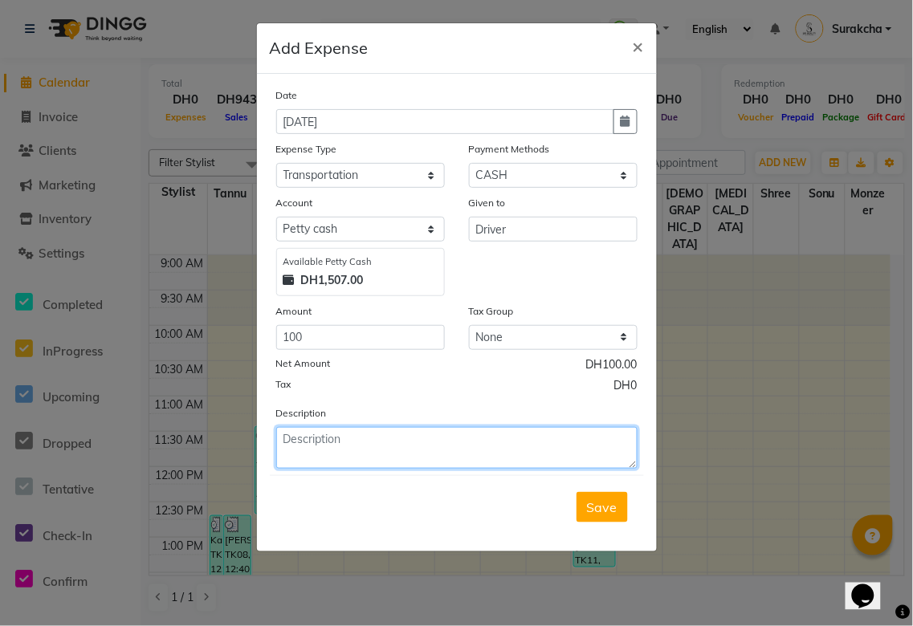
click at [426, 463] on textarea at bounding box center [456, 448] width 361 height 42
type textarea "[PERSON_NAME] told to give sir,,to pay driver fee...money was sent outside on s…"
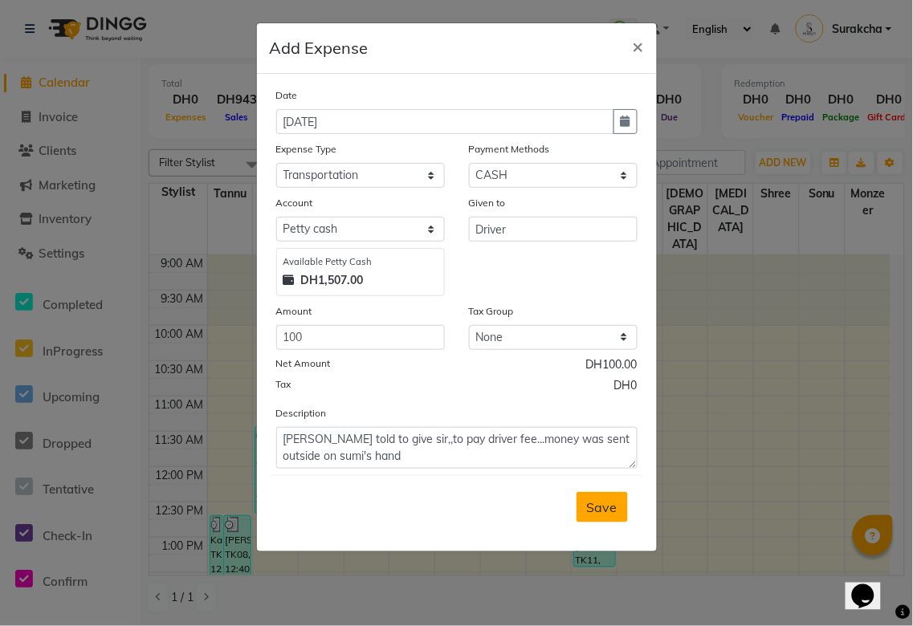
click at [599, 510] on span "Save" at bounding box center [602, 507] width 31 height 16
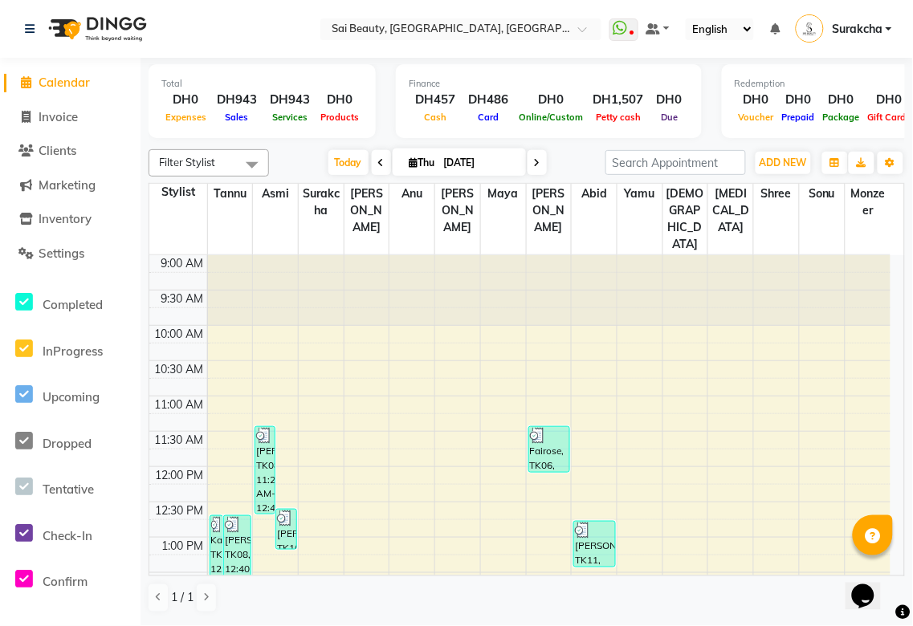
click at [80, 10] on img at bounding box center [96, 28] width 110 height 45
